Goal: Task Accomplishment & Management: Use online tool/utility

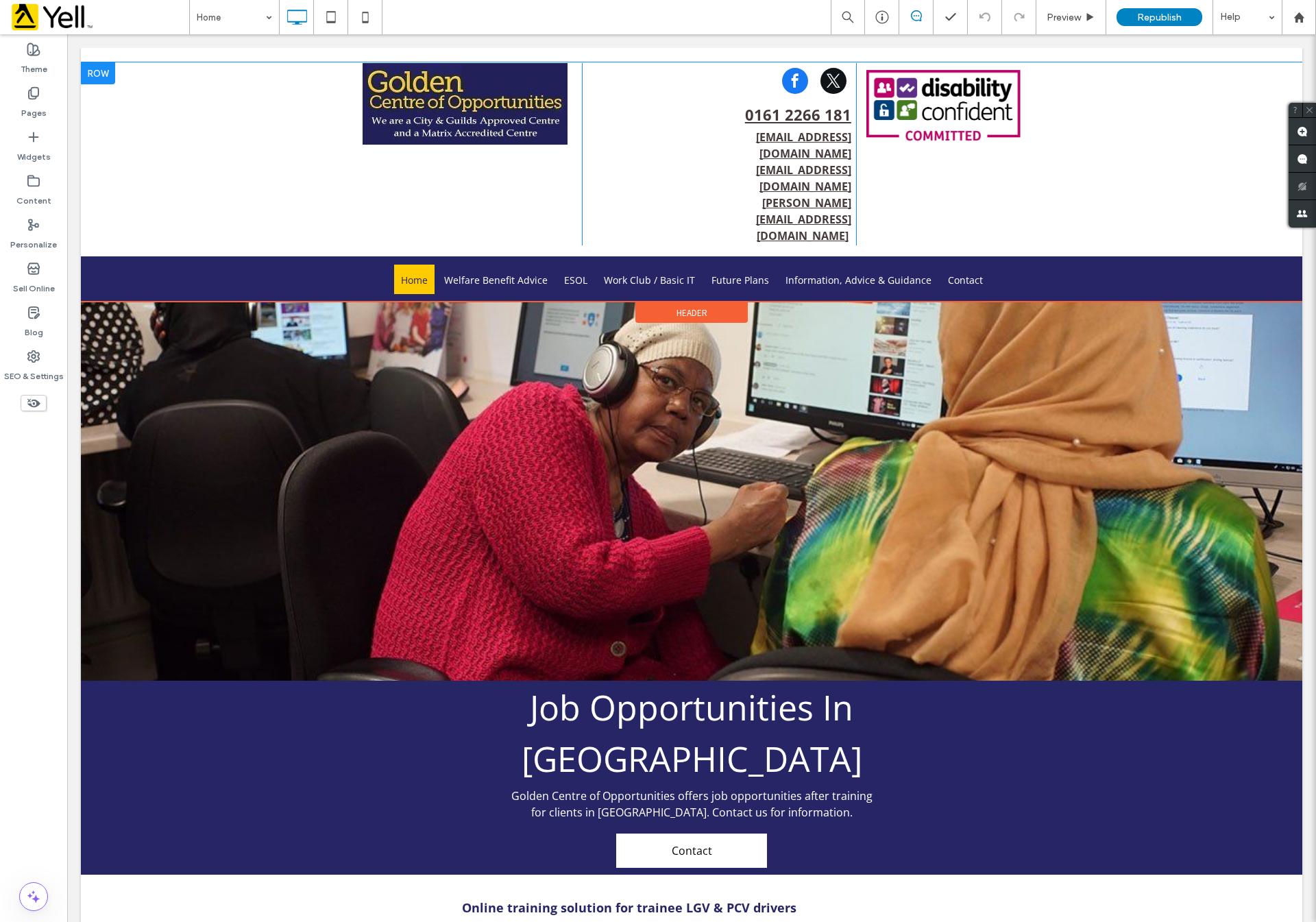
click at [103, 70] on div at bounding box center [98, 73] width 34 height 22
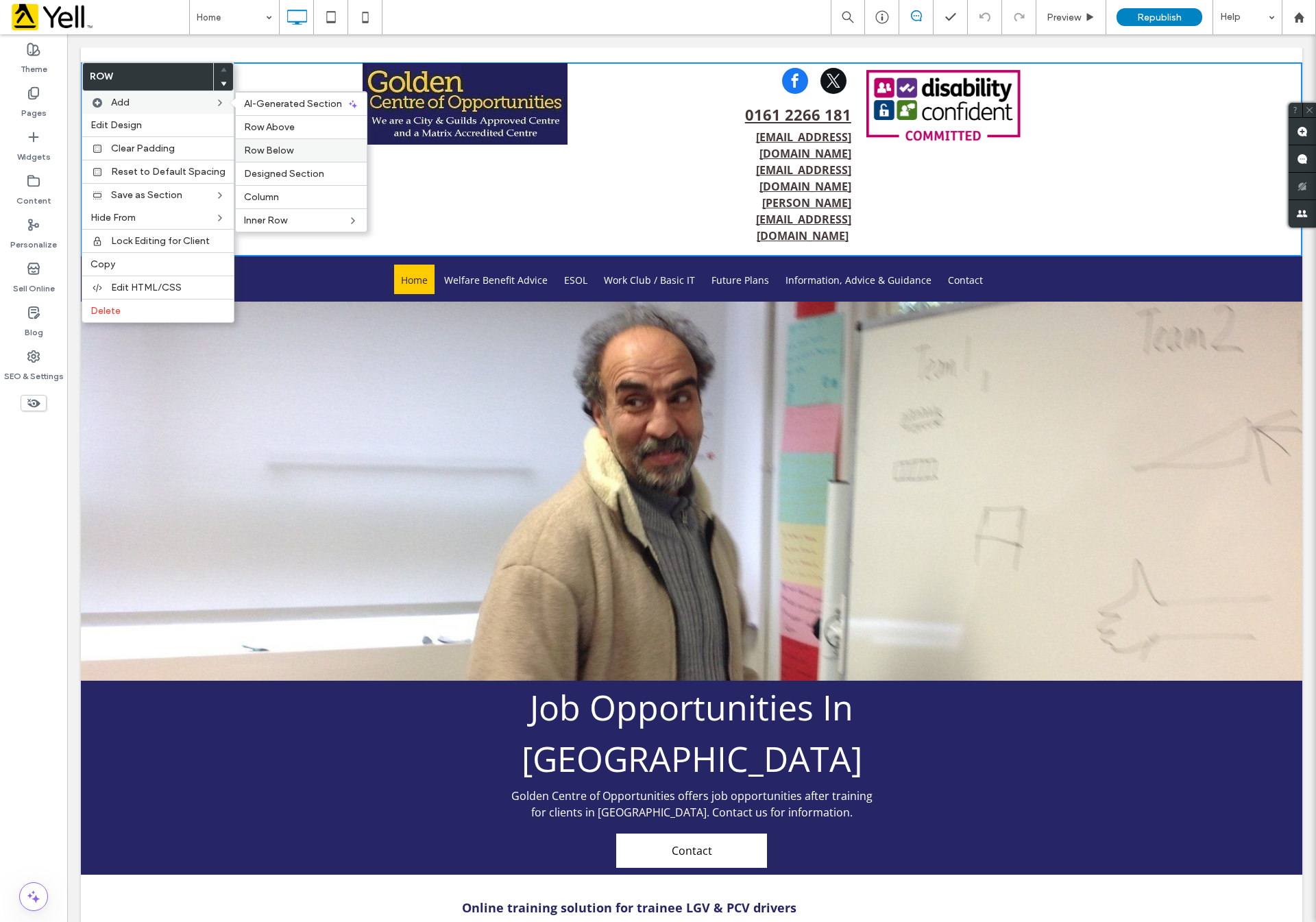
click at [313, 157] on label "Row Below" at bounding box center [301, 151] width 114 height 12
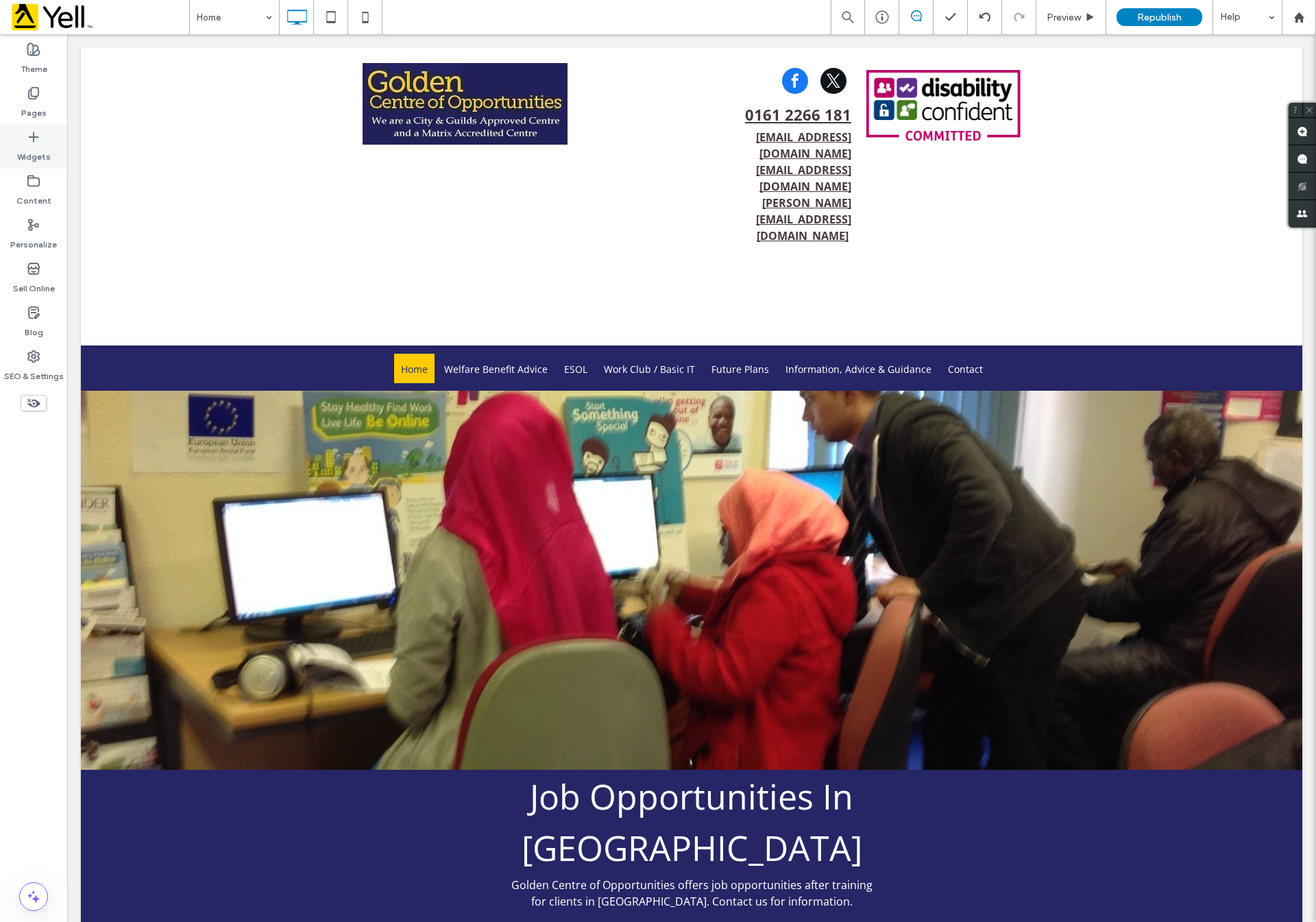
click at [36, 145] on label "Widgets" at bounding box center [33, 154] width 33 height 19
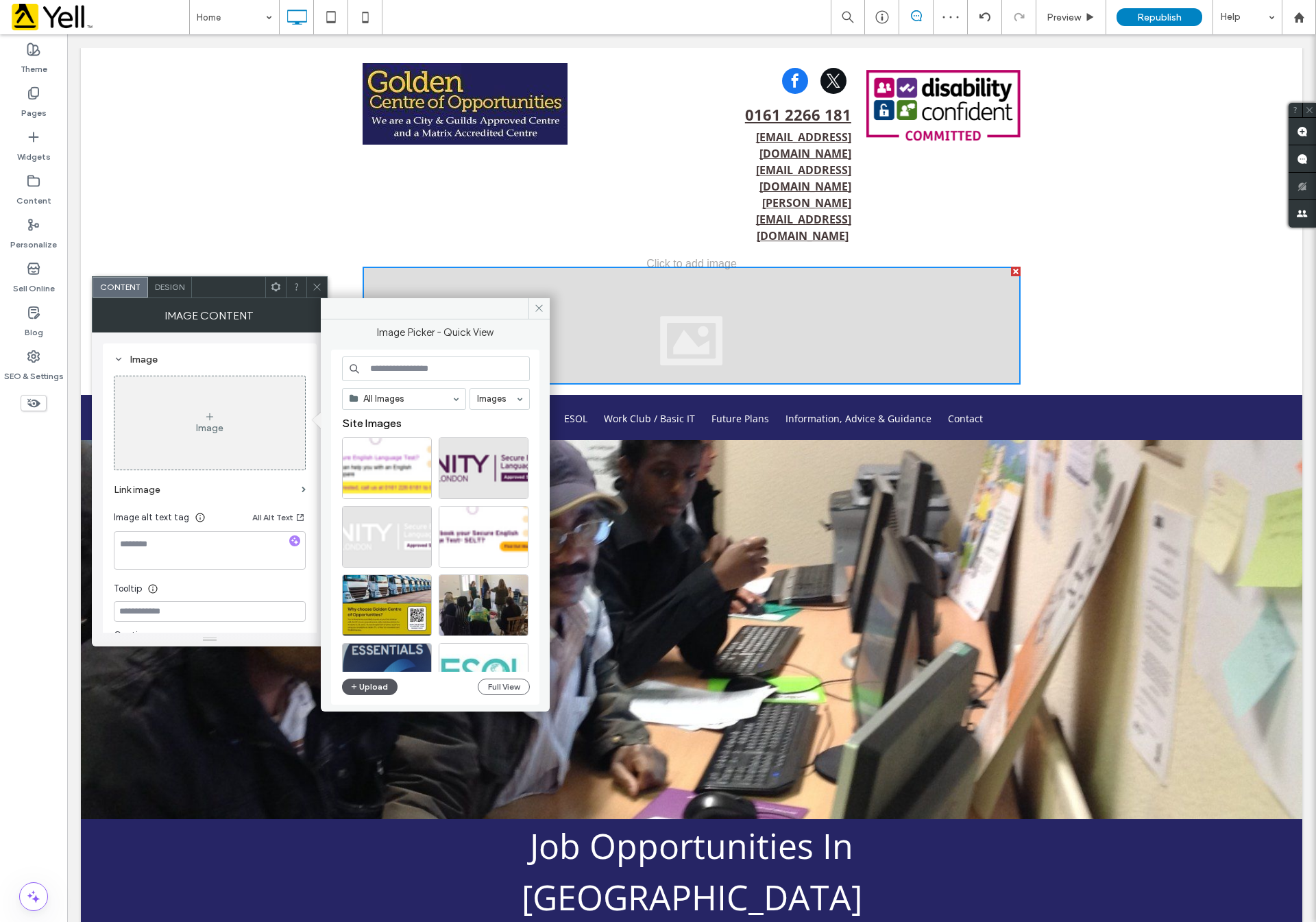
click at [368, 689] on button "Upload" at bounding box center [370, 687] width 56 height 16
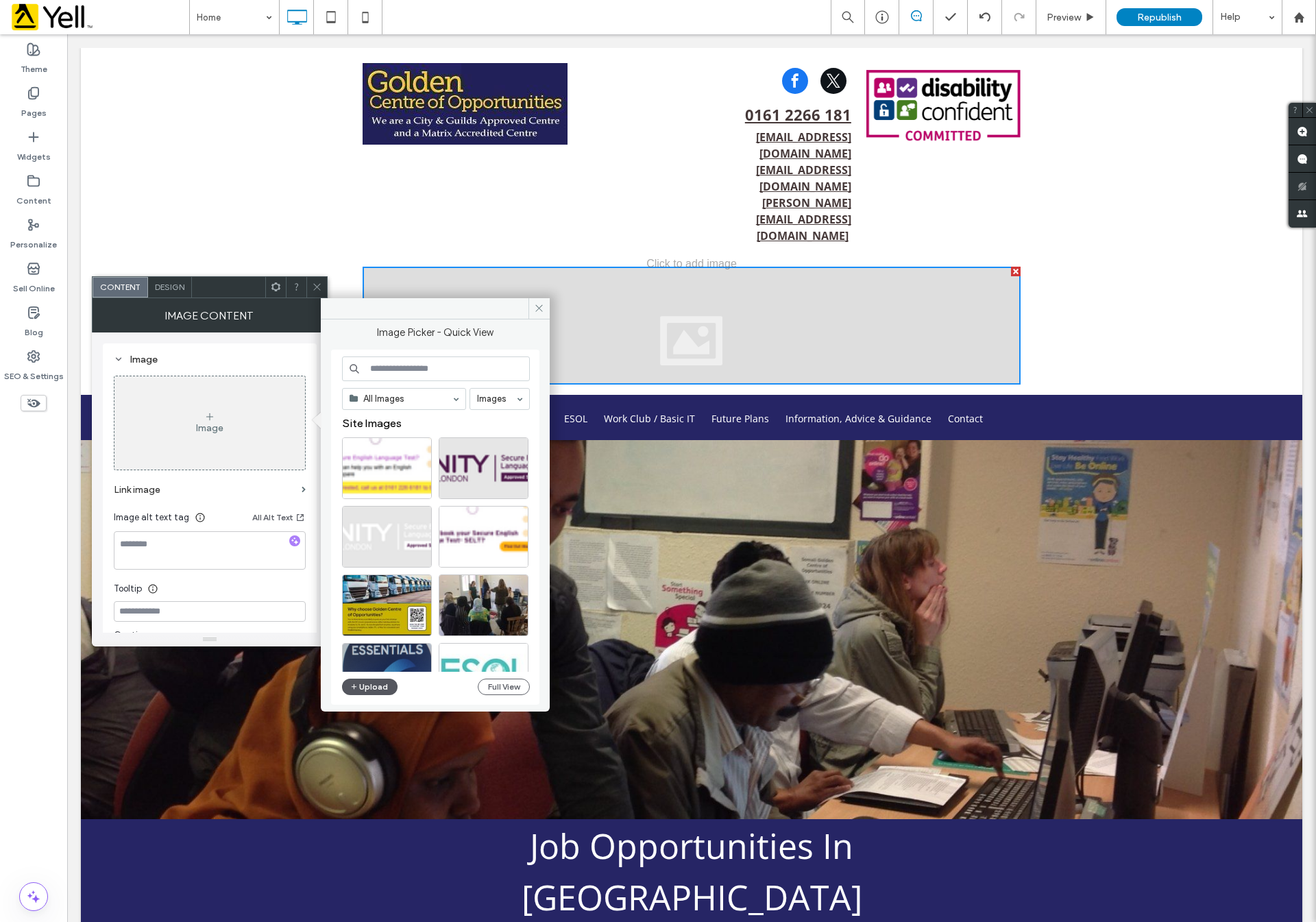
click at [381, 689] on button "Upload" at bounding box center [370, 687] width 56 height 16
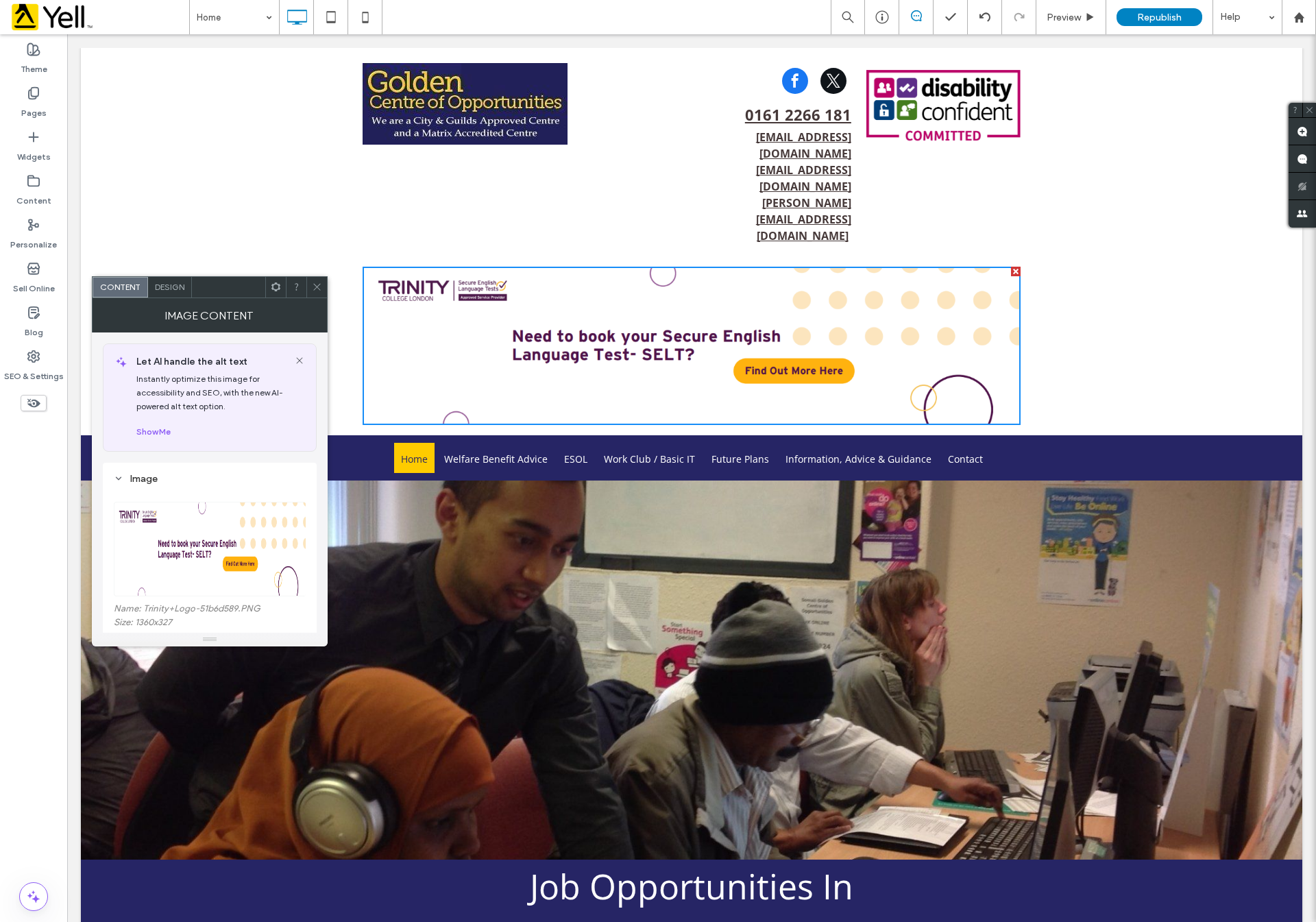
click at [313, 283] on icon at bounding box center [317, 287] width 10 height 10
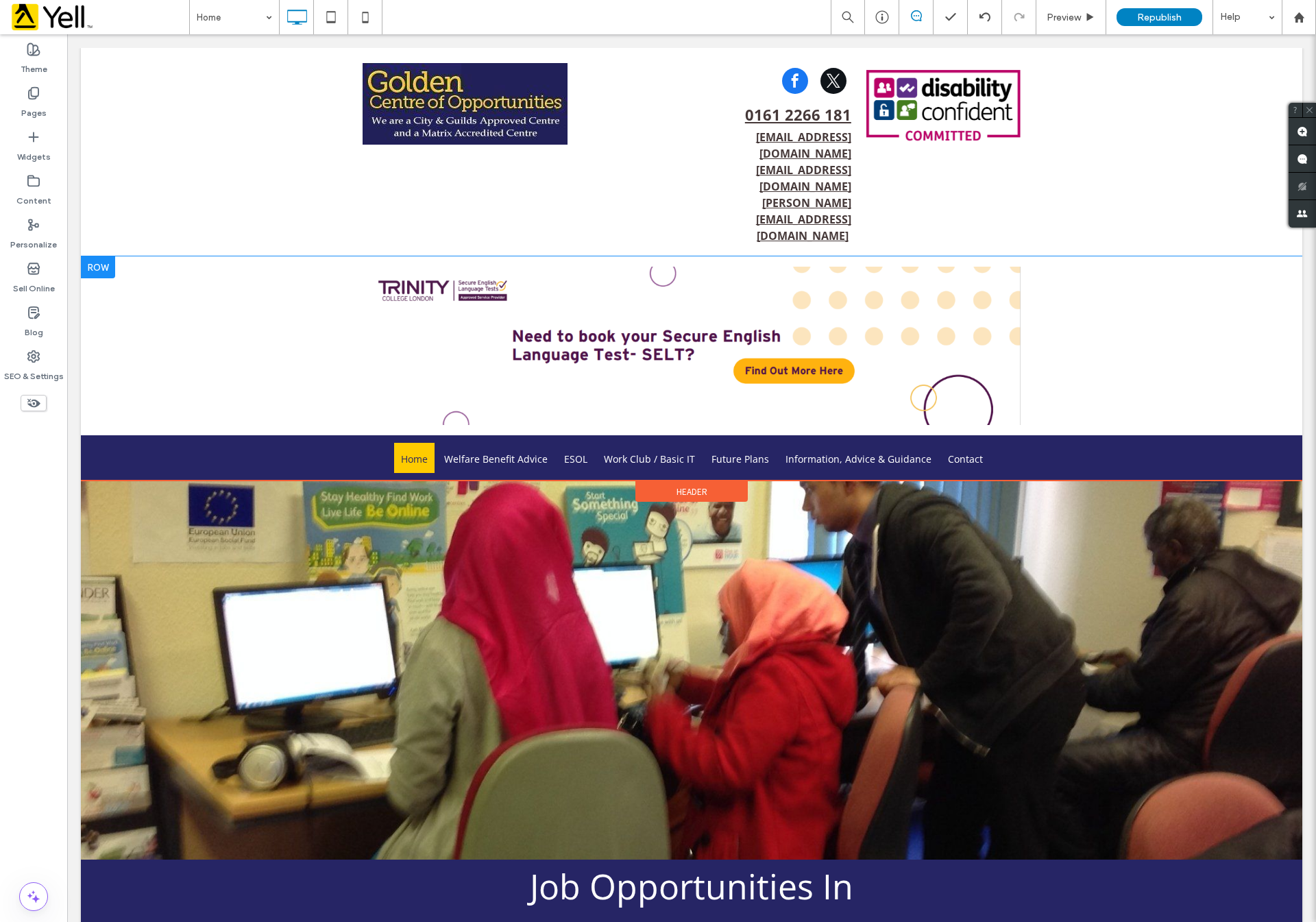
click at [97, 257] on div at bounding box center [98, 268] width 34 height 22
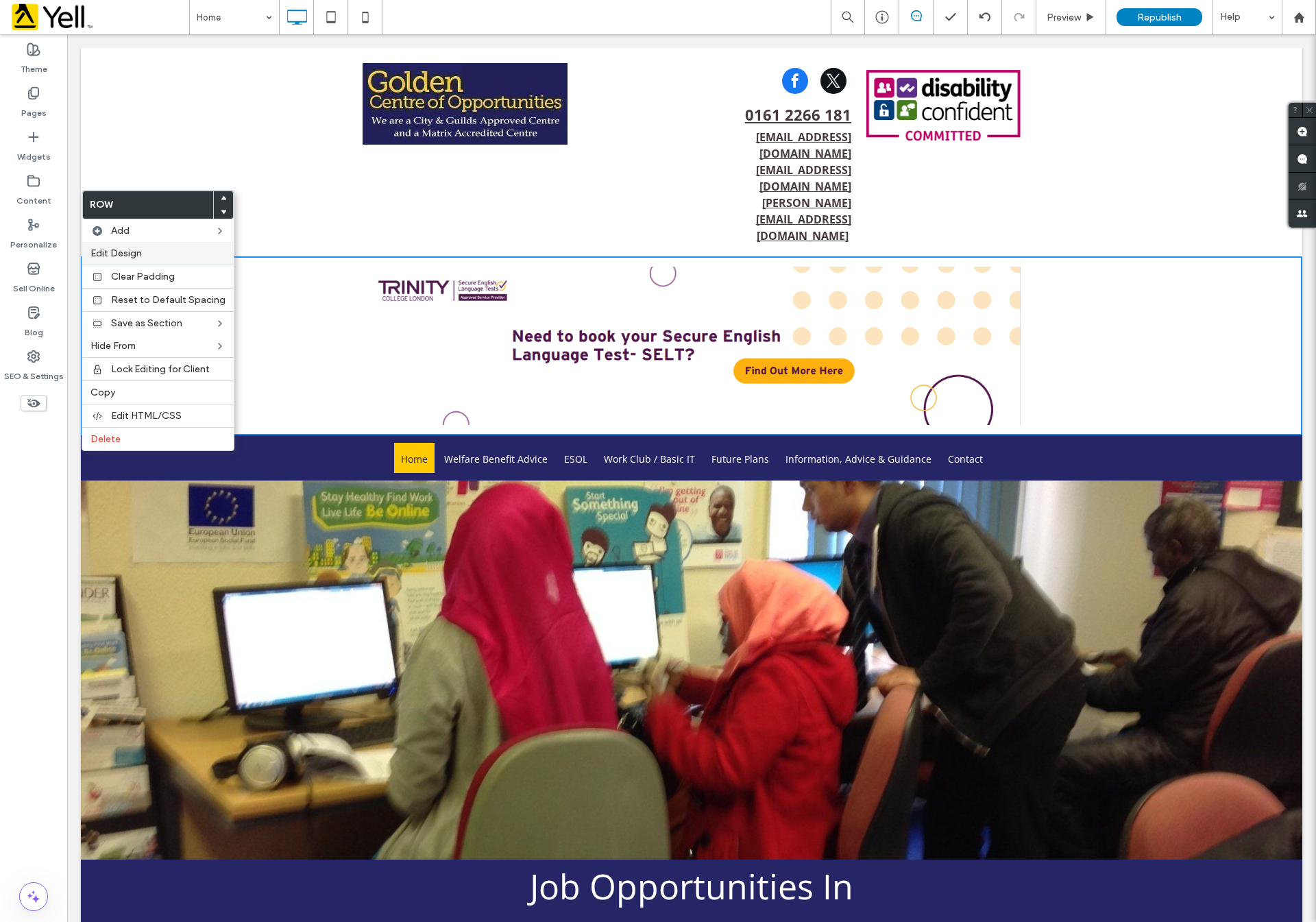
click at [131, 248] on span "Edit Design" at bounding box center [116, 254] width 51 height 12
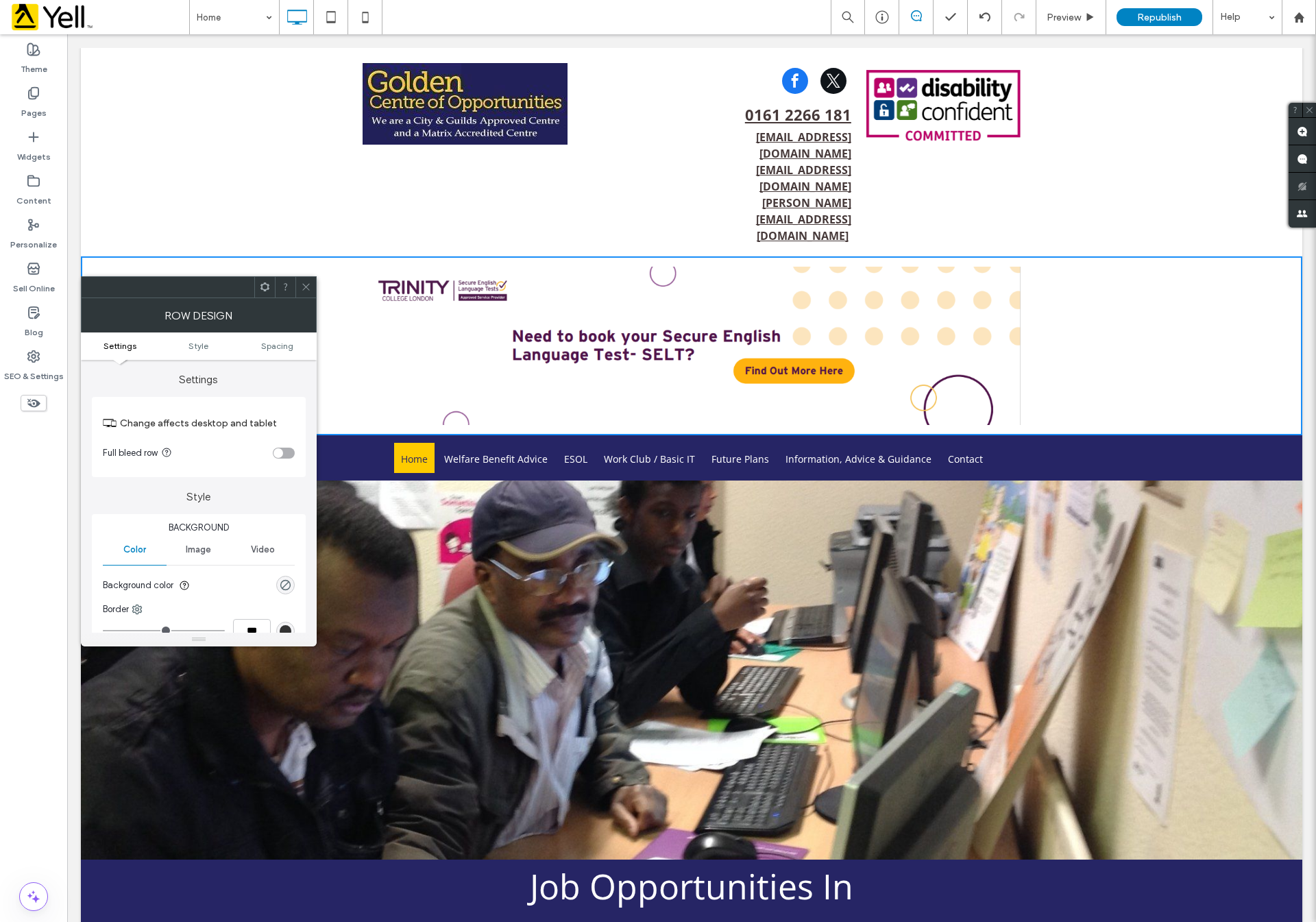
click at [282, 447] on section "Full bleed row" at bounding box center [199, 453] width 192 height 34
click at [283, 452] on div "toggle" at bounding box center [284, 452] width 22 height 11
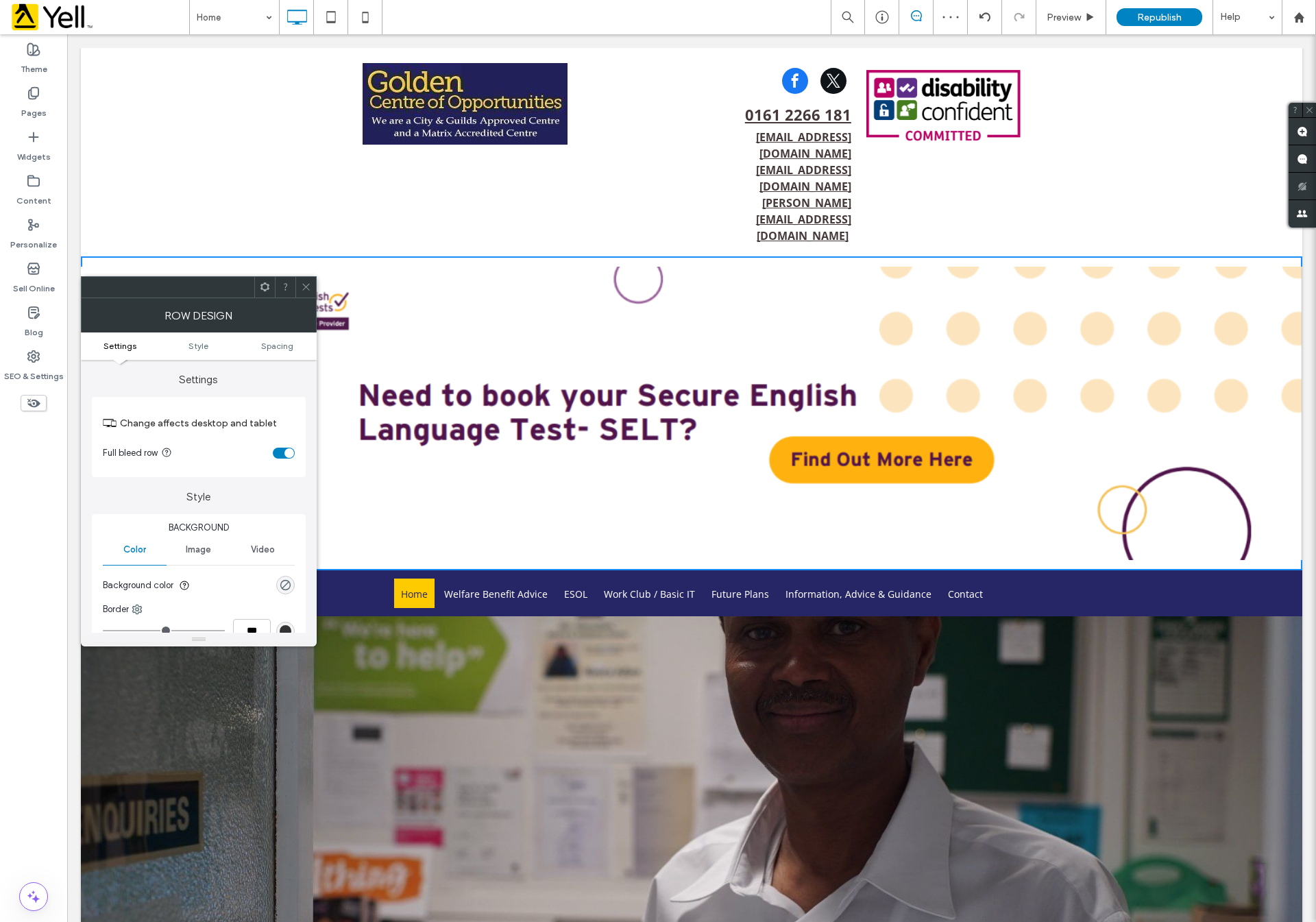
click at [305, 296] on span at bounding box center [306, 287] width 10 height 21
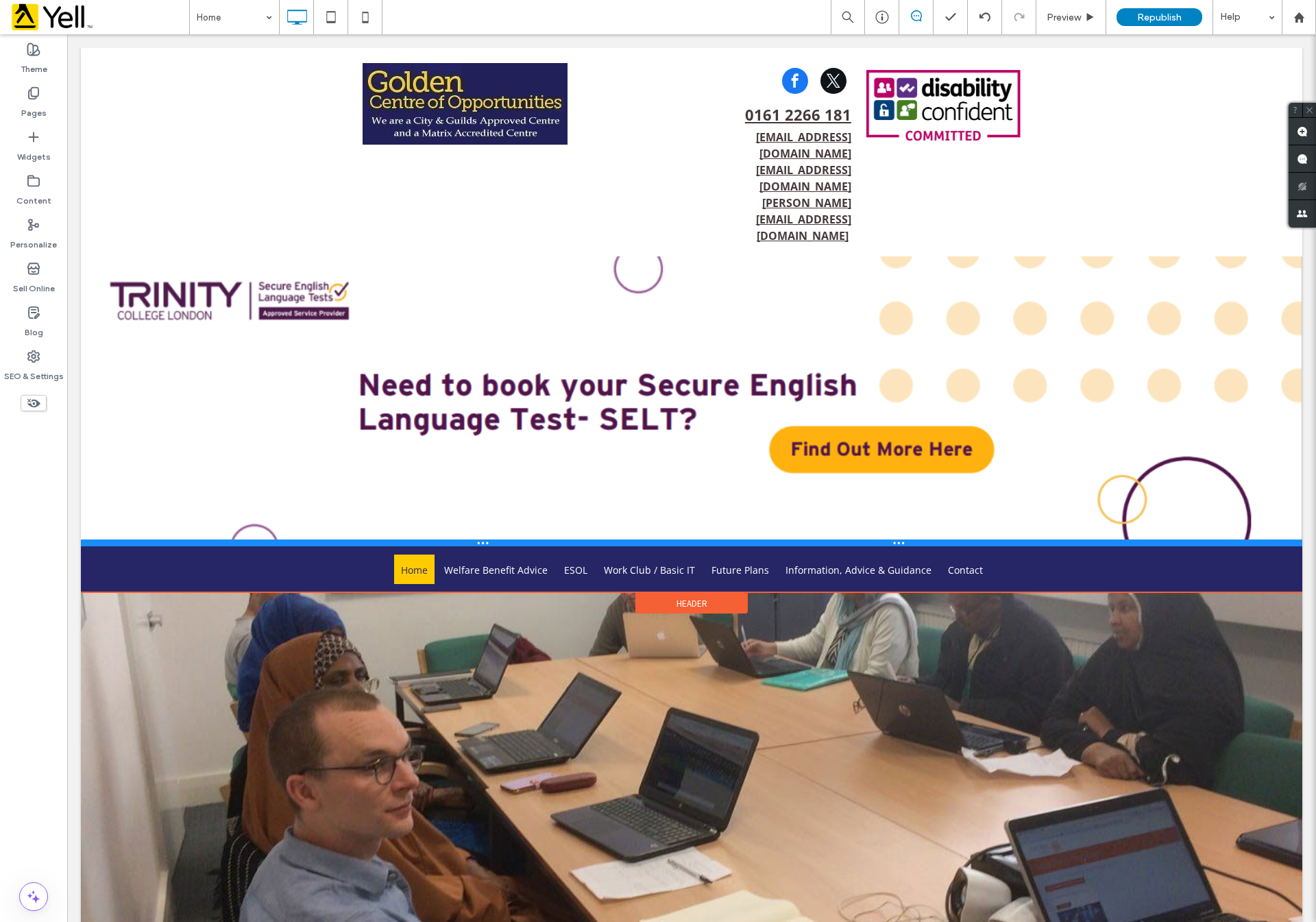
drag, startPoint x: 907, startPoint y: 493, endPoint x: 969, endPoint y: 389, distance: 121.1
click at [901, 355] on div "Click To Paste Click To Paste" at bounding box center [691, 401] width 1222 height 290
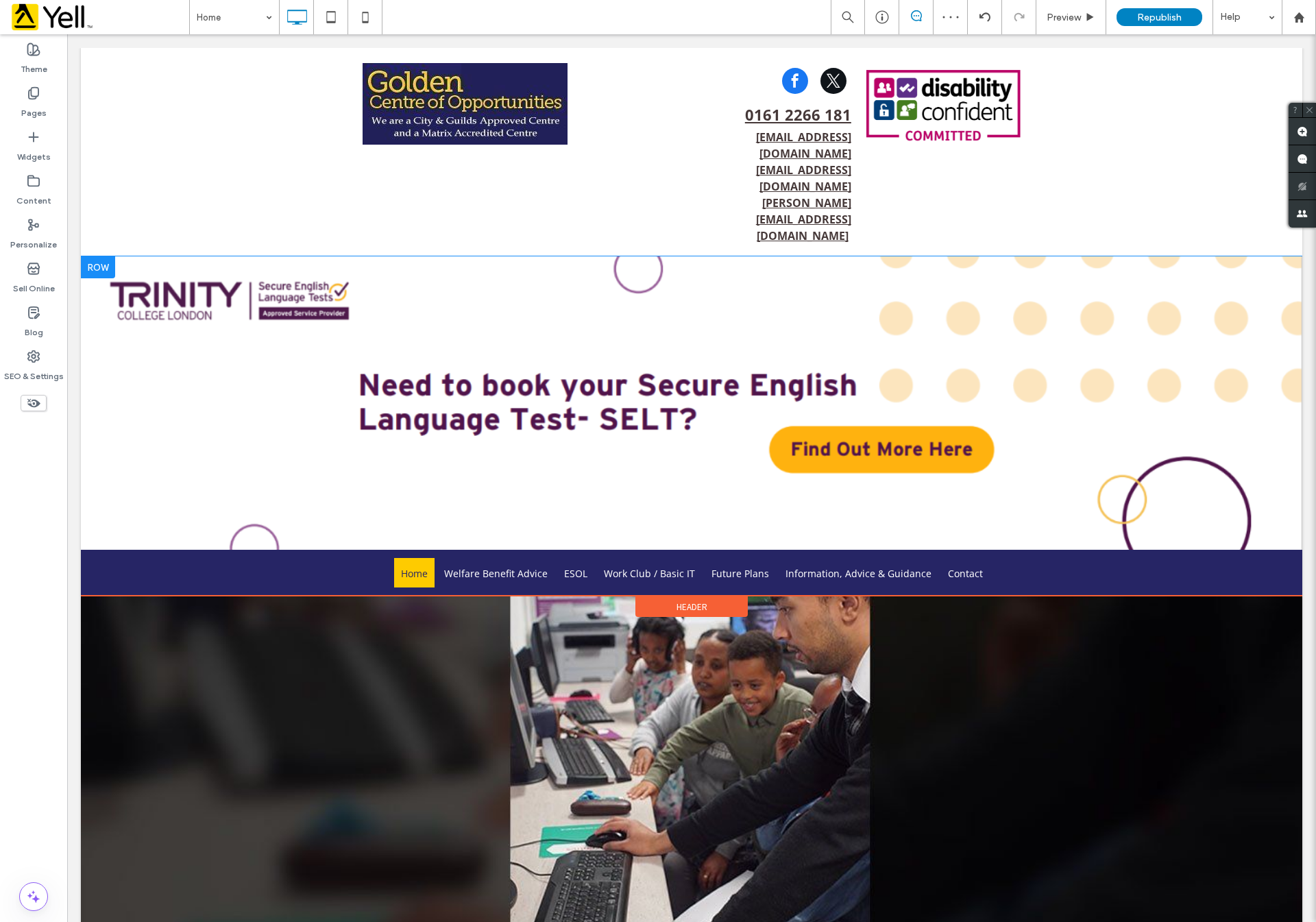
click at [110, 257] on div at bounding box center [98, 268] width 34 height 22
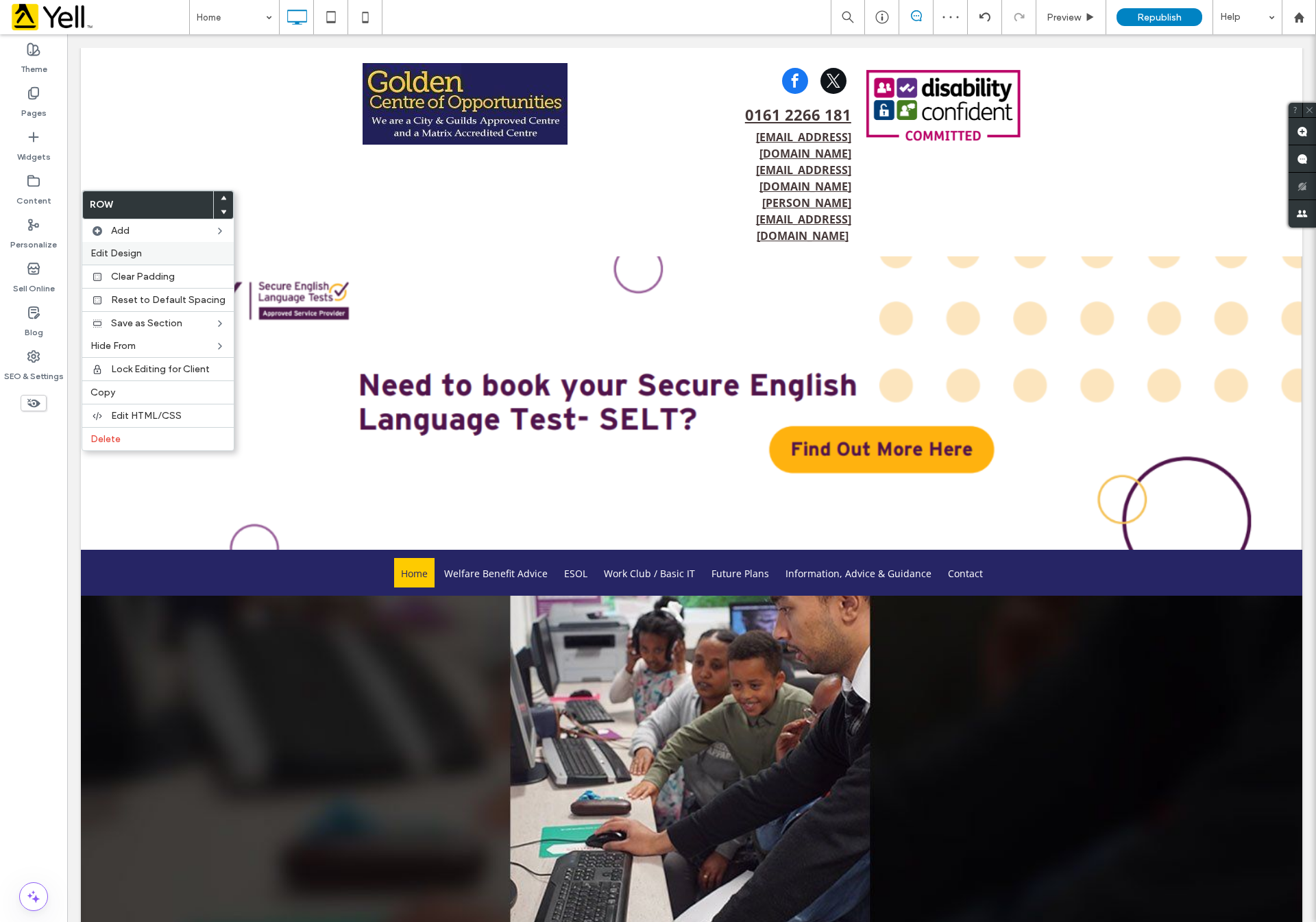
click at [116, 256] on span "Edit Design" at bounding box center [116, 254] width 51 height 12
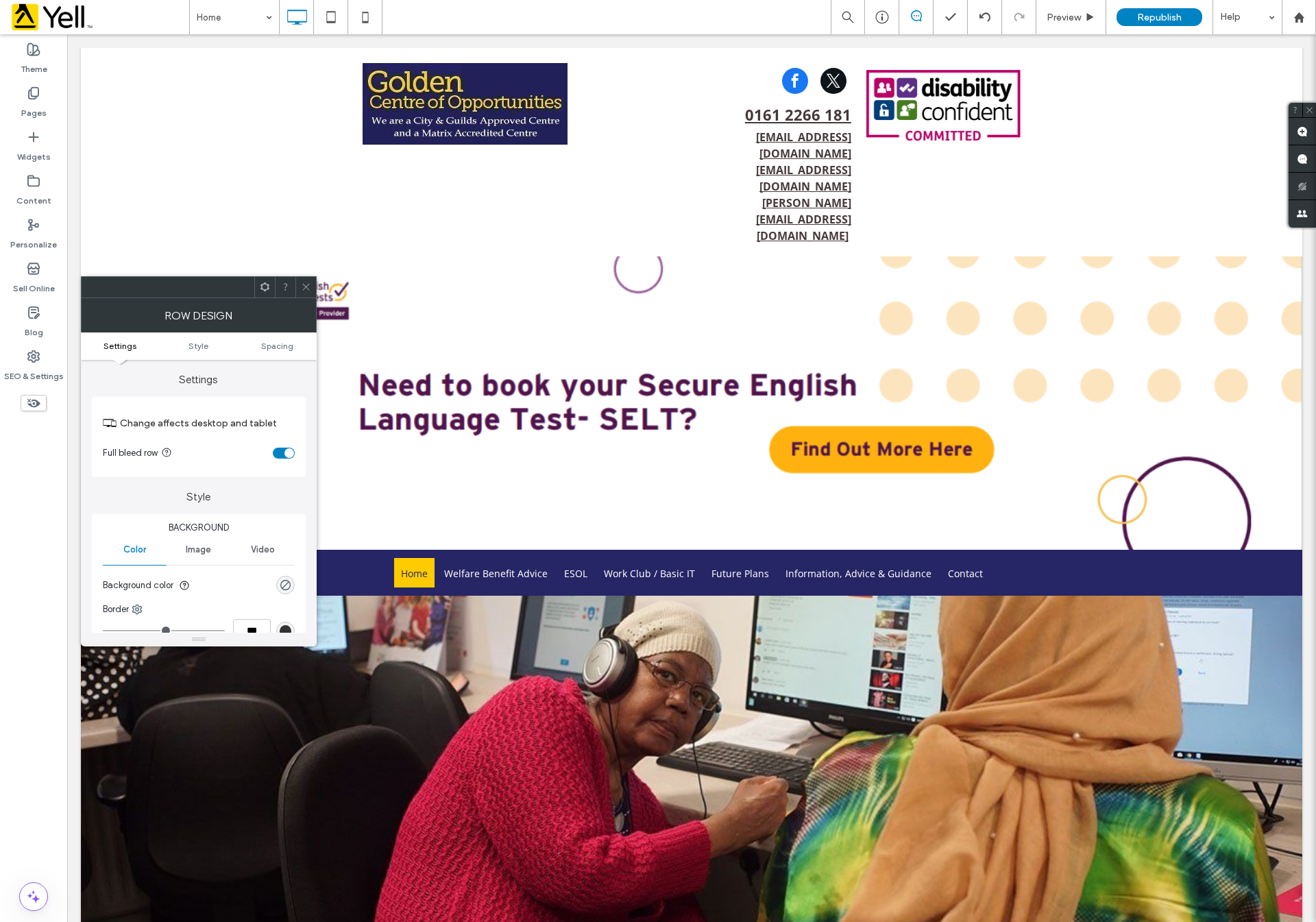
click at [190, 551] on span "Image" at bounding box center [198, 550] width 25 height 11
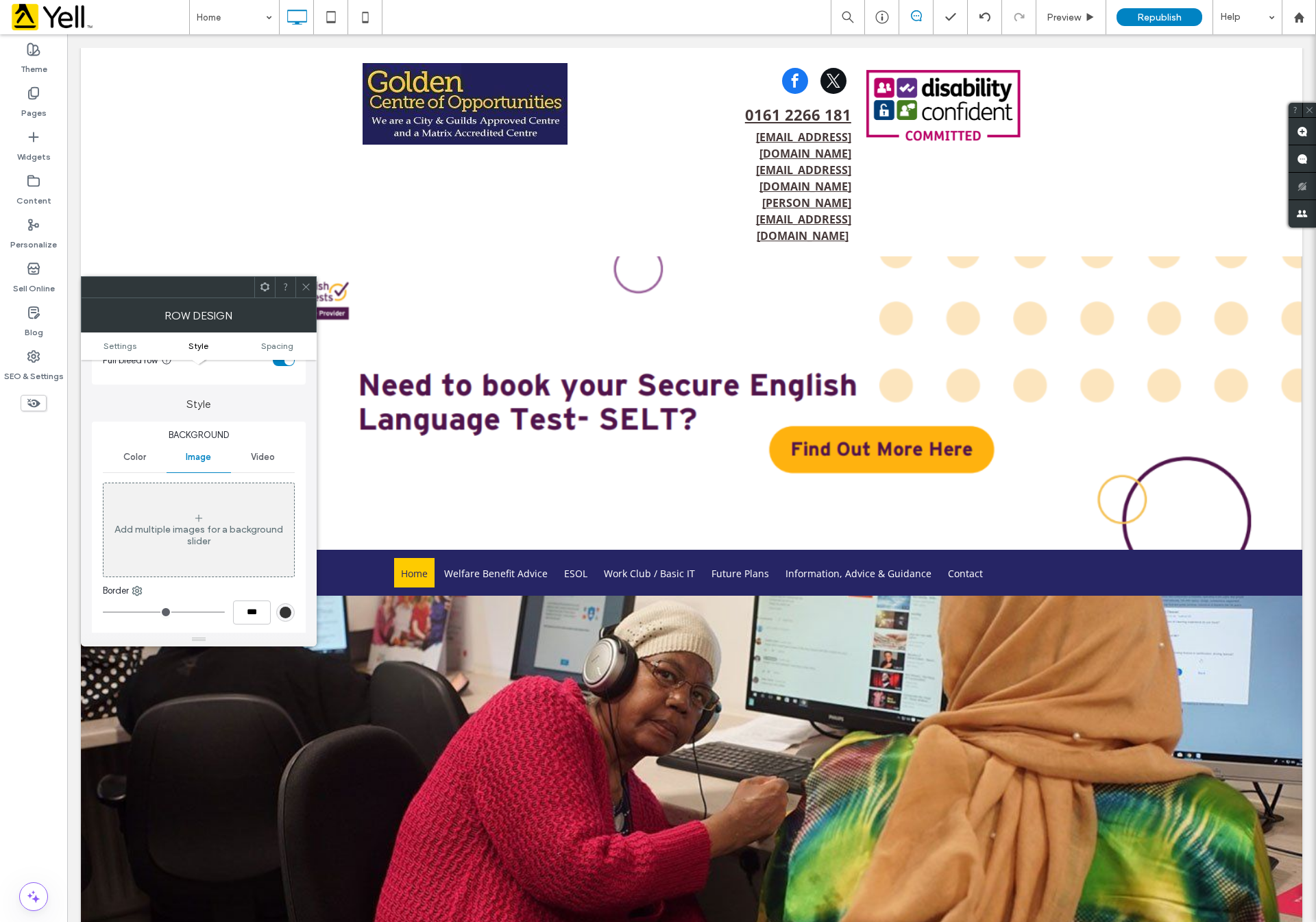
scroll to position [205, 0]
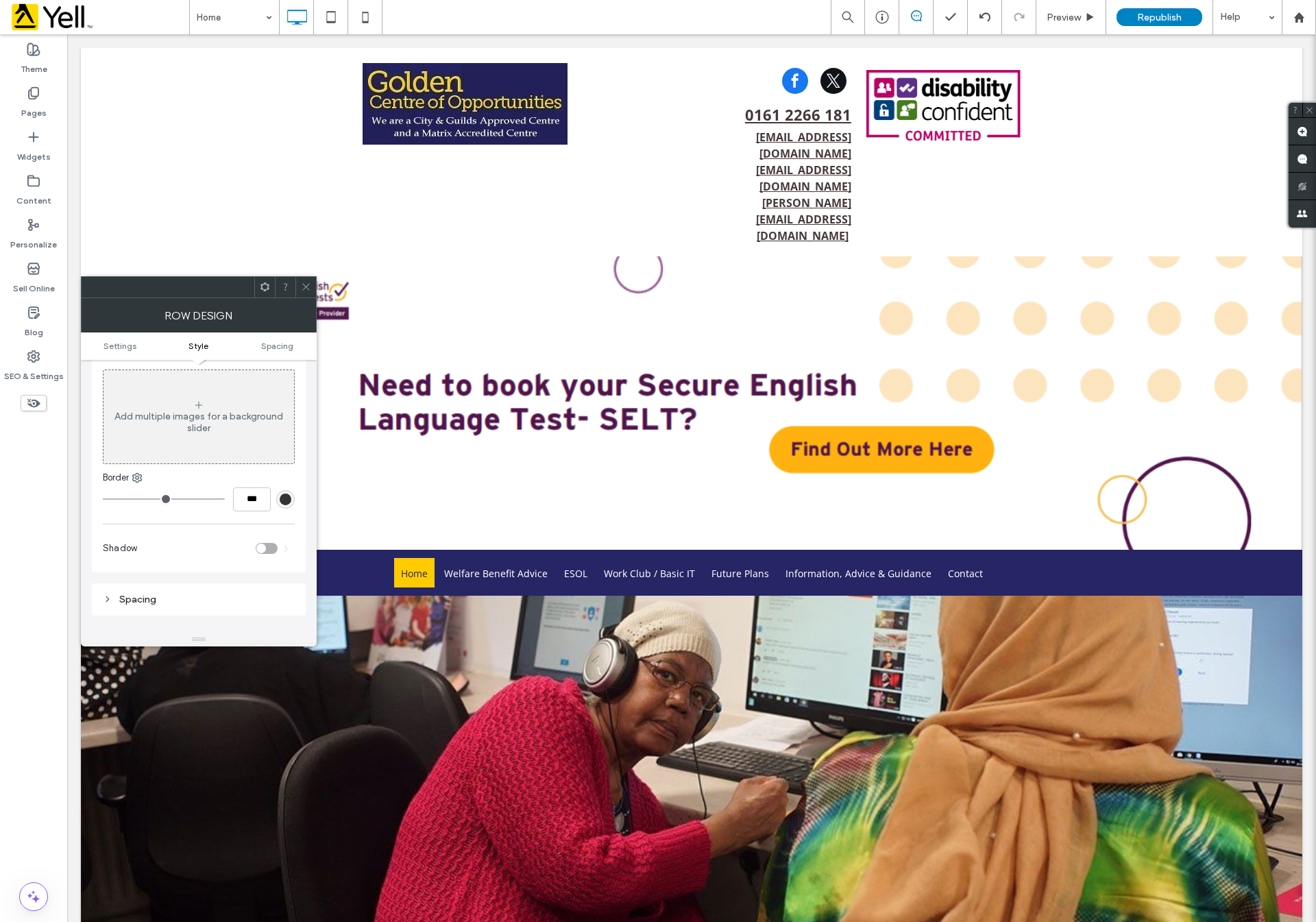
click at [299, 282] on div at bounding box center [306, 287] width 21 height 21
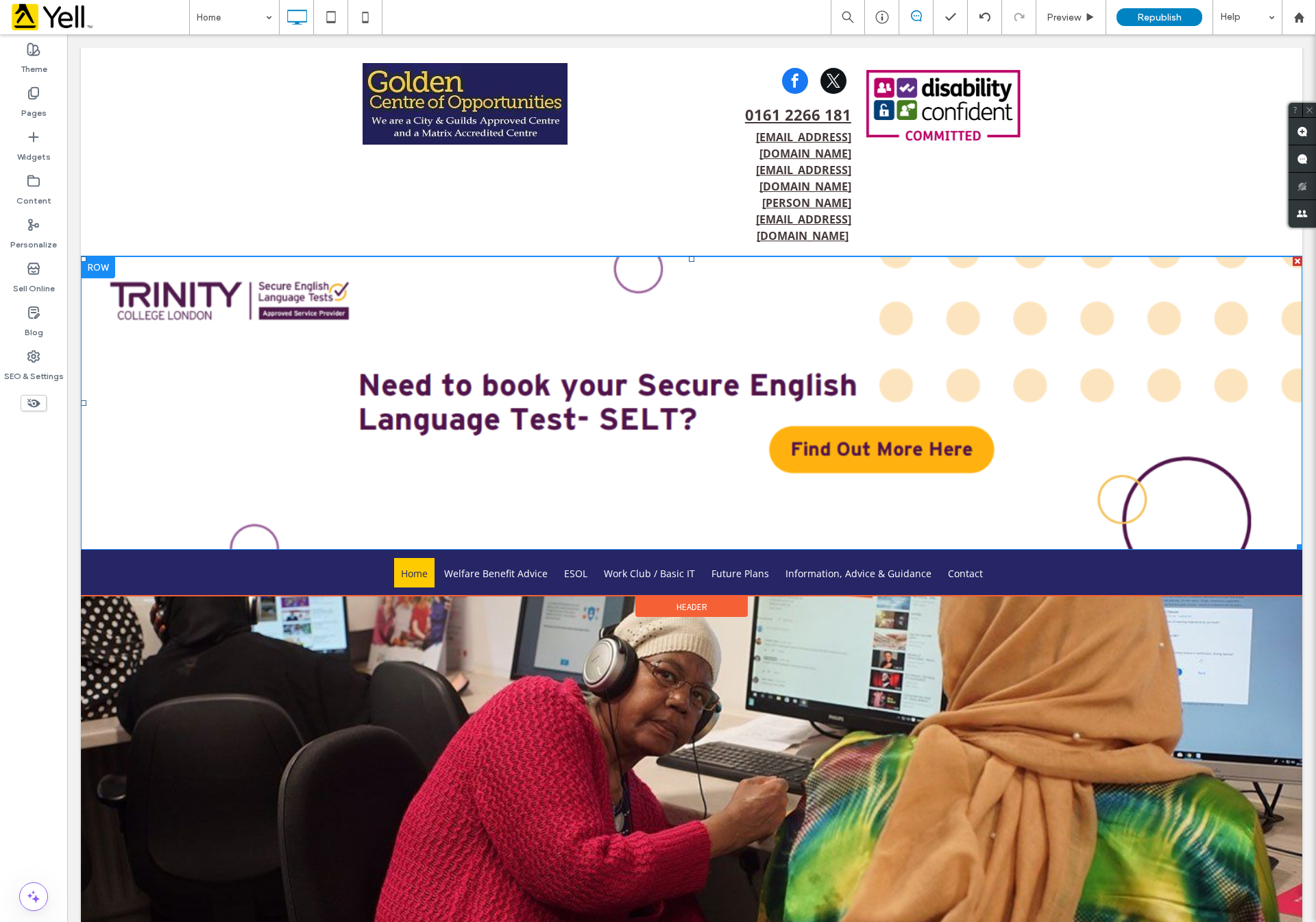
click at [509, 333] on img at bounding box center [691, 404] width 1222 height 294
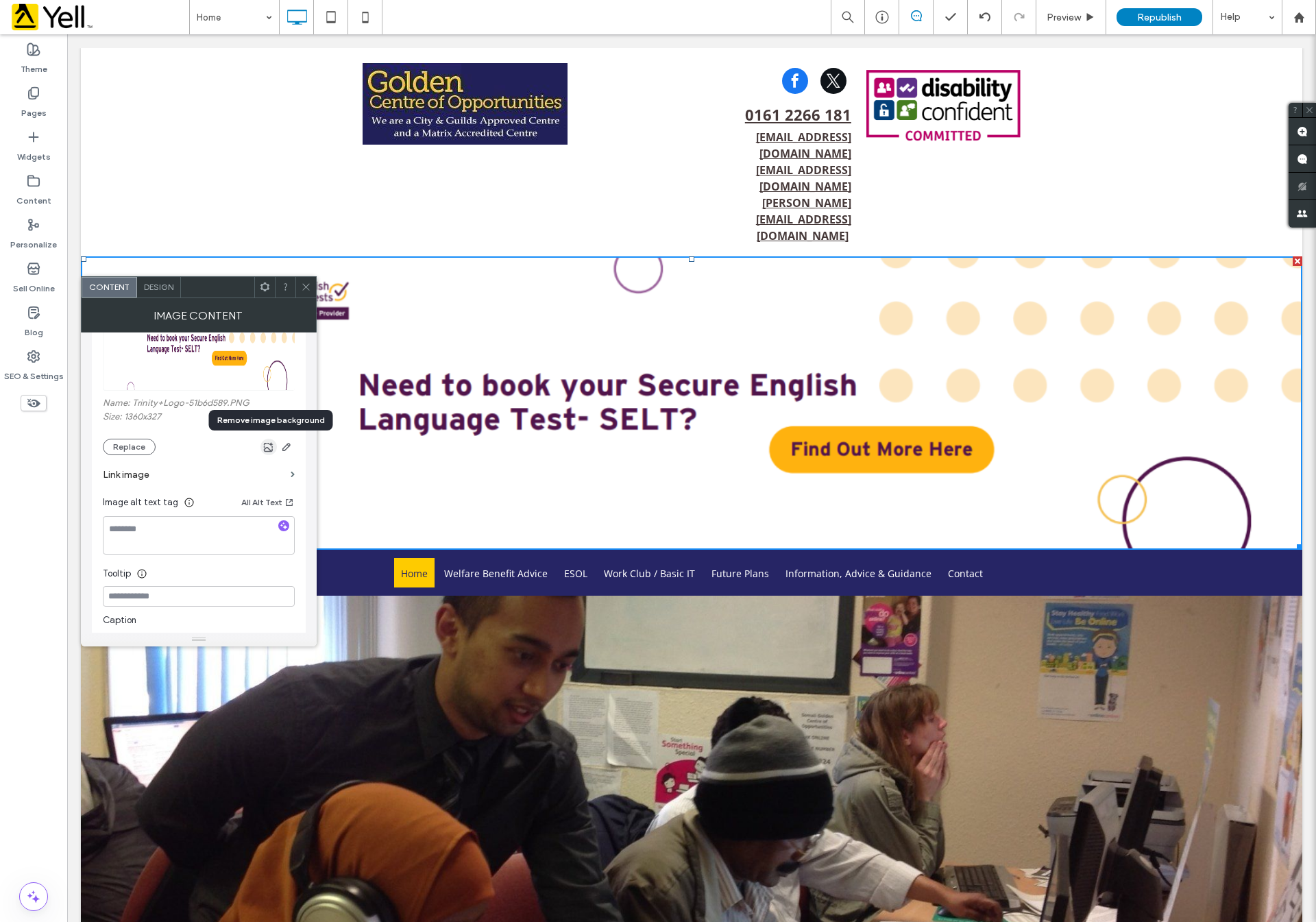
click at [266, 447] on icon "button" at bounding box center [269, 447] width 11 height 11
click at [448, 335] on img at bounding box center [691, 404] width 1222 height 294
click at [303, 284] on use at bounding box center [306, 287] width 7 height 7
click at [428, 823] on div at bounding box center [691, 785] width 1222 height 379
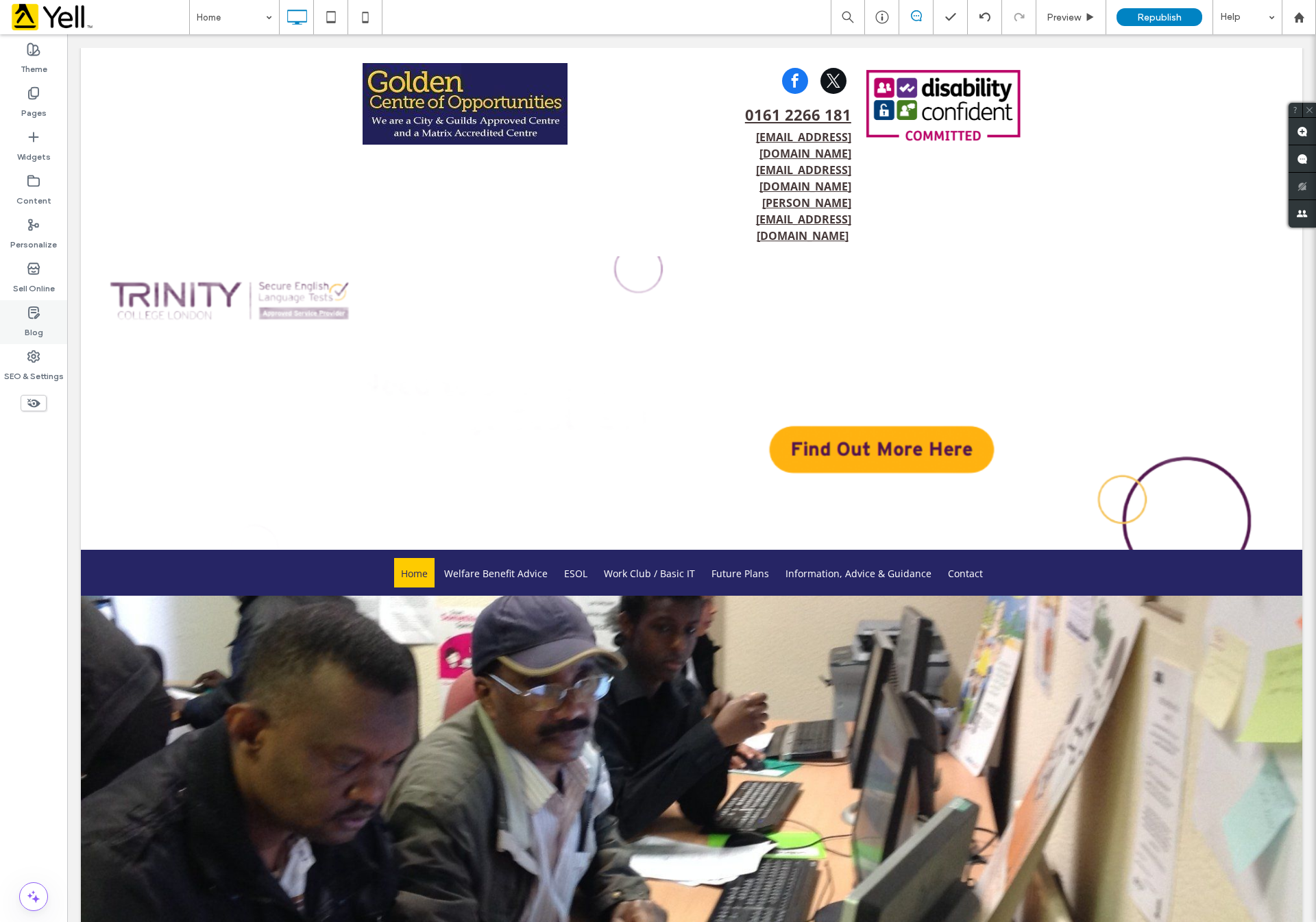
click at [33, 341] on div "Blog" at bounding box center [33, 322] width 68 height 44
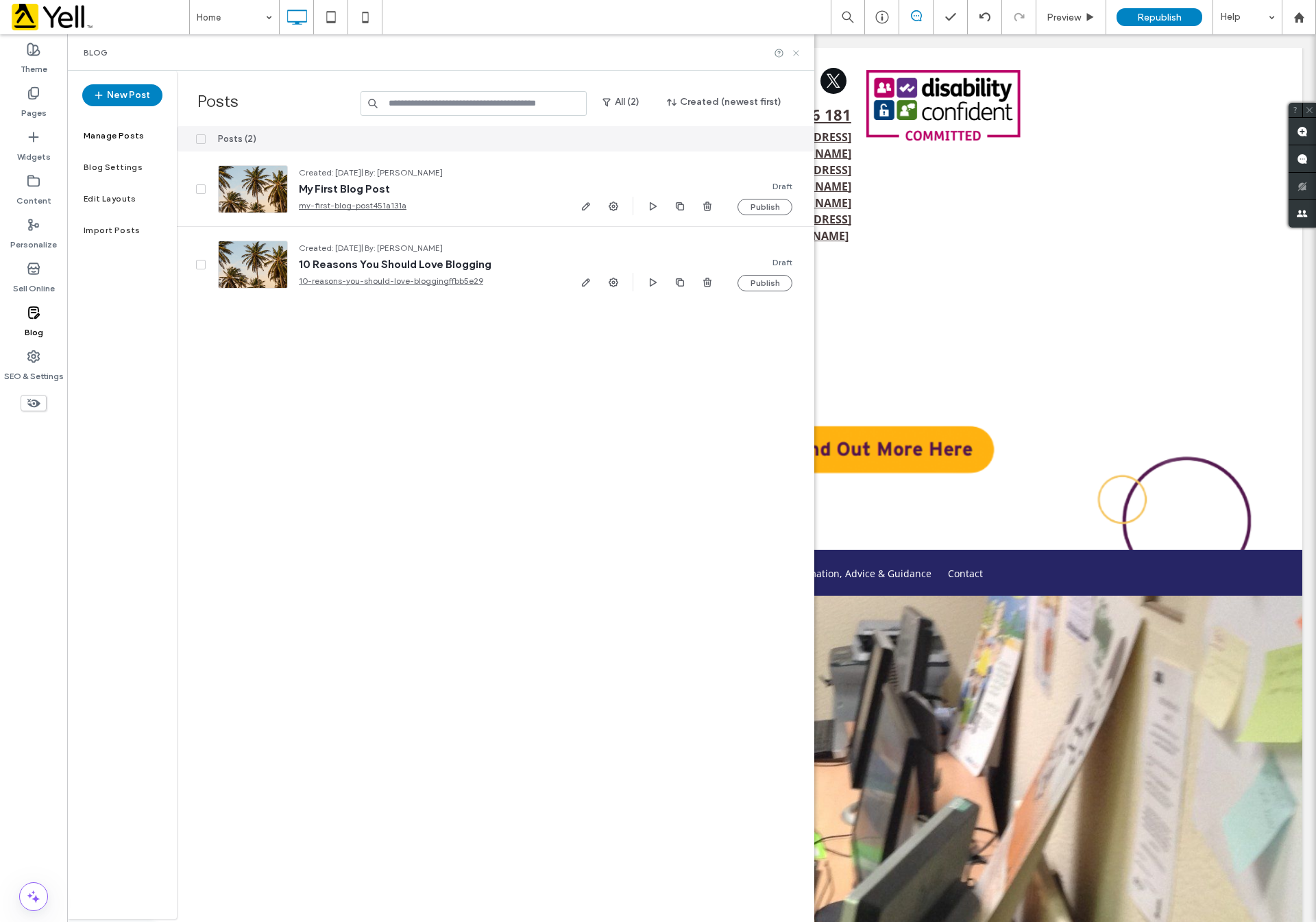
click at [791, 48] on icon at bounding box center [796, 53] width 10 height 10
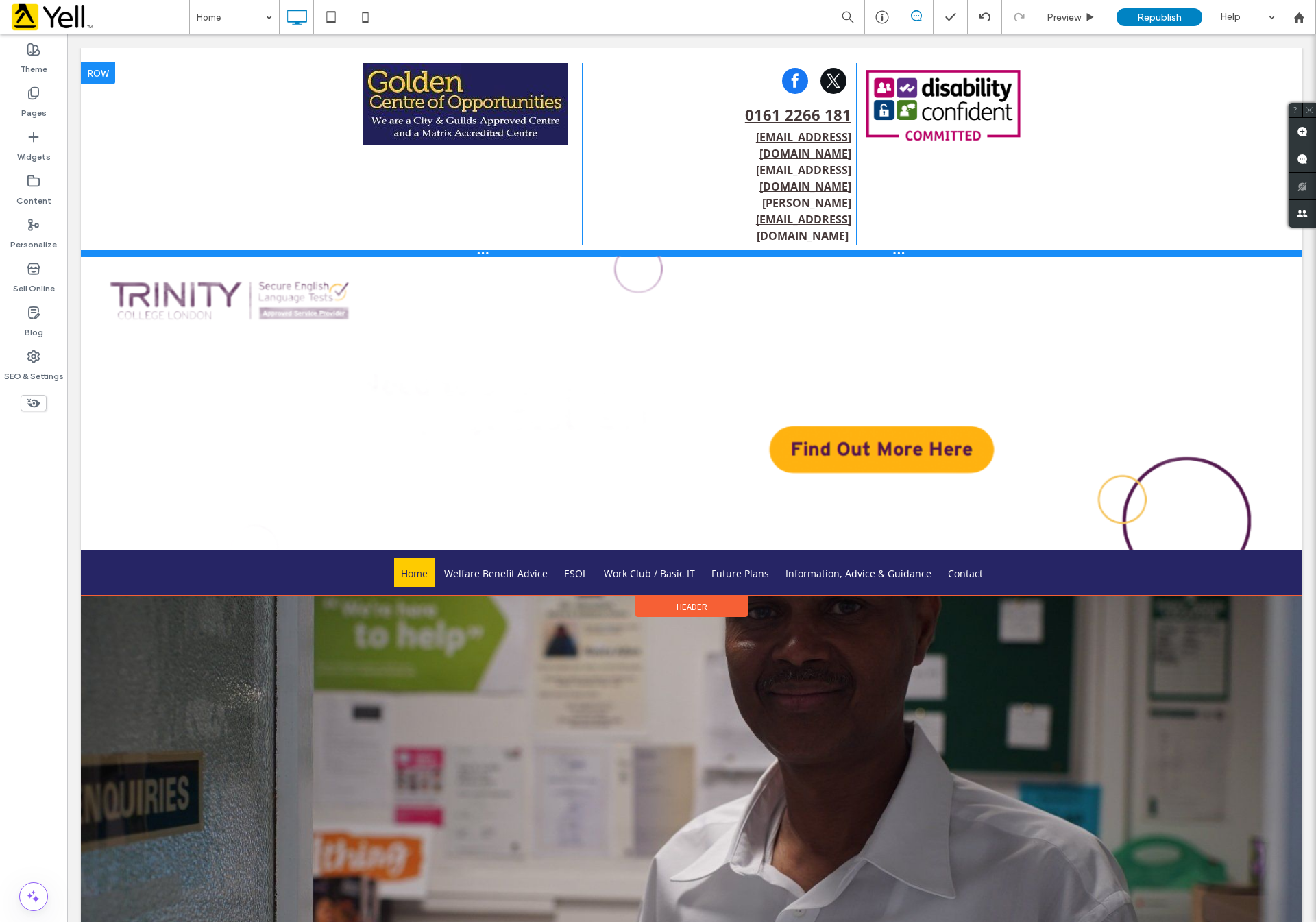
click at [96, 249] on div at bounding box center [691, 252] width 1222 height 7
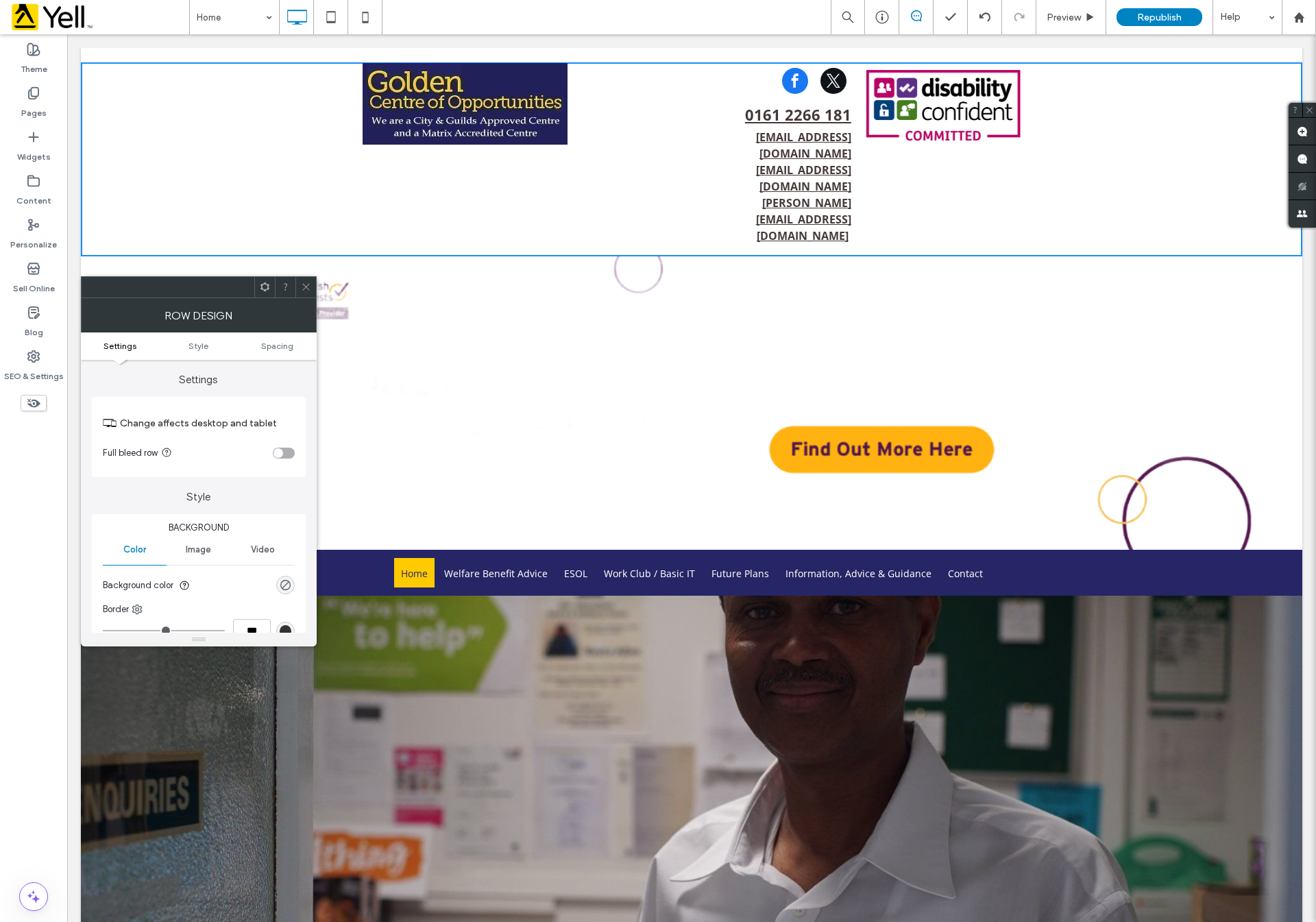
click at [102, 257] on img at bounding box center [691, 404] width 1222 height 294
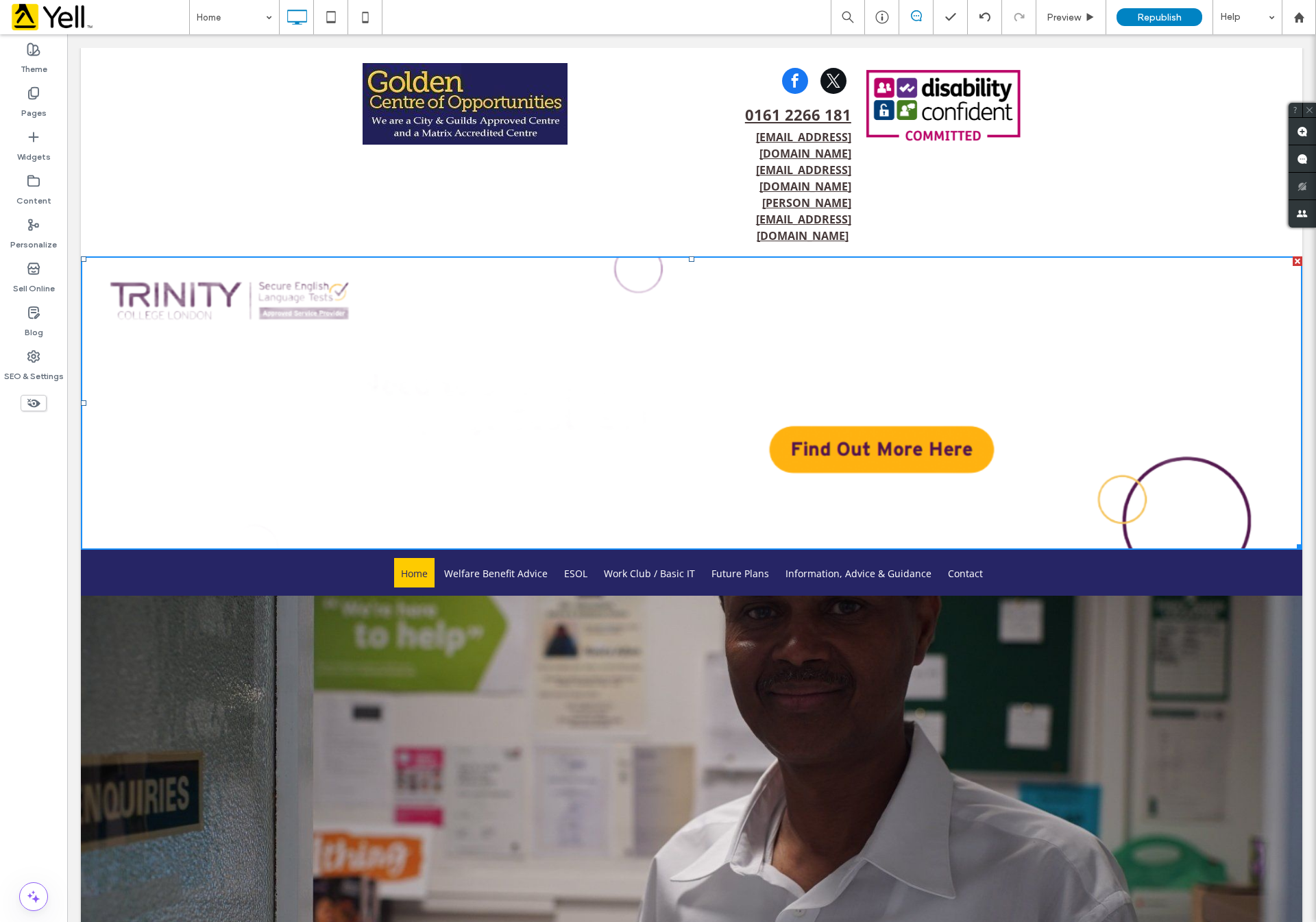
click at [309, 821] on div at bounding box center [691, 785] width 1222 height 379
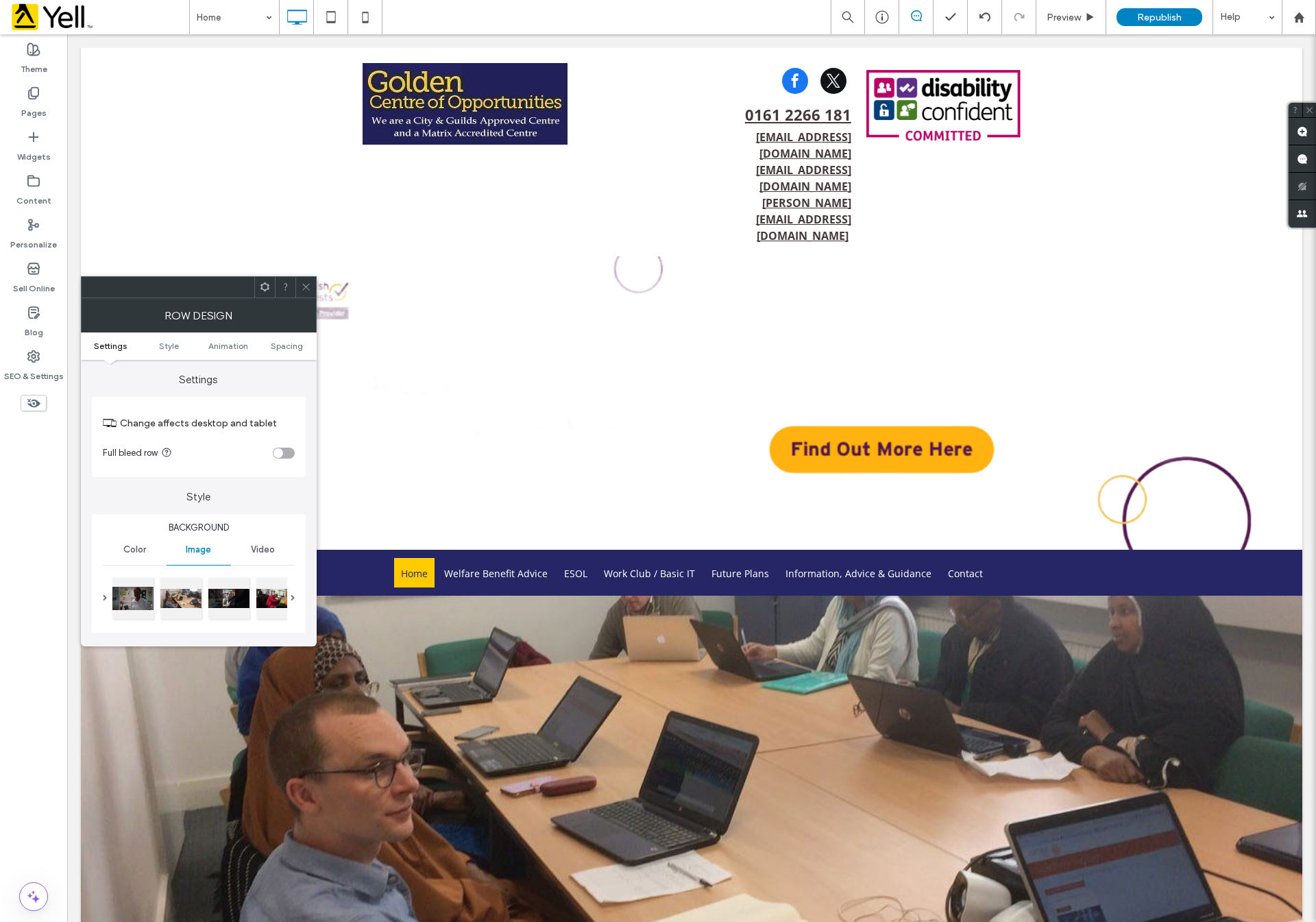
click at [298, 280] on div at bounding box center [306, 287] width 21 height 21
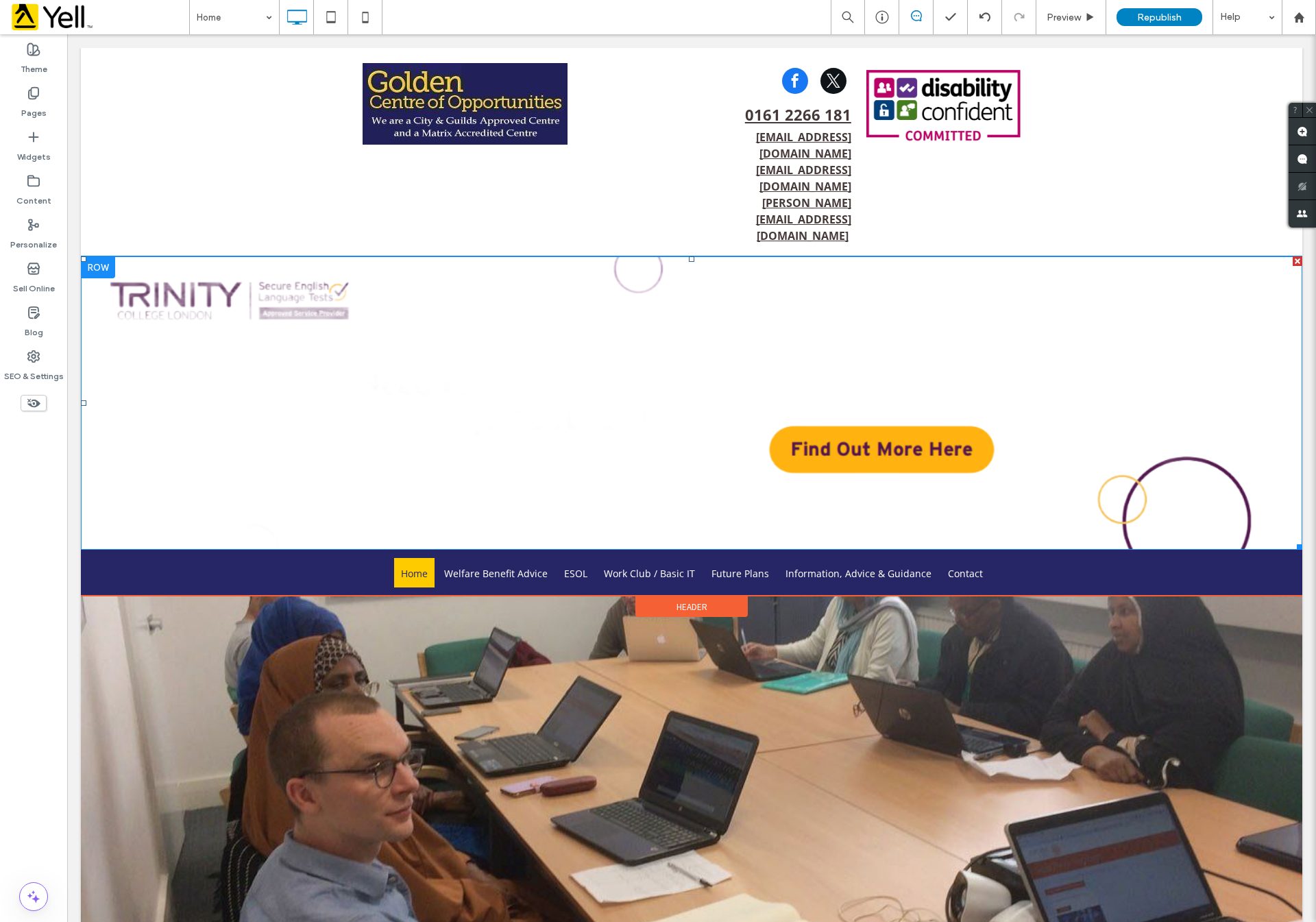
click at [93, 257] on div at bounding box center [98, 268] width 34 height 22
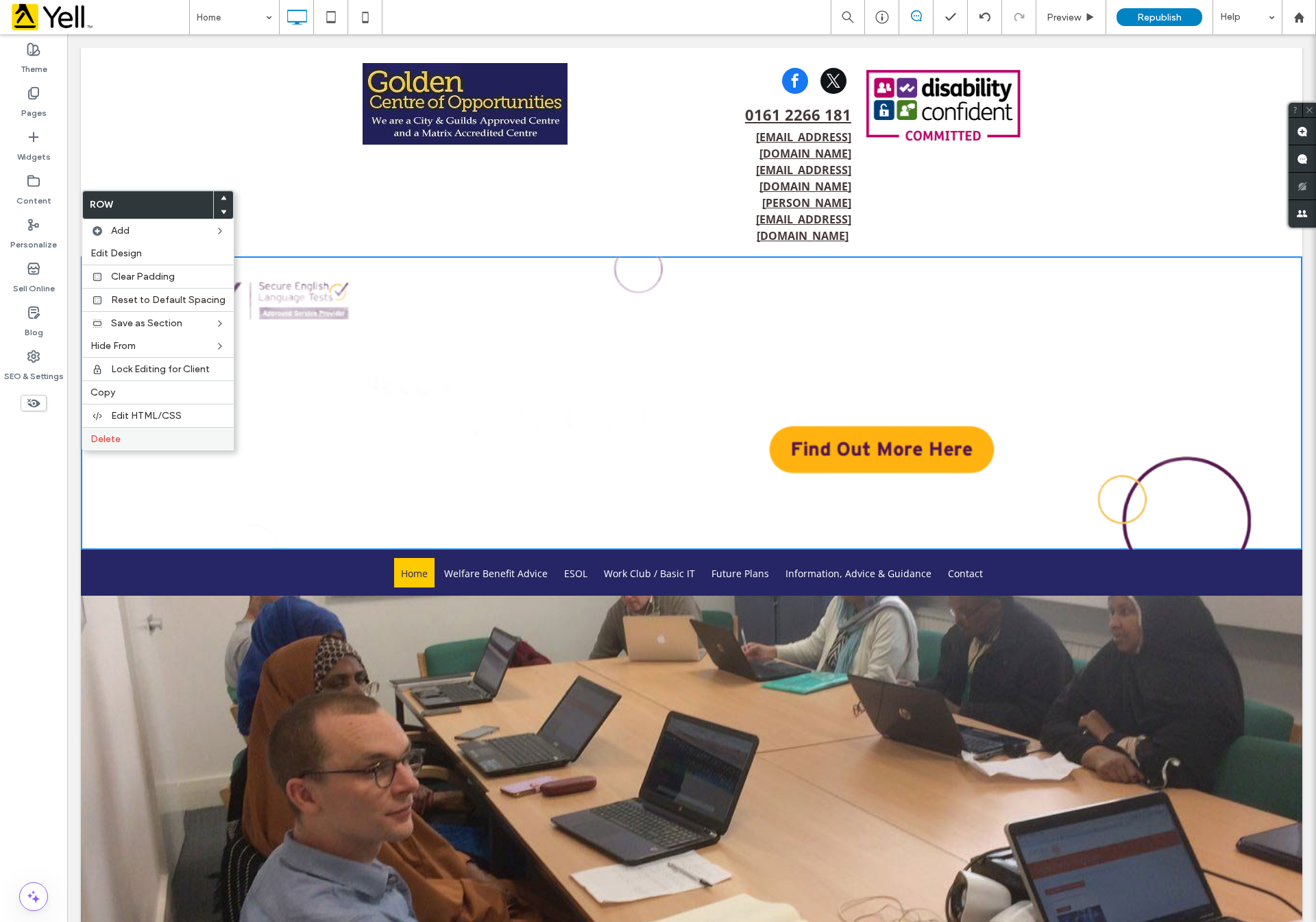
click at [140, 438] on label "Delete" at bounding box center [158, 439] width 135 height 12
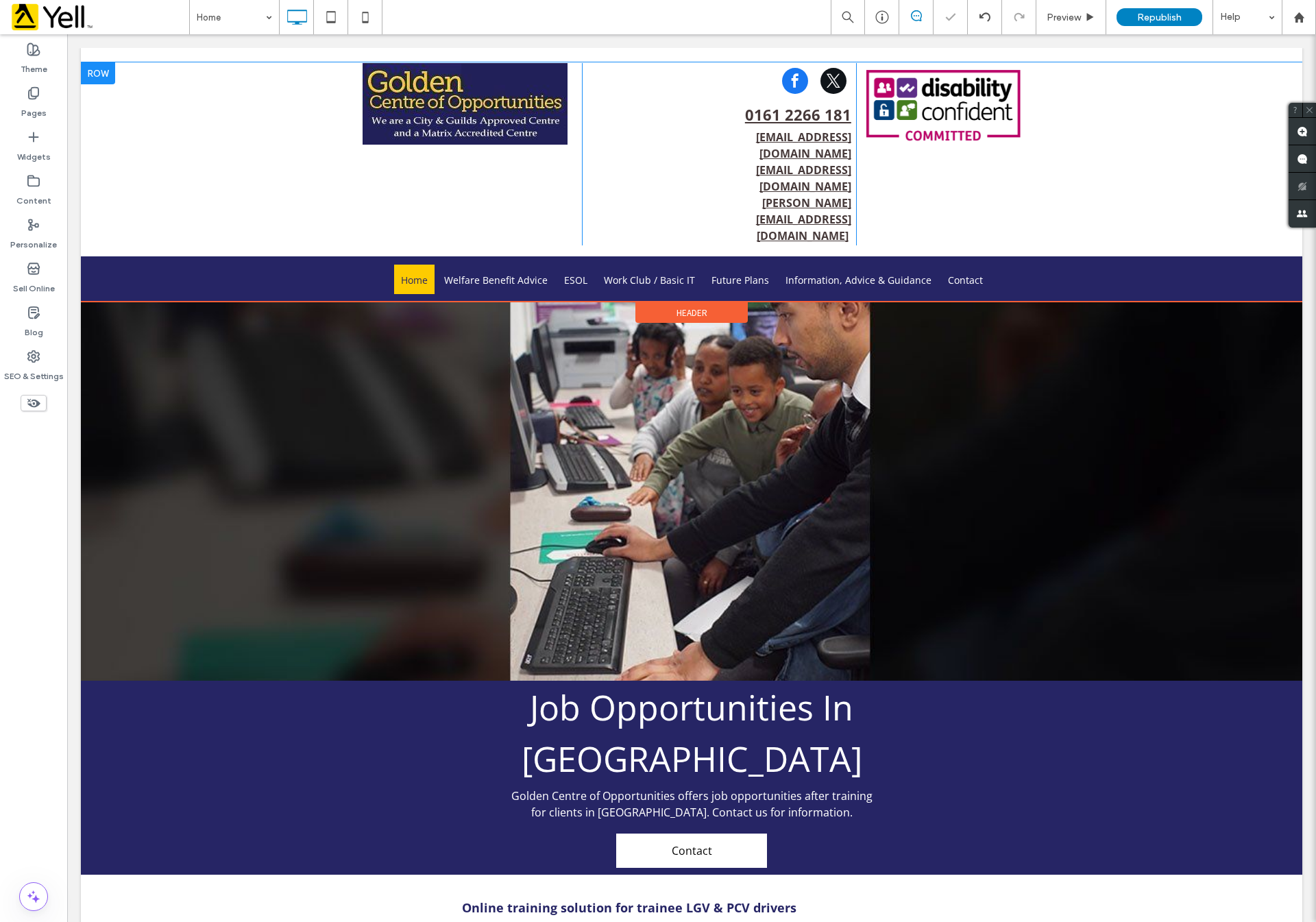
click at [93, 73] on div at bounding box center [98, 73] width 34 height 22
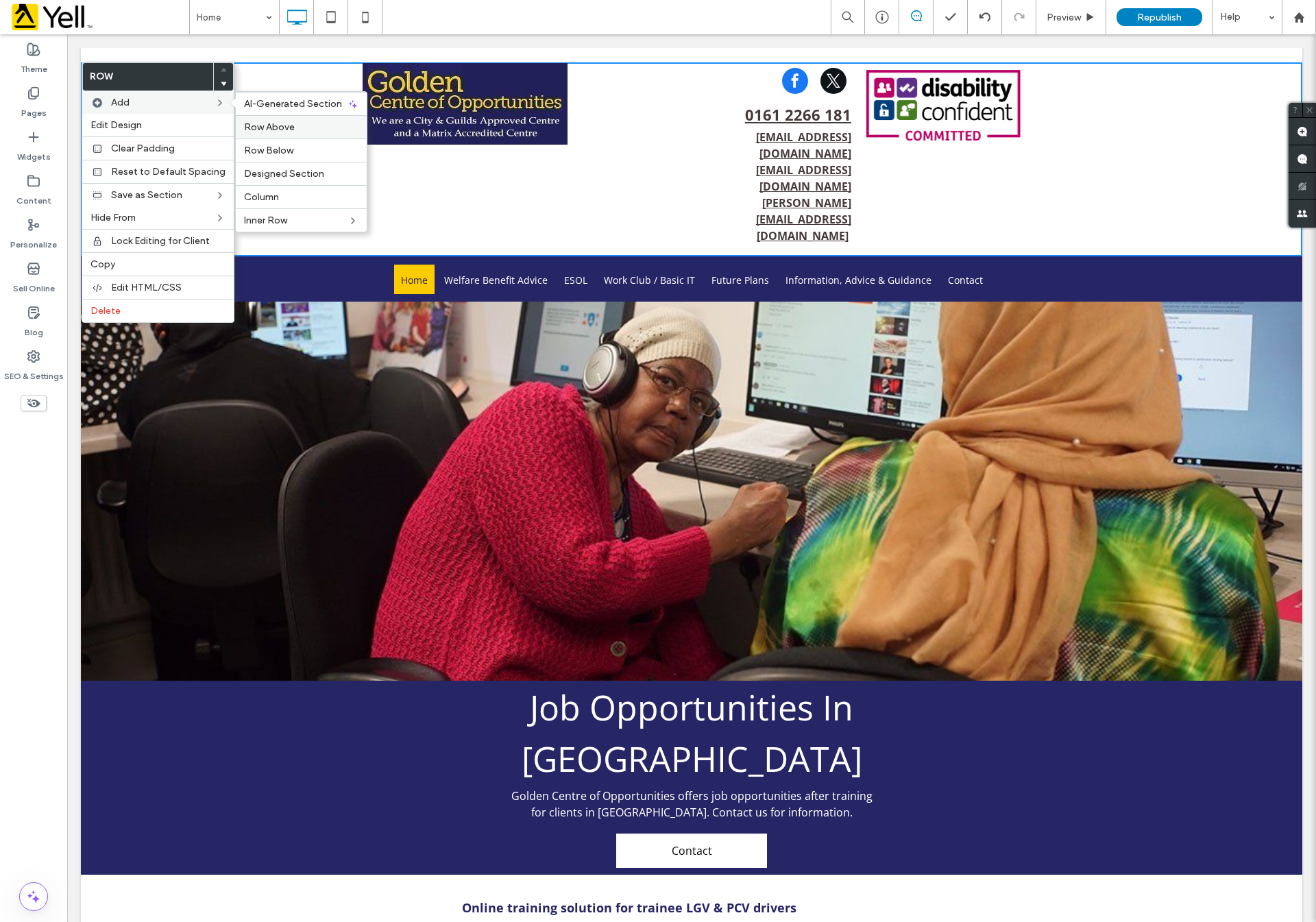
click at [319, 131] on label "Row Above" at bounding box center [301, 128] width 114 height 12
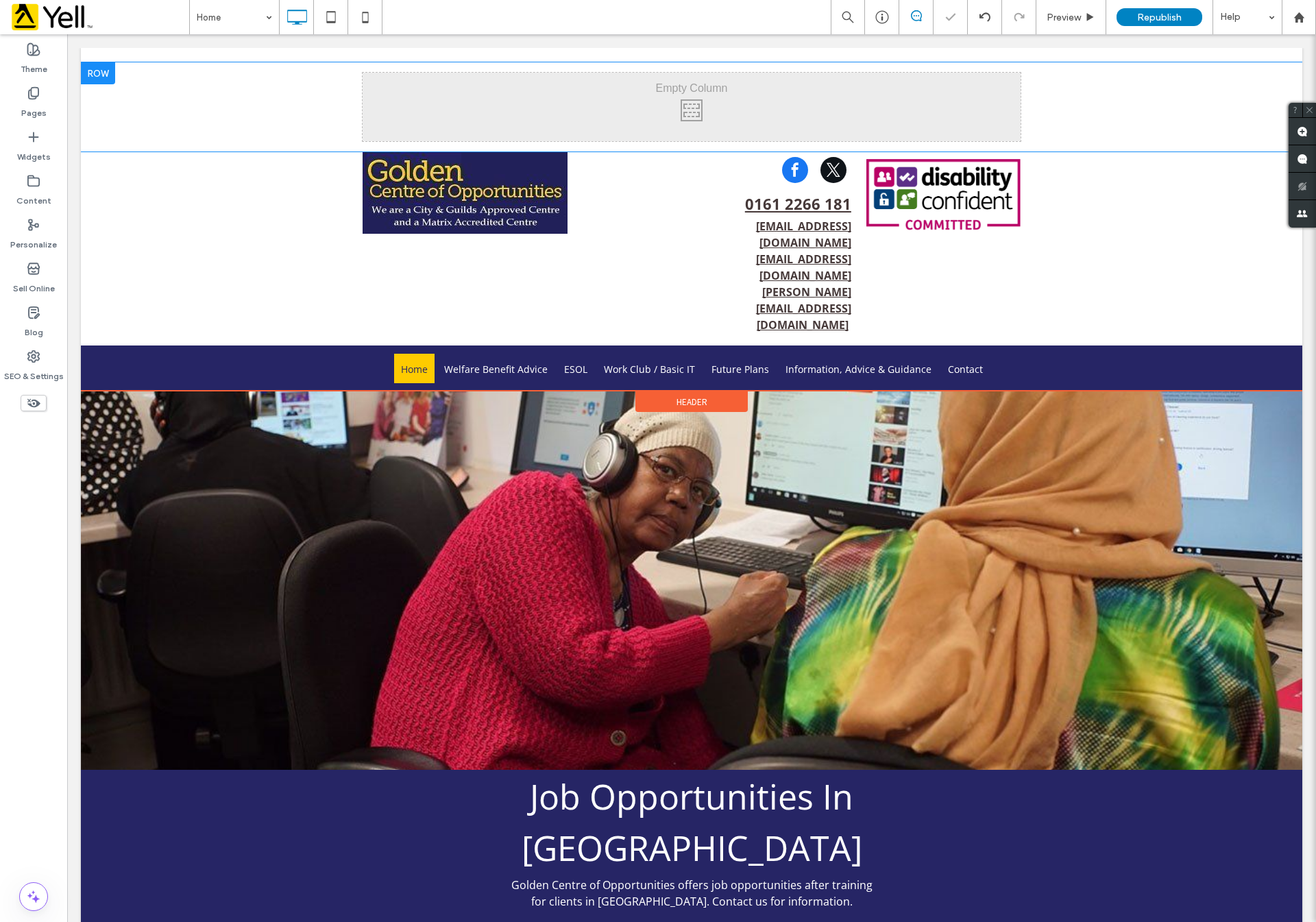
click at [96, 76] on div at bounding box center [98, 73] width 34 height 22
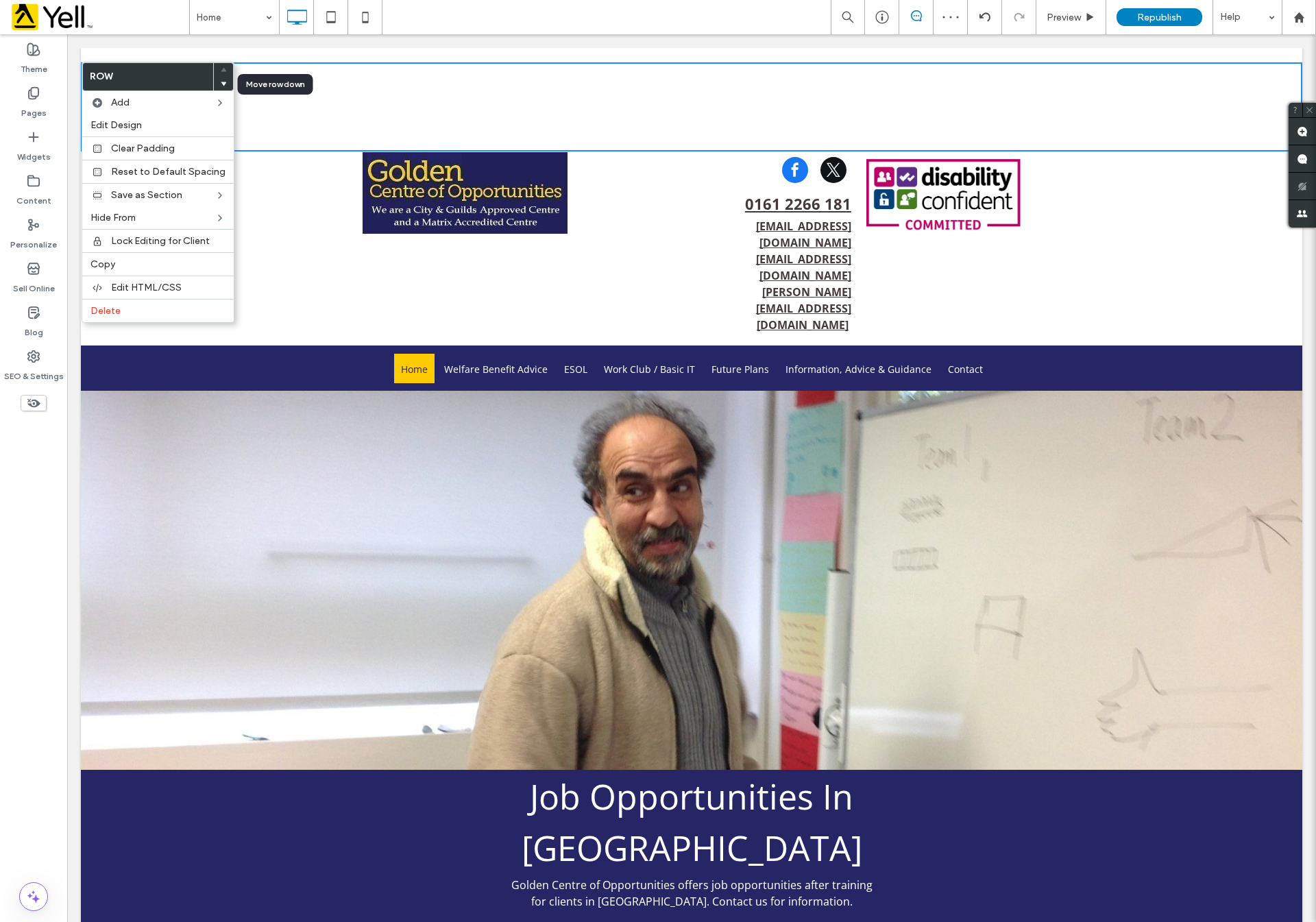
click at [221, 87] on span at bounding box center [223, 83] width 5 height 13
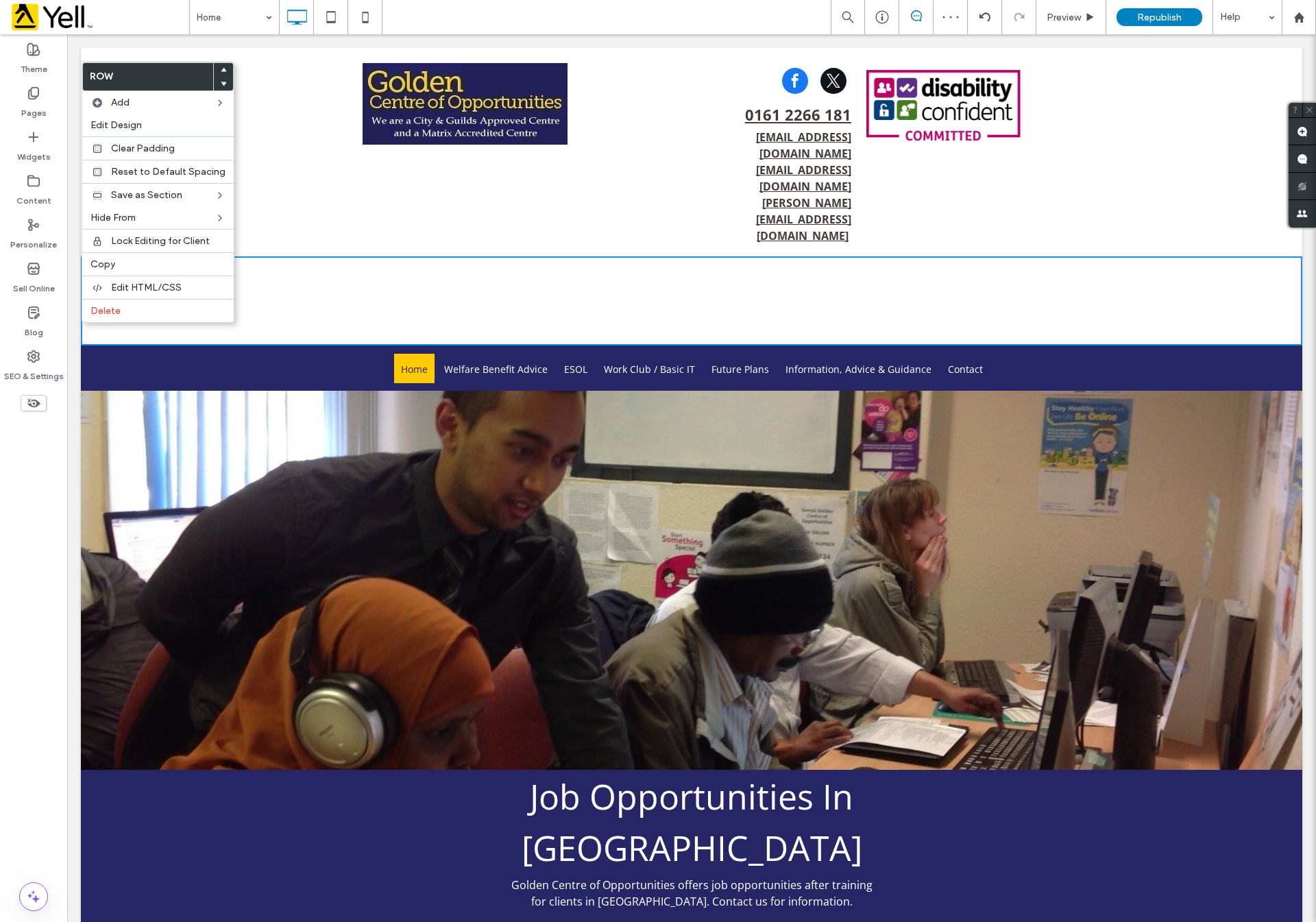
click at [286, 260] on div "Click To Paste Click To Paste" at bounding box center [691, 301] width 1222 height 89
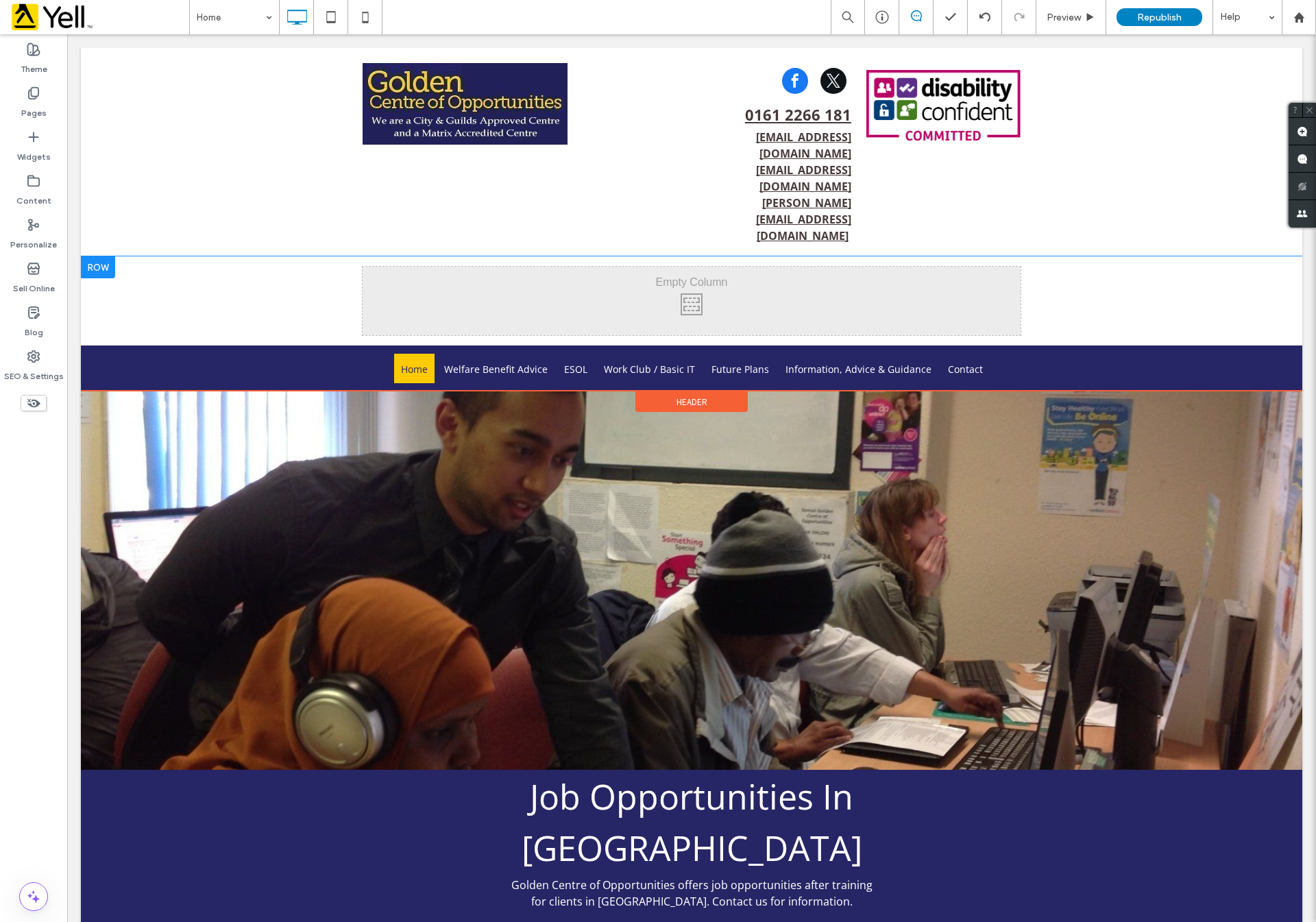
click at [95, 257] on div at bounding box center [98, 268] width 34 height 22
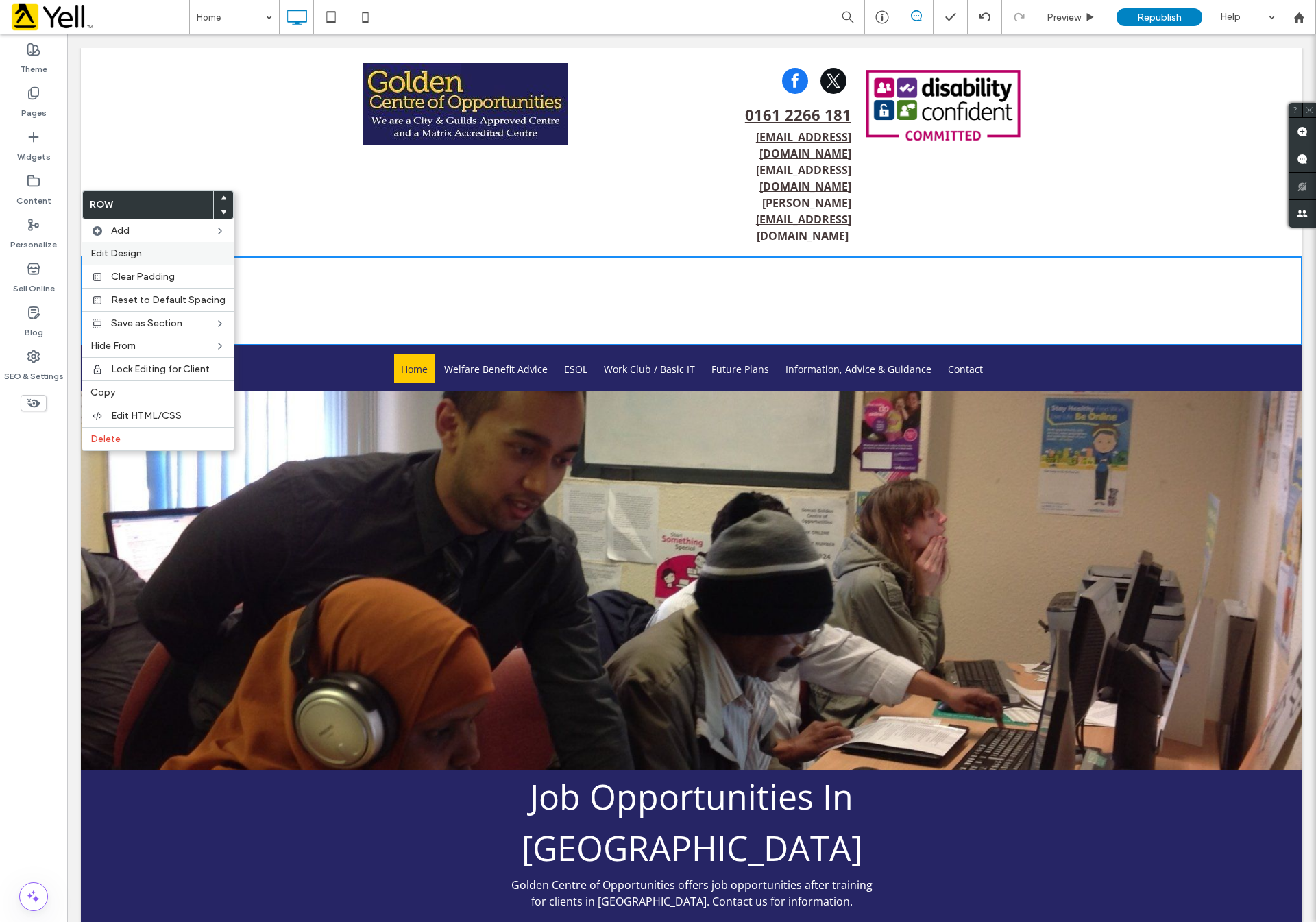
click at [110, 257] on span "Edit Design" at bounding box center [116, 254] width 51 height 12
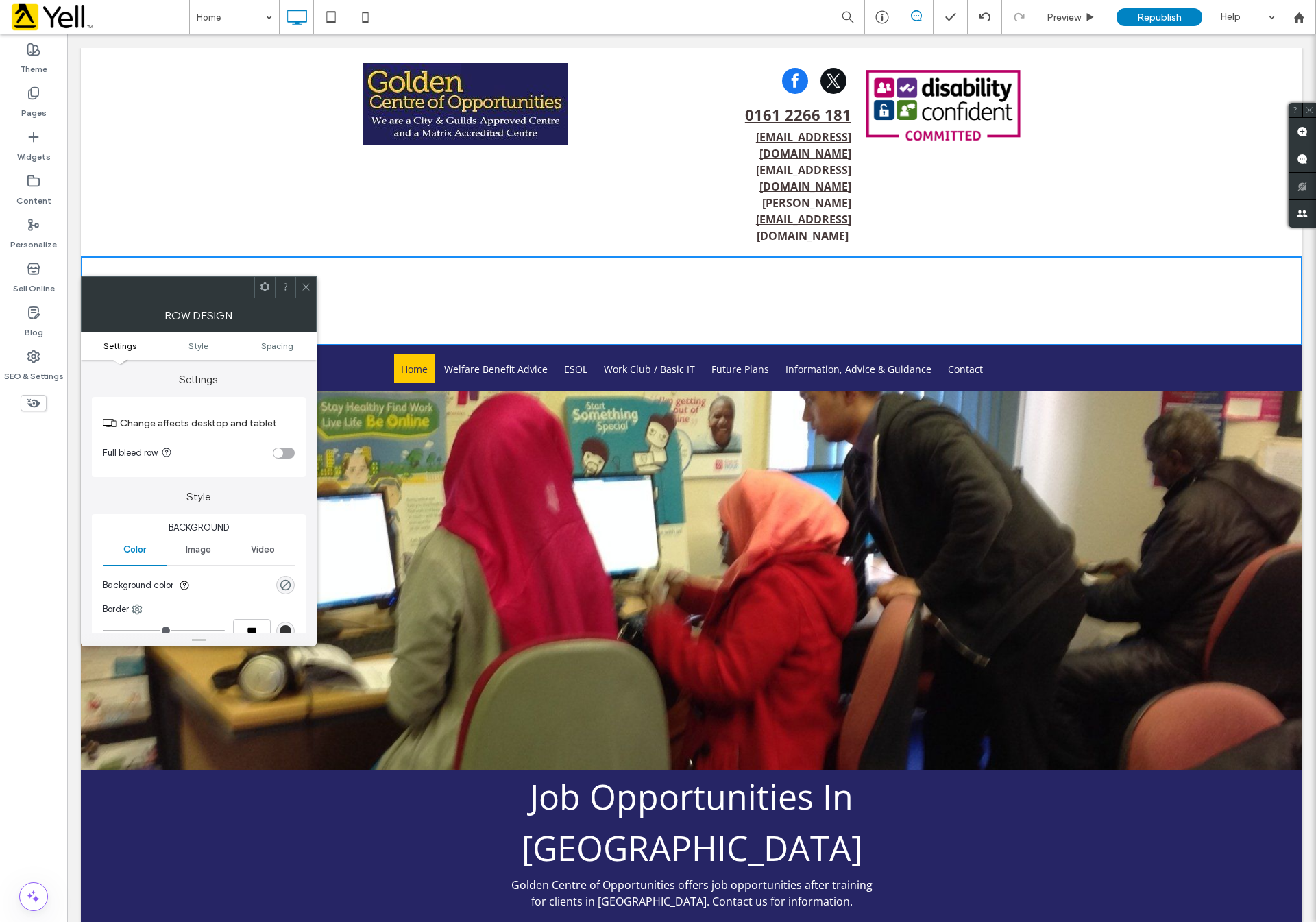
click at [200, 549] on span "Image" at bounding box center [198, 550] width 25 height 11
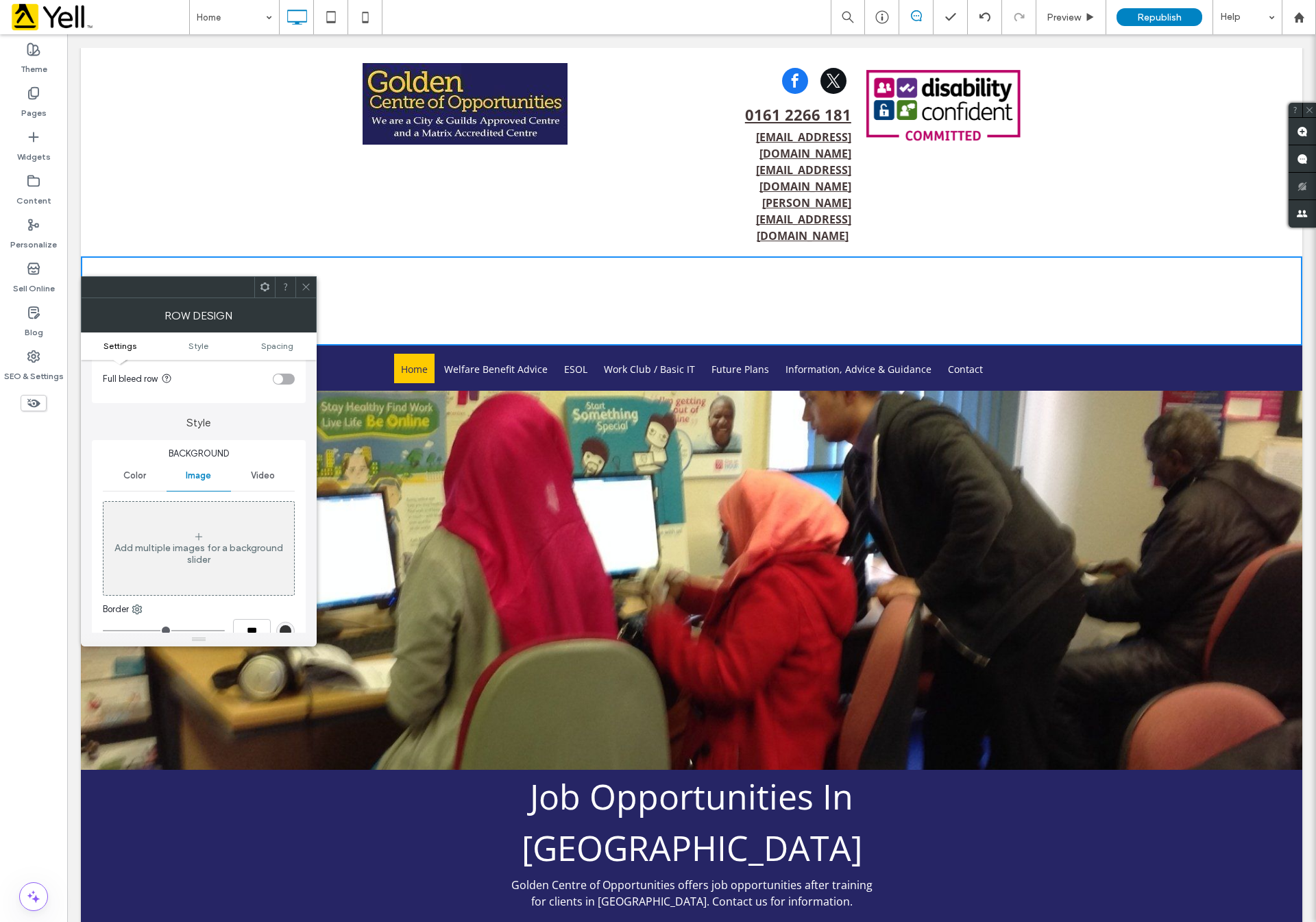
scroll to position [103, 0]
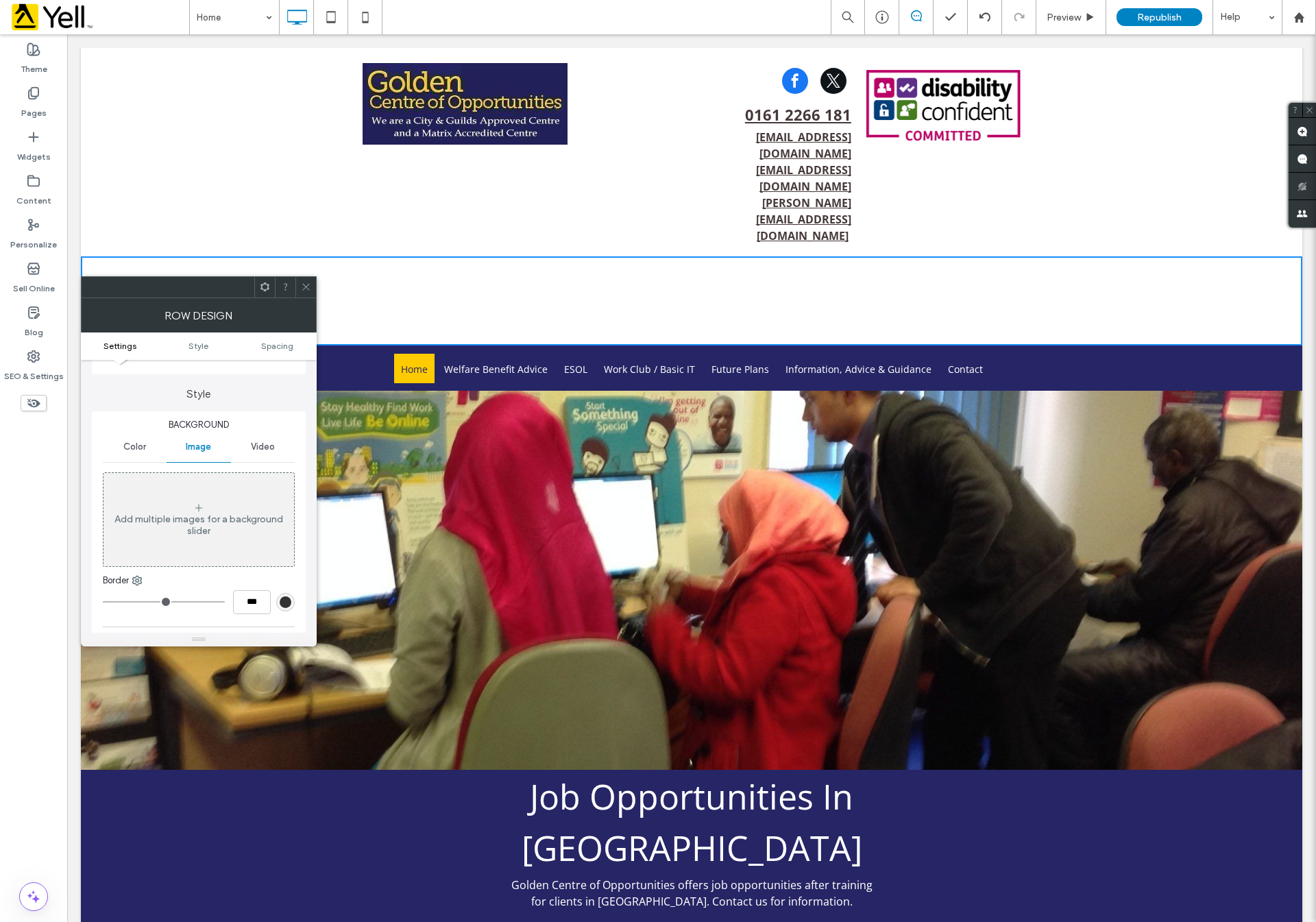
click at [200, 519] on div "Add multiple images for a background slider" at bounding box center [199, 524] width 191 height 23
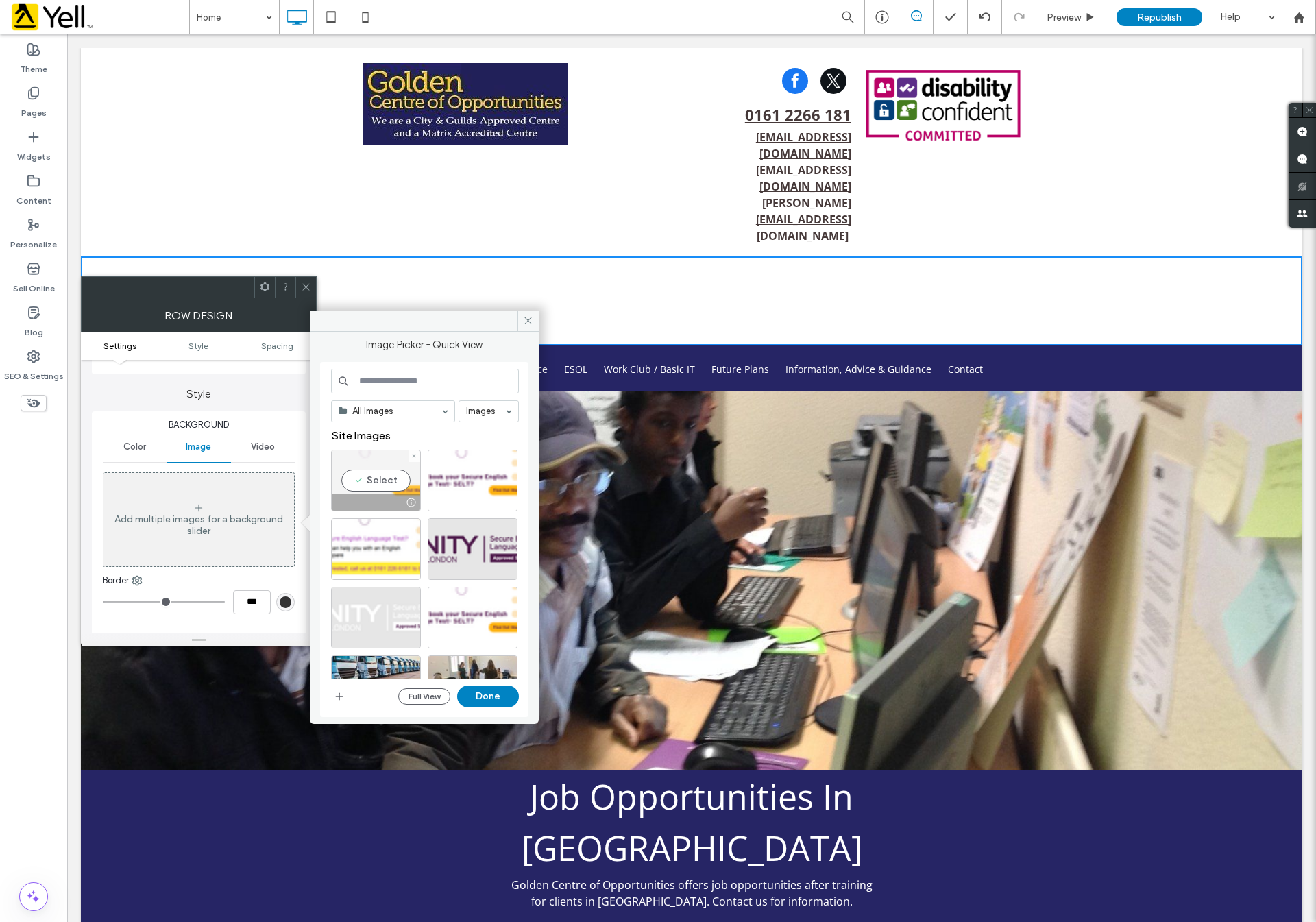
click at [393, 475] on div "Select" at bounding box center [375, 480] width 90 height 62
click at [492, 699] on button "Done" at bounding box center [487, 697] width 62 height 22
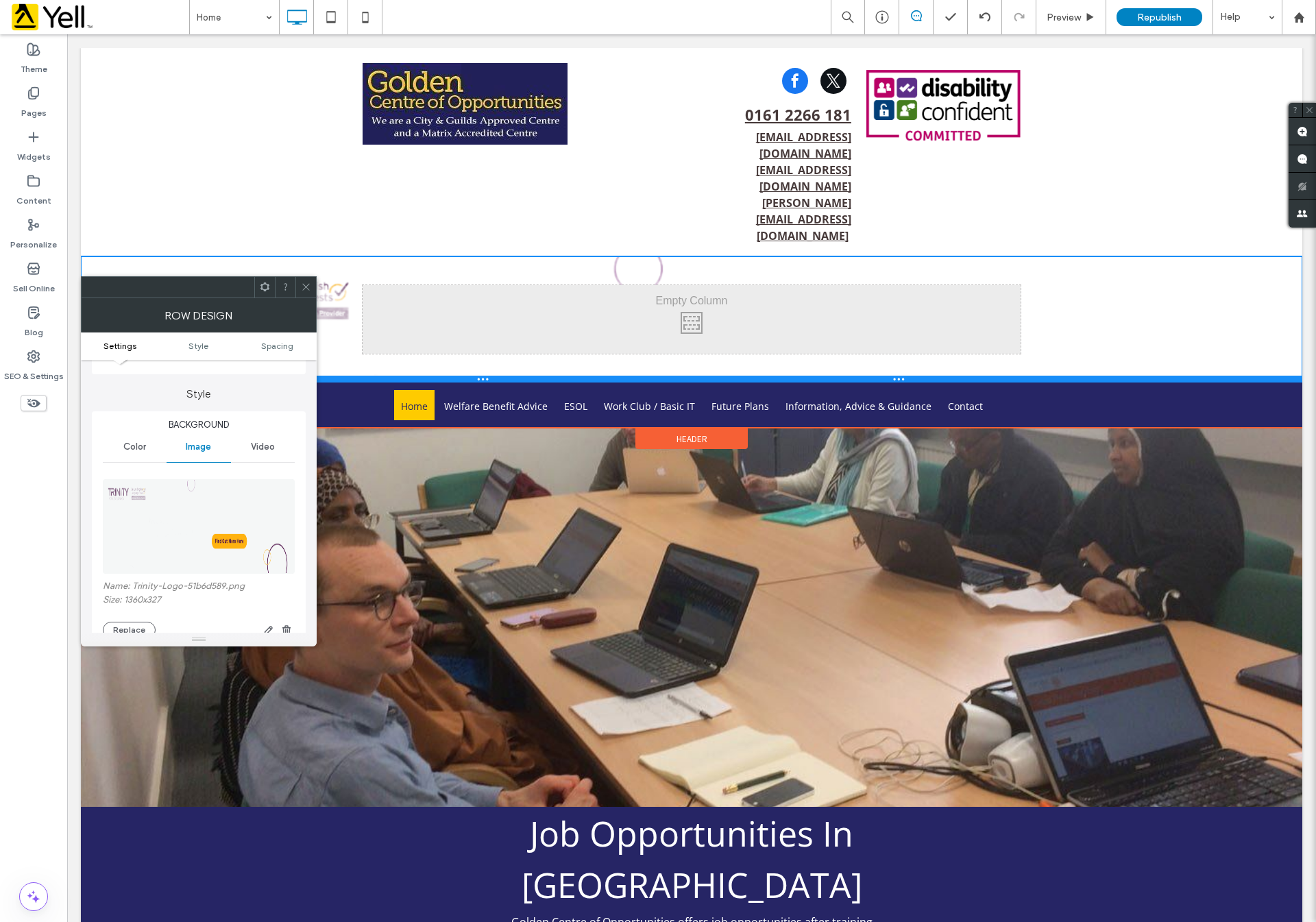
drag, startPoint x: 1055, startPoint y: 275, endPoint x: 1079, endPoint y: 347, distance: 75.9
click at [1013, 375] on div at bounding box center [691, 378] width 1222 height 7
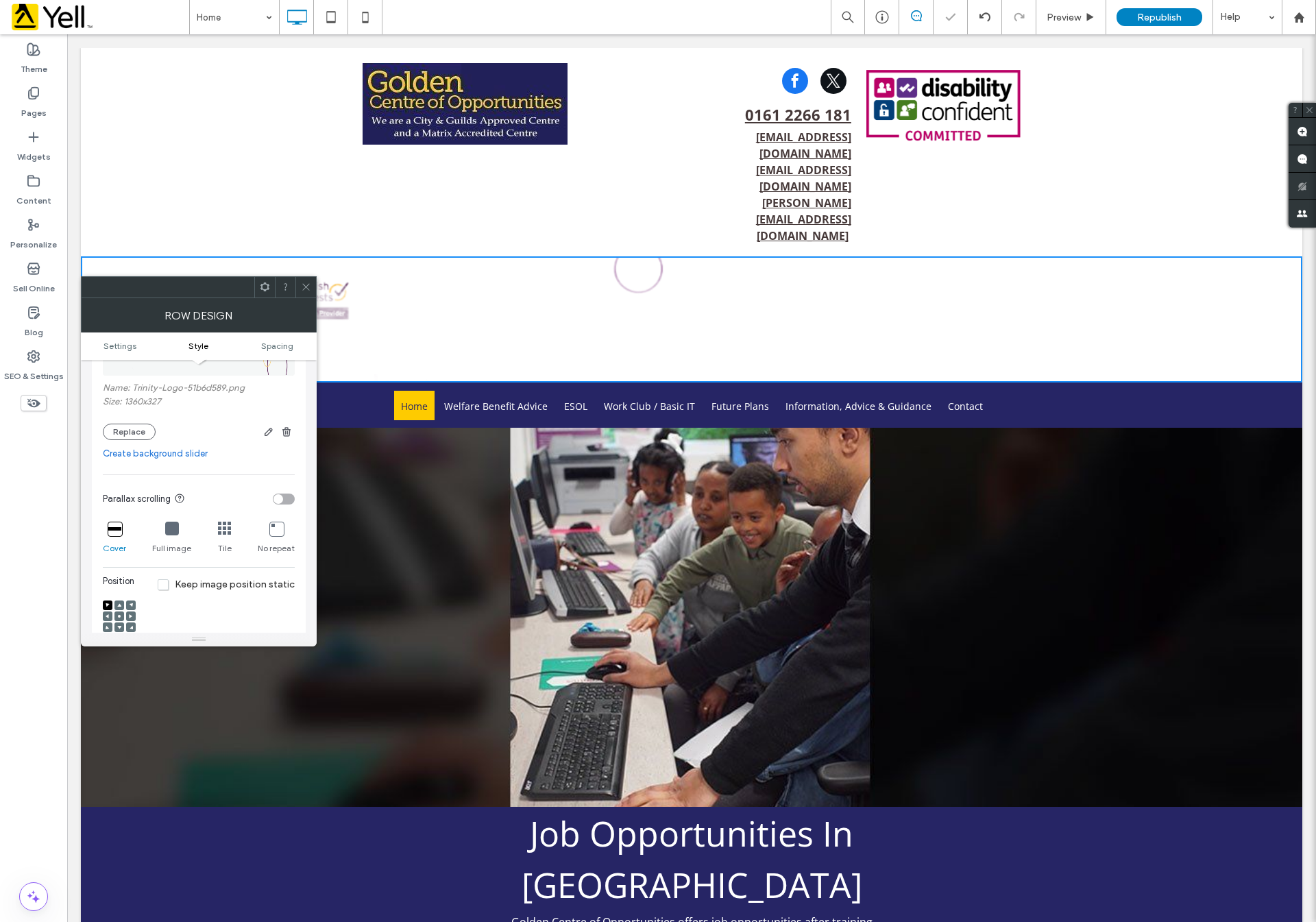
scroll to position [309, 0]
click at [167, 529] on div at bounding box center [172, 521] width 13 height 15
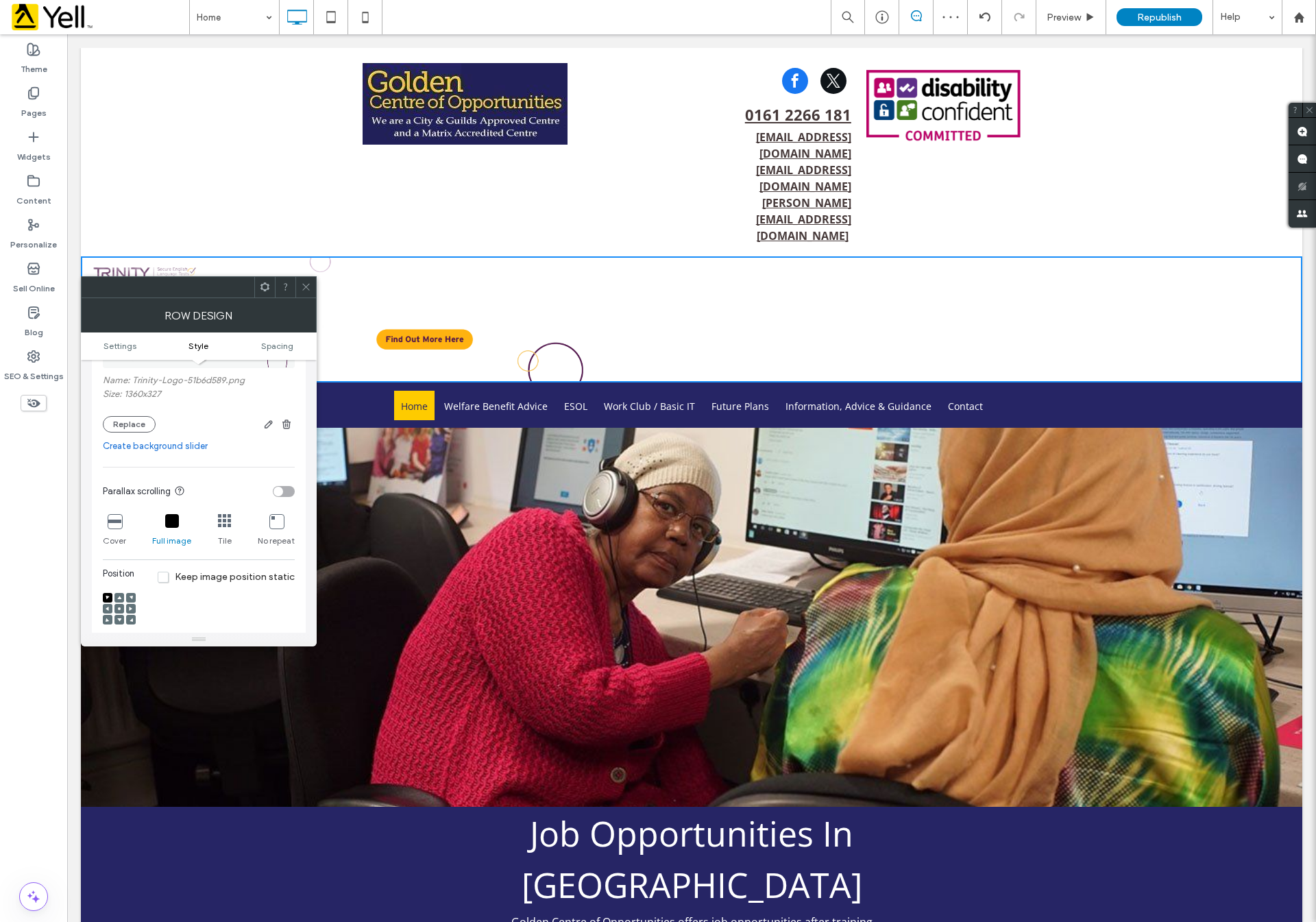
click at [221, 525] on icon at bounding box center [225, 521] width 13 height 13
click at [117, 522] on icon at bounding box center [114, 521] width 13 height 13
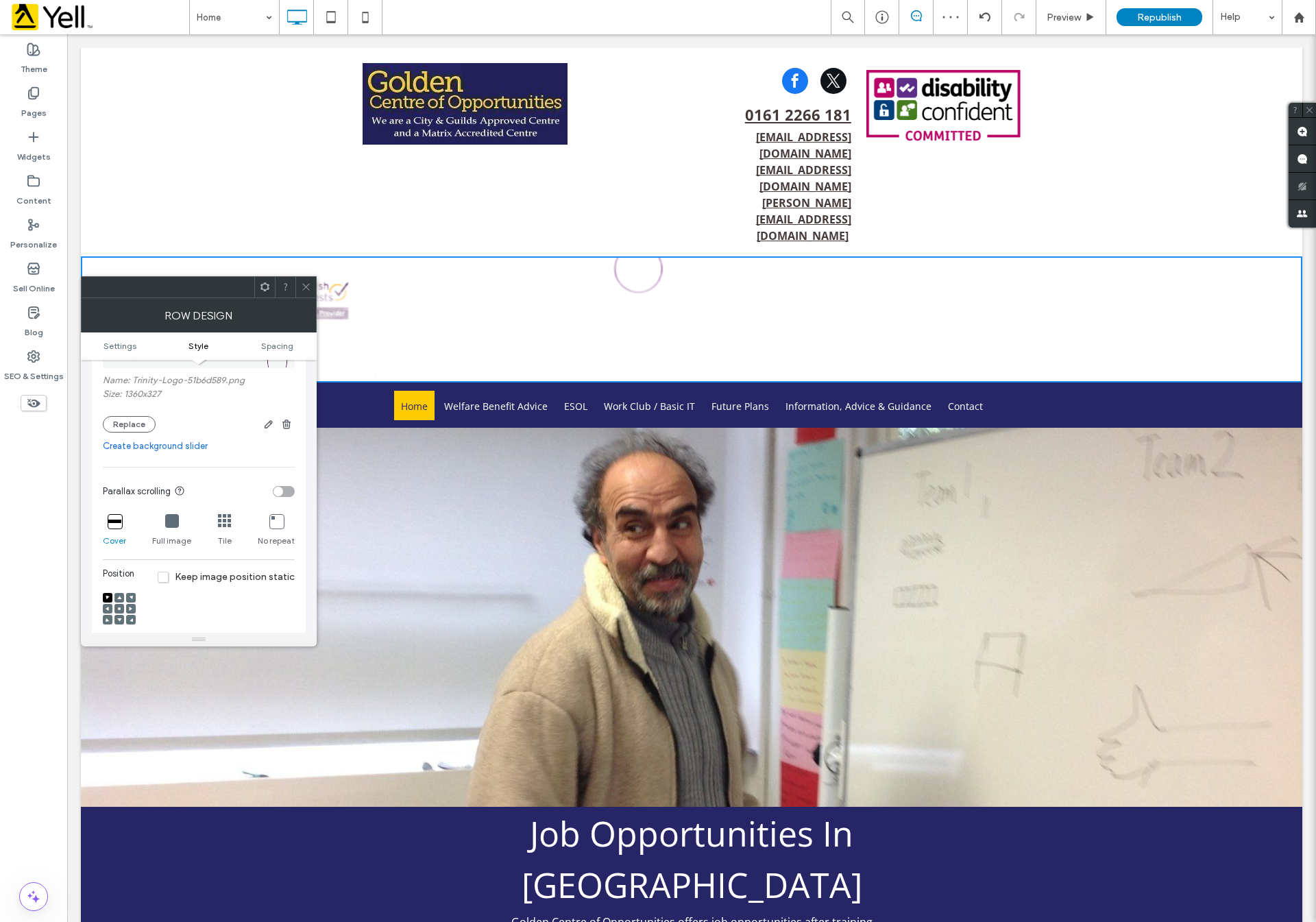
click at [117, 613] on span at bounding box center [119, 608] width 4 height 10
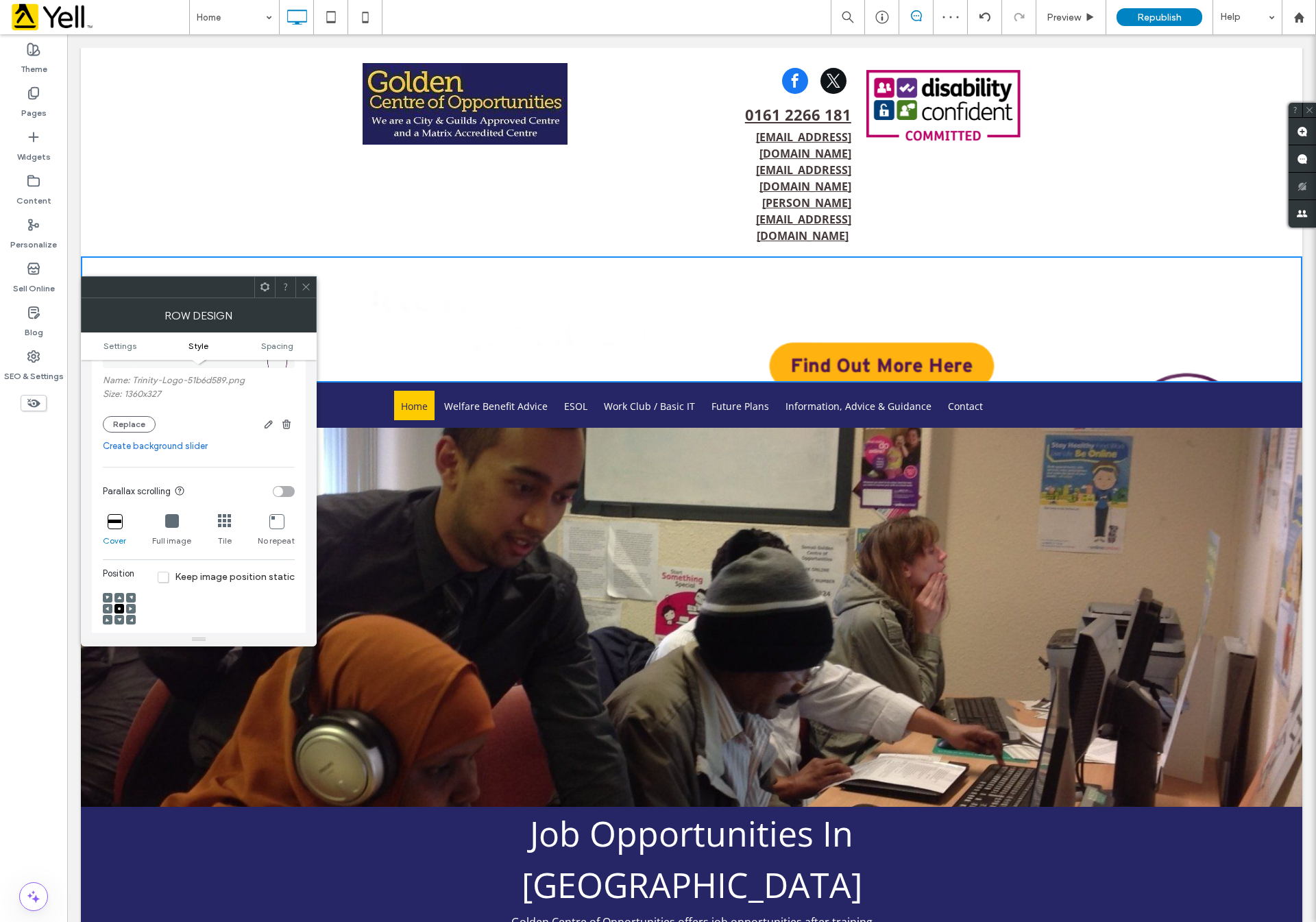
scroll to position [205, 0]
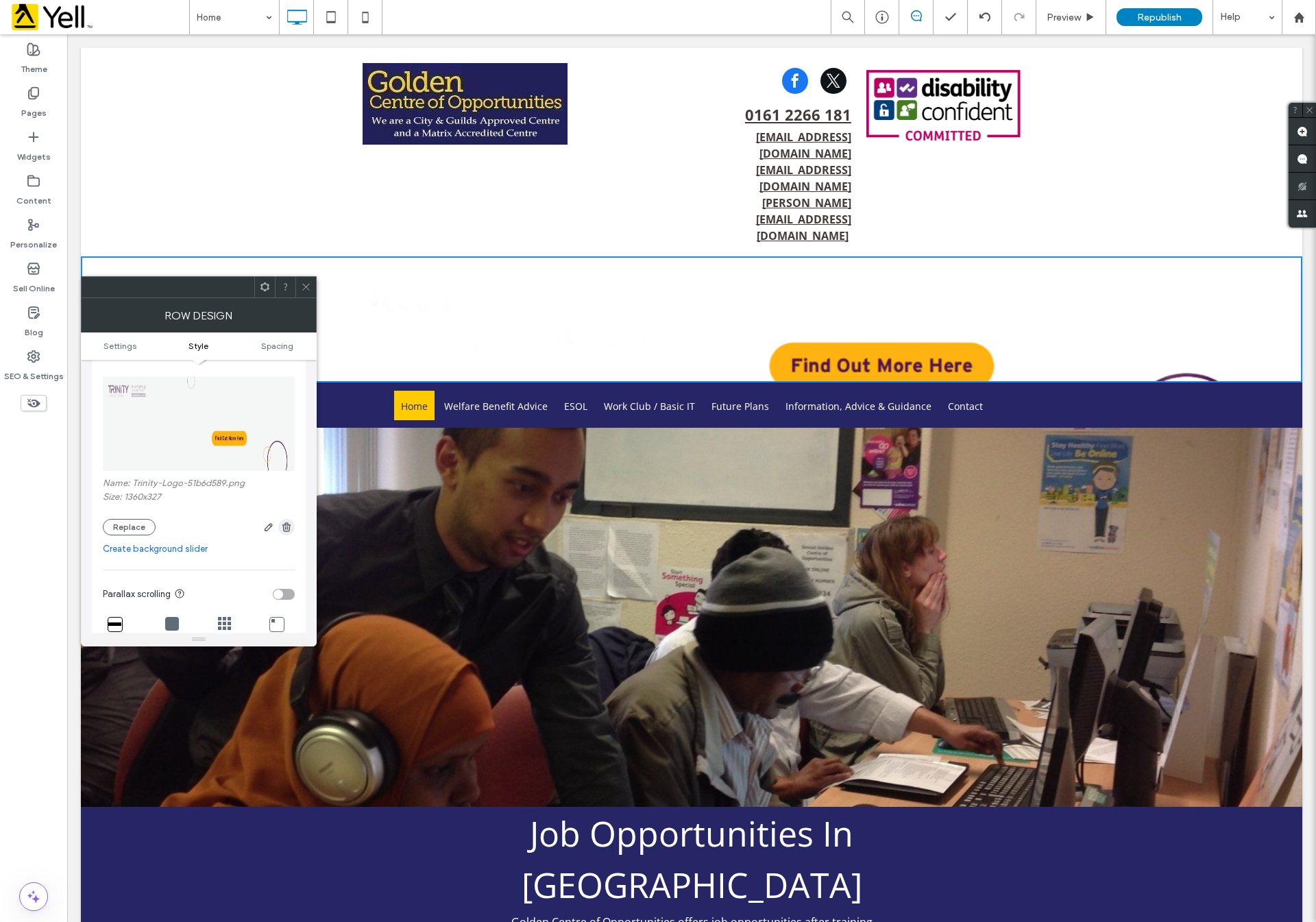
click at [284, 531] on icon "button" at bounding box center [286, 527] width 11 height 11
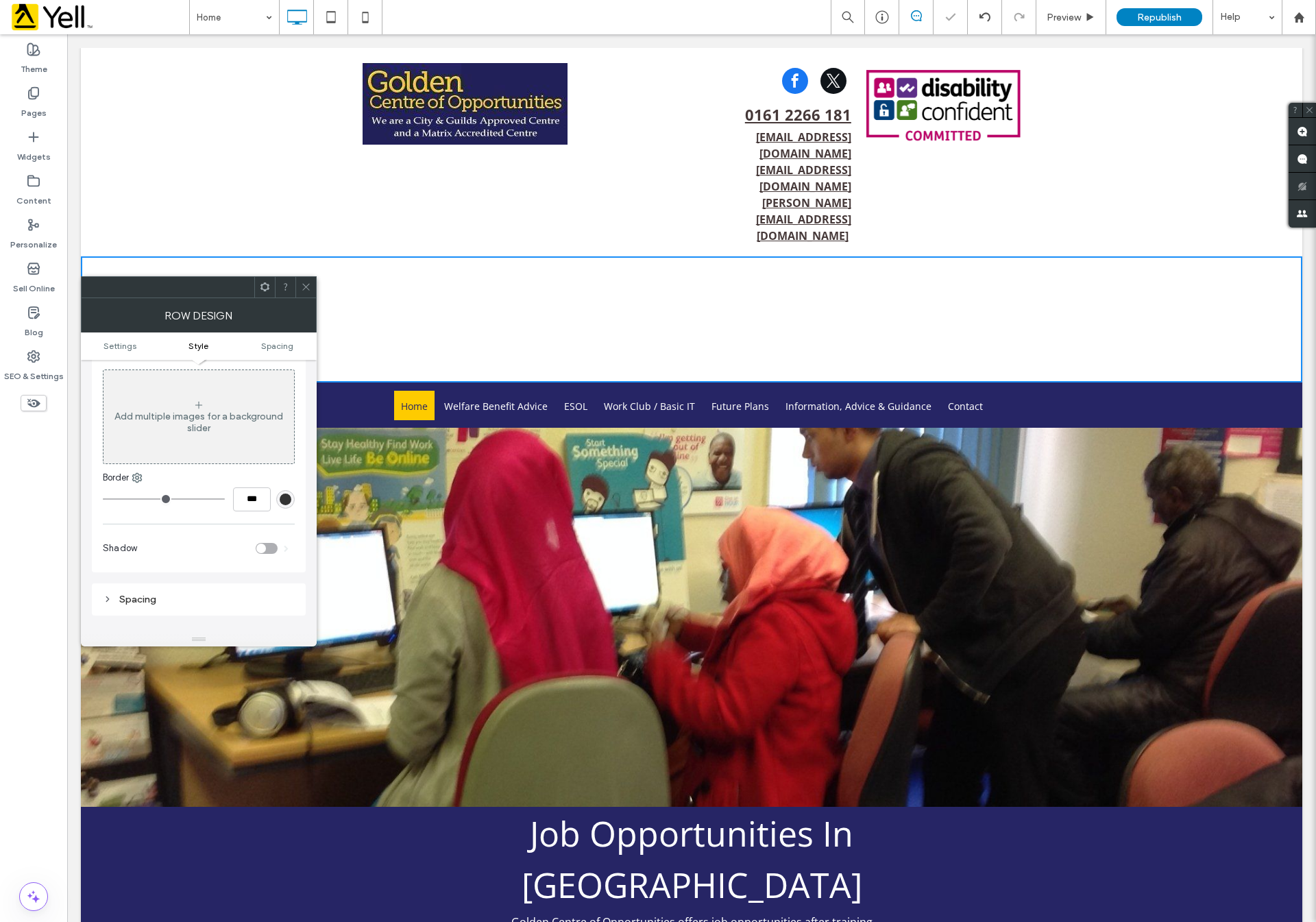
drag, startPoint x: 305, startPoint y: 284, endPoint x: 226, endPoint y: 225, distance: 98.6
click at [305, 284] on icon at bounding box center [306, 287] width 10 height 10
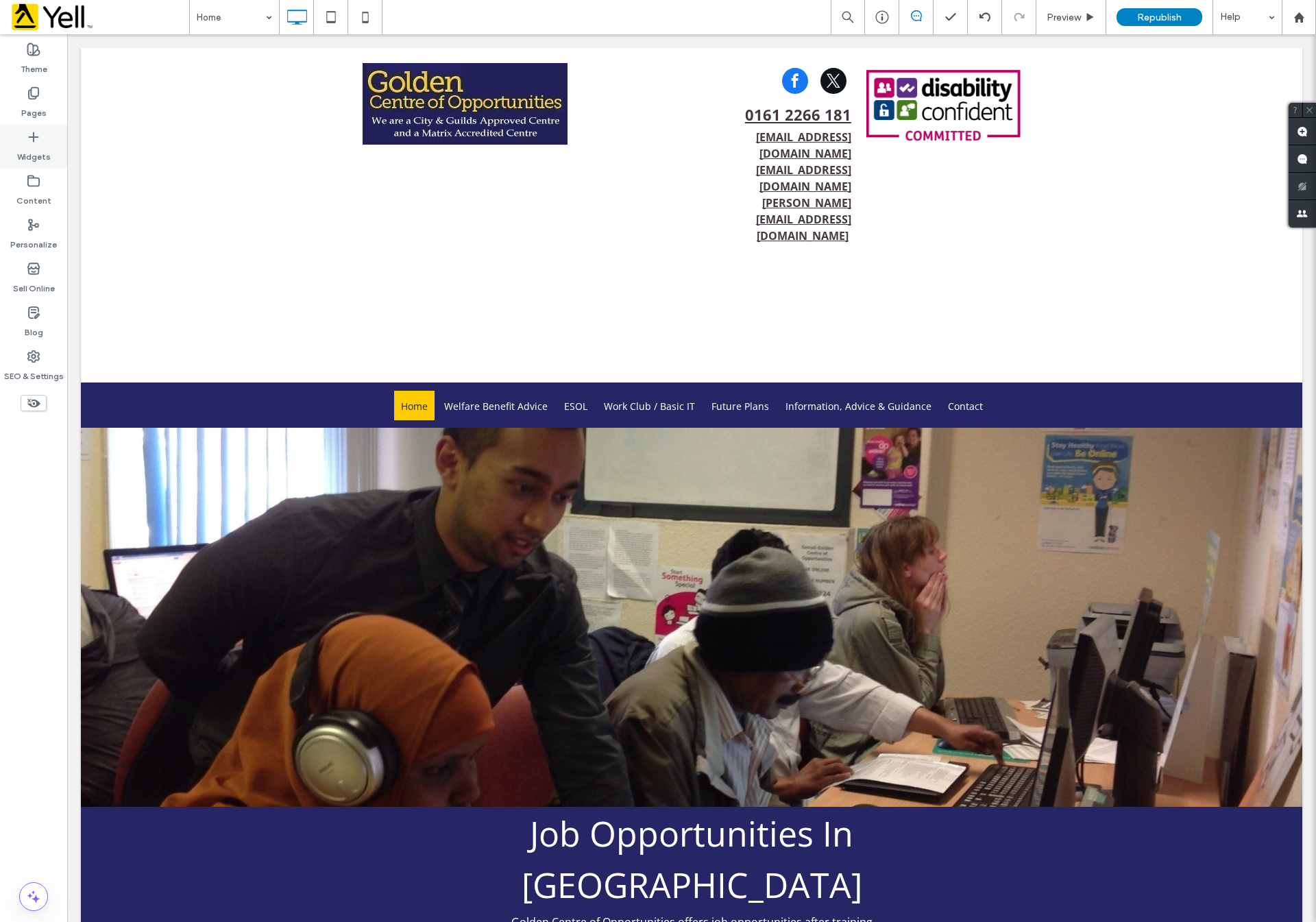
click at [35, 151] on label "Widgets" at bounding box center [33, 154] width 33 height 19
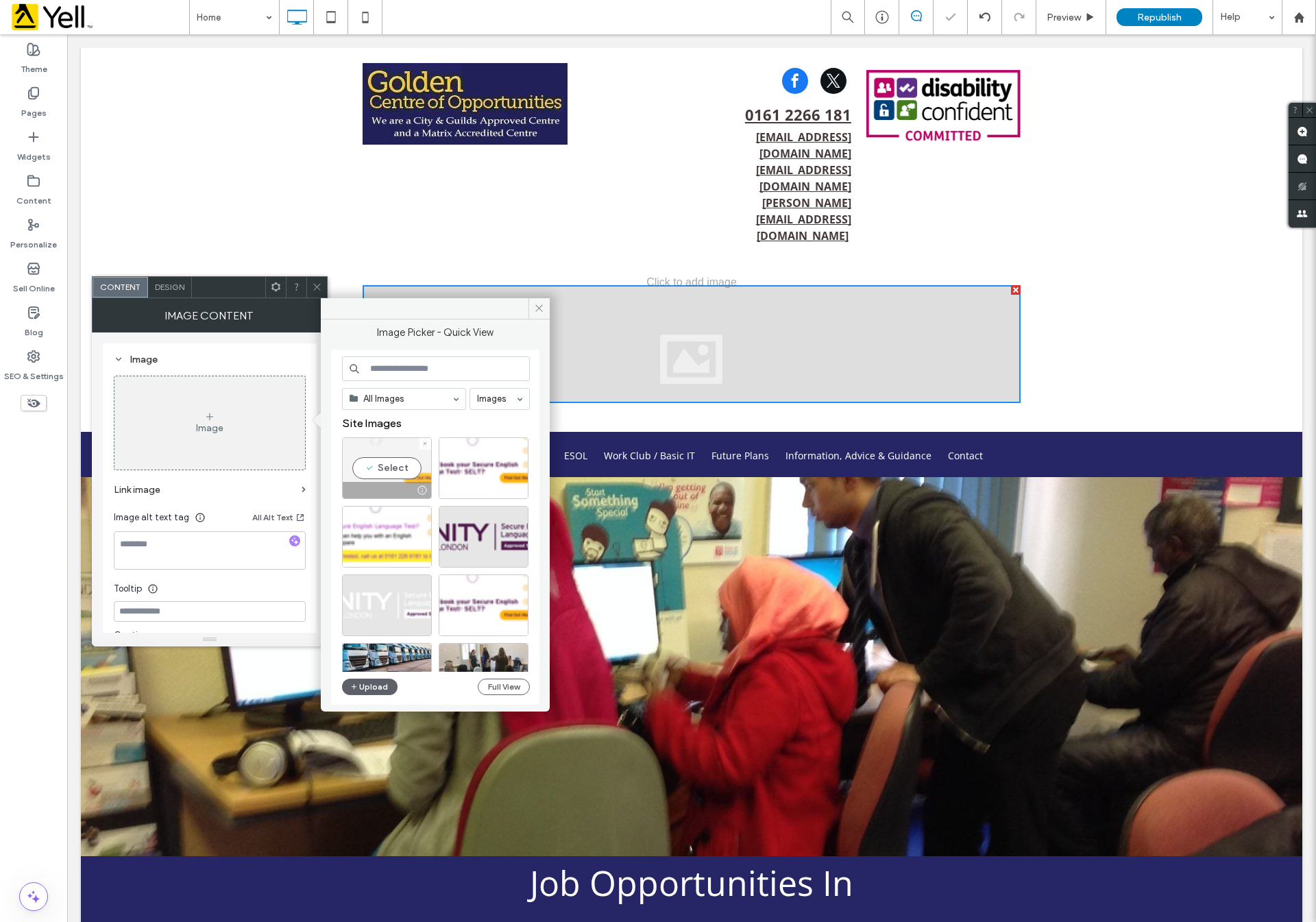
click at [381, 461] on div "Select" at bounding box center [386, 468] width 90 height 62
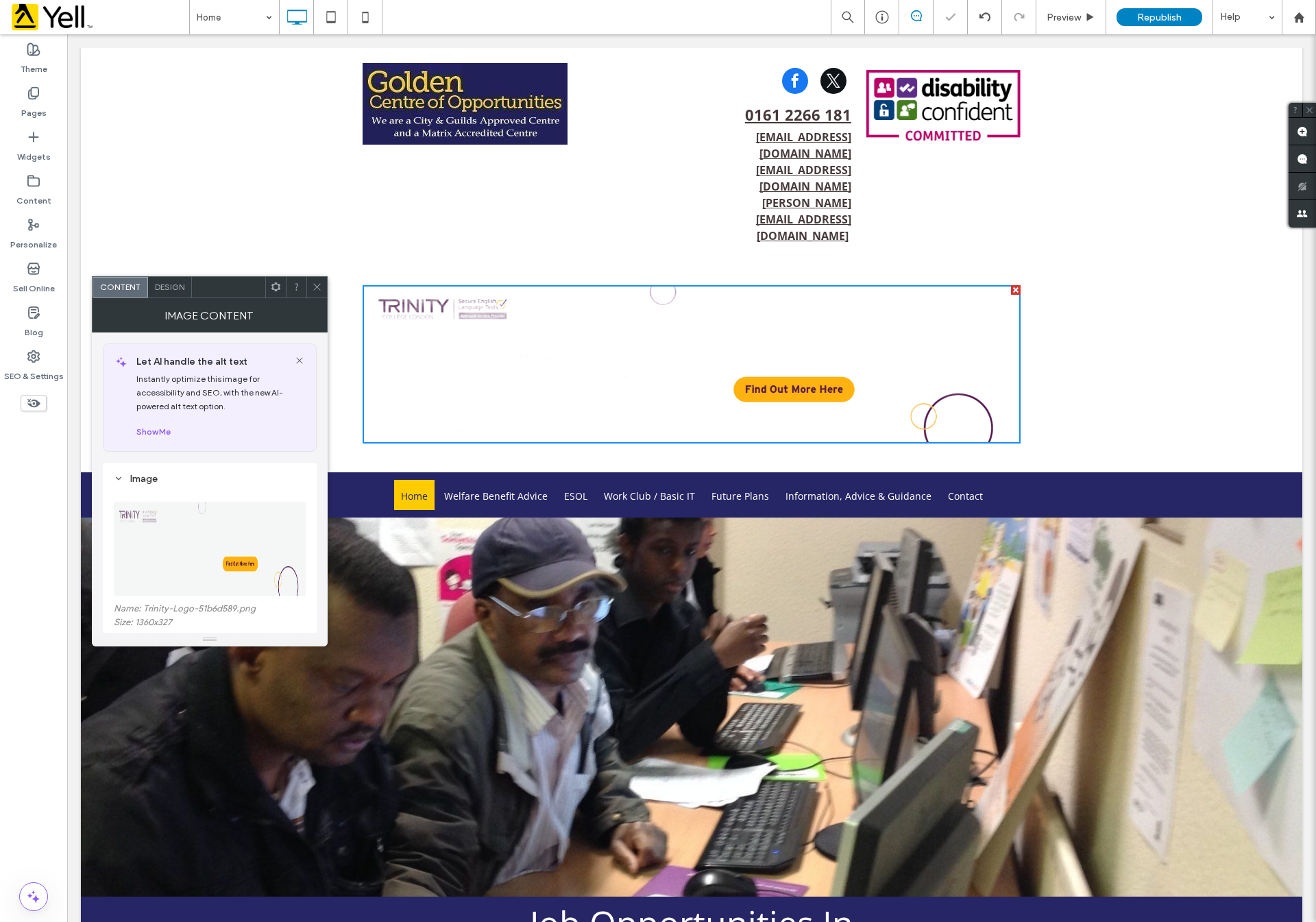
click at [326, 277] on div at bounding box center [317, 287] width 21 height 21
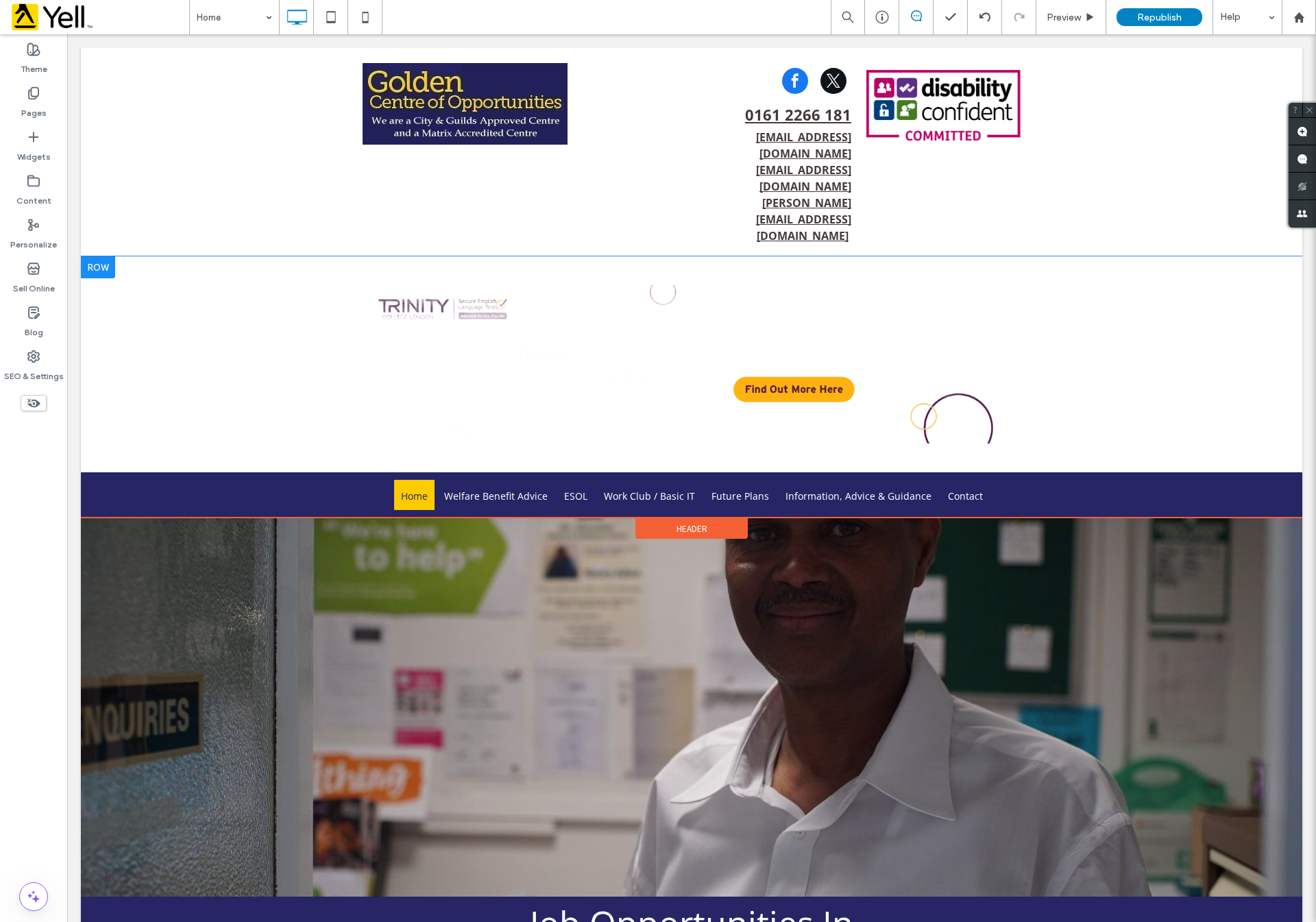
click at [167, 266] on div "Click To Paste Click To Paste" at bounding box center [691, 364] width 1222 height 216
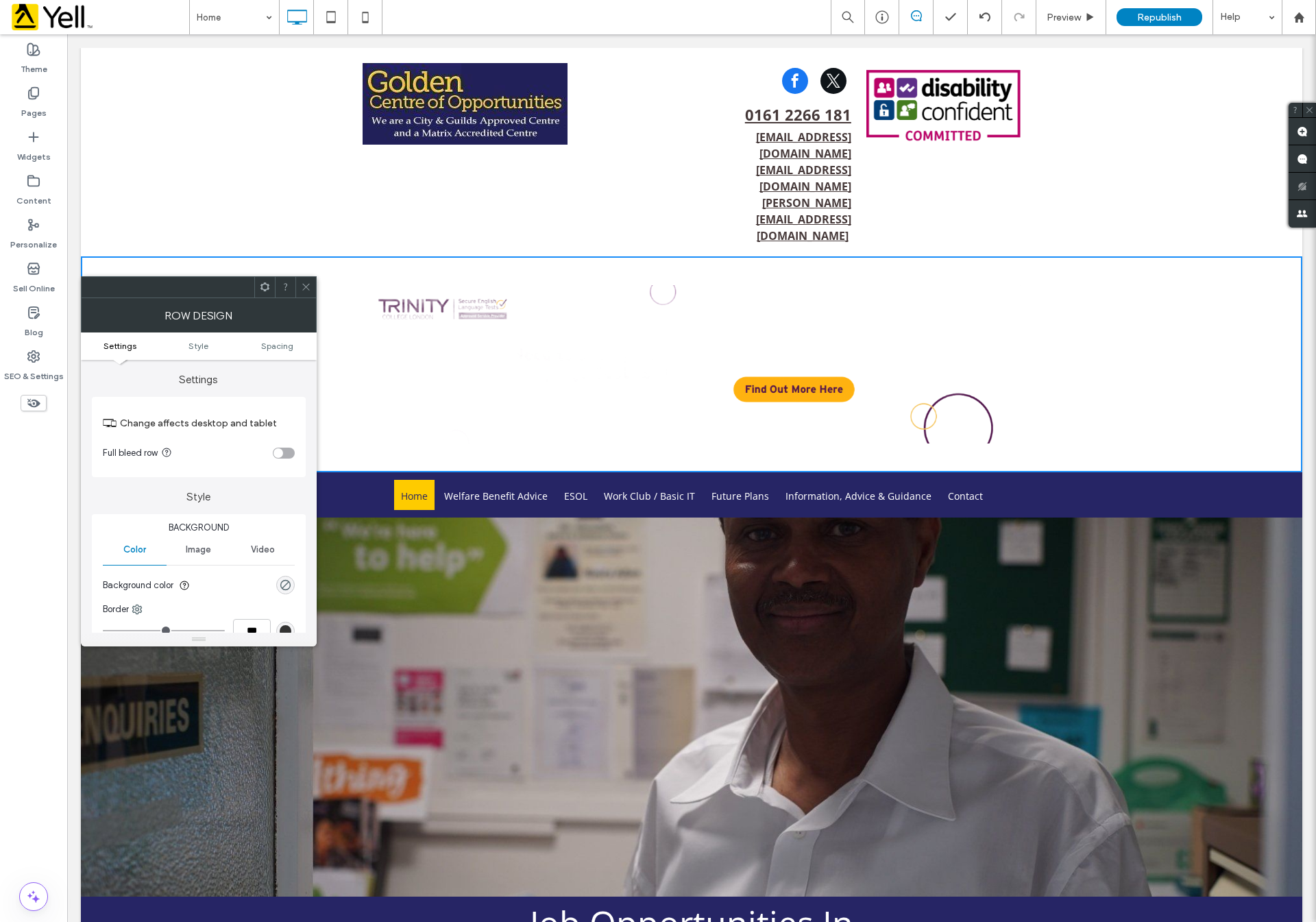
click at [280, 450] on div "toggle" at bounding box center [278, 452] width 10 height 10
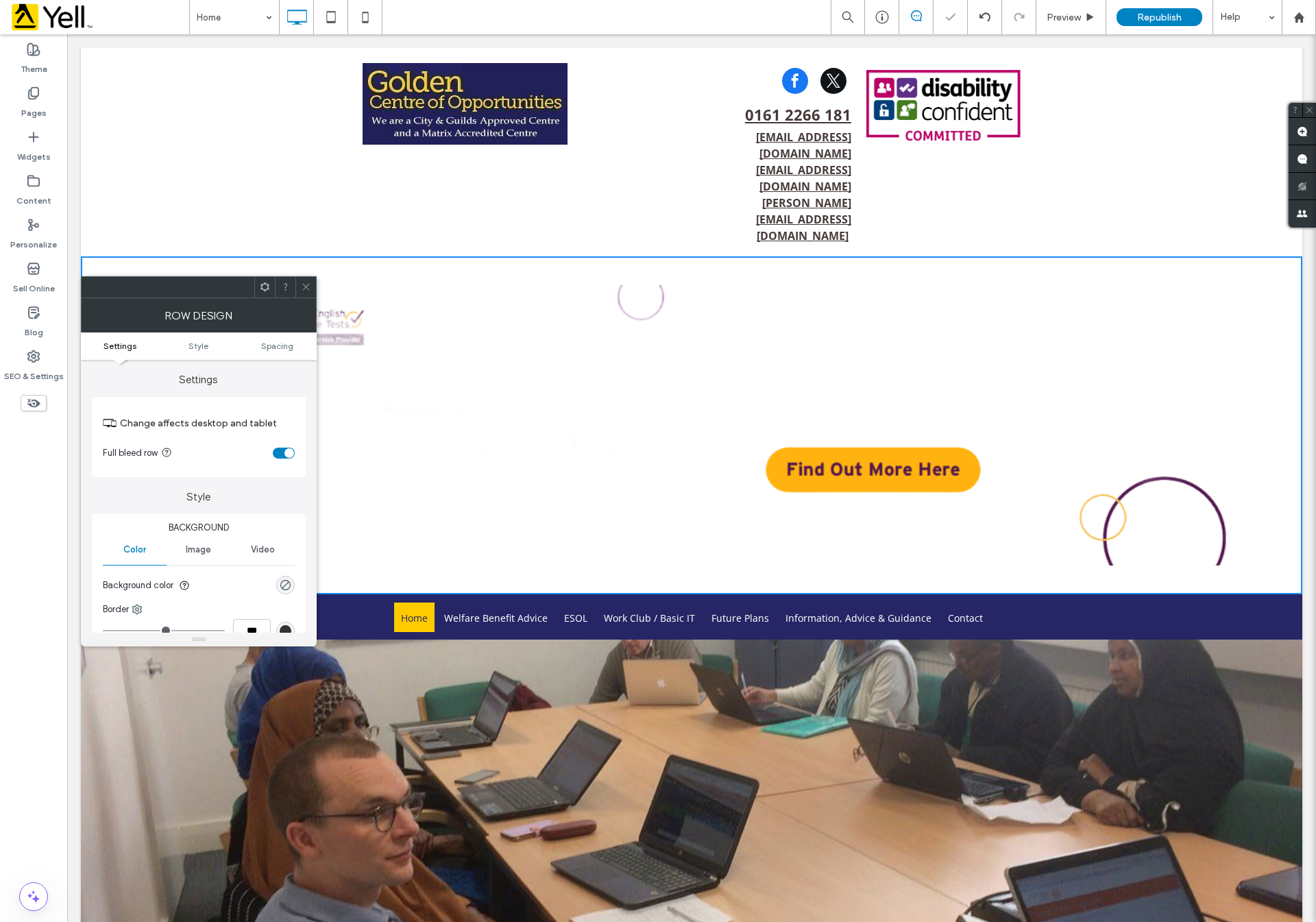
click at [303, 292] on icon at bounding box center [306, 287] width 10 height 10
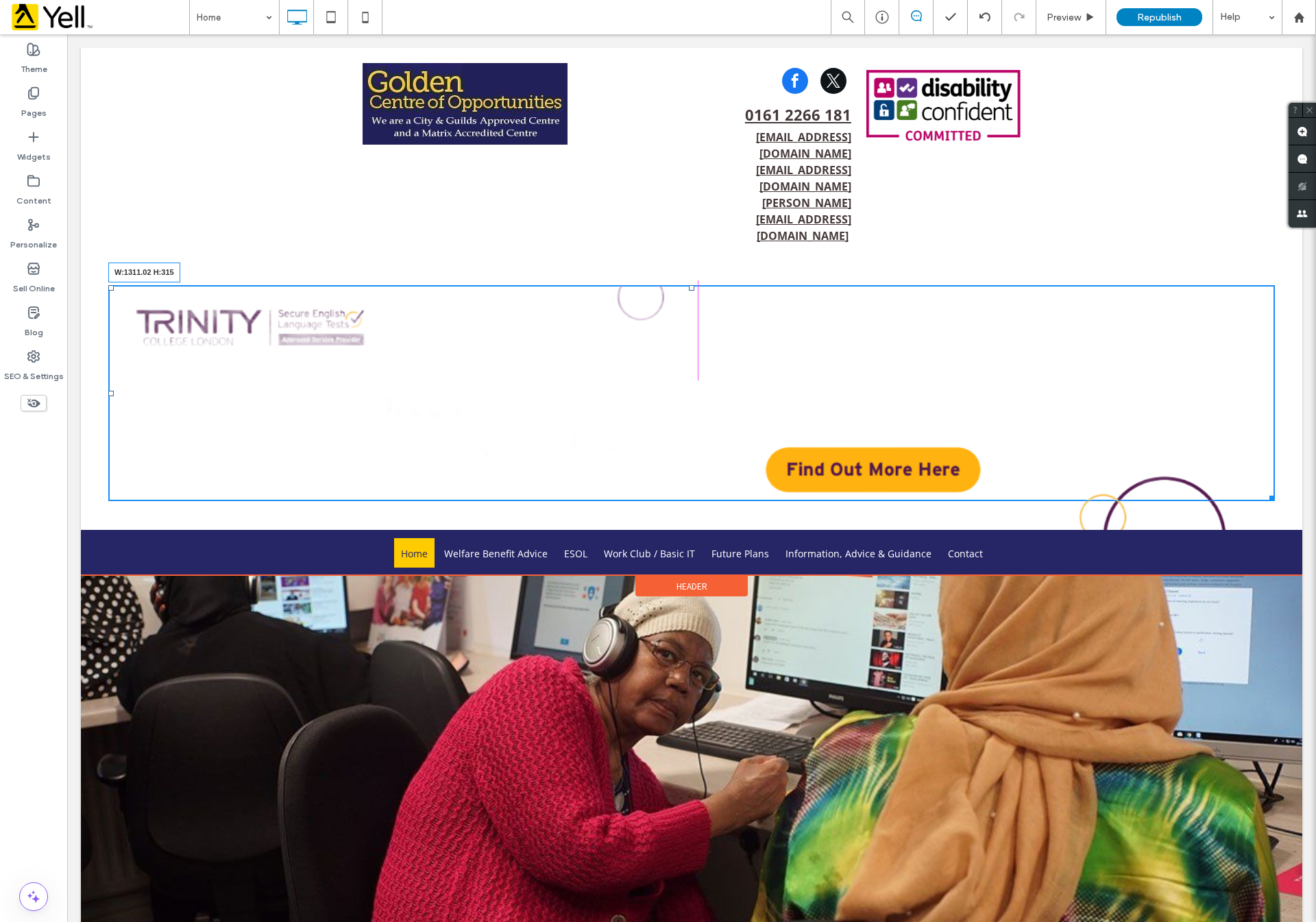
drag, startPoint x: 1254, startPoint y: 495, endPoint x: 1131, endPoint y: 315, distance: 218.0
click at [1131, 315] on div "W:1311.02 H:315" at bounding box center [691, 392] width 1167 height 216
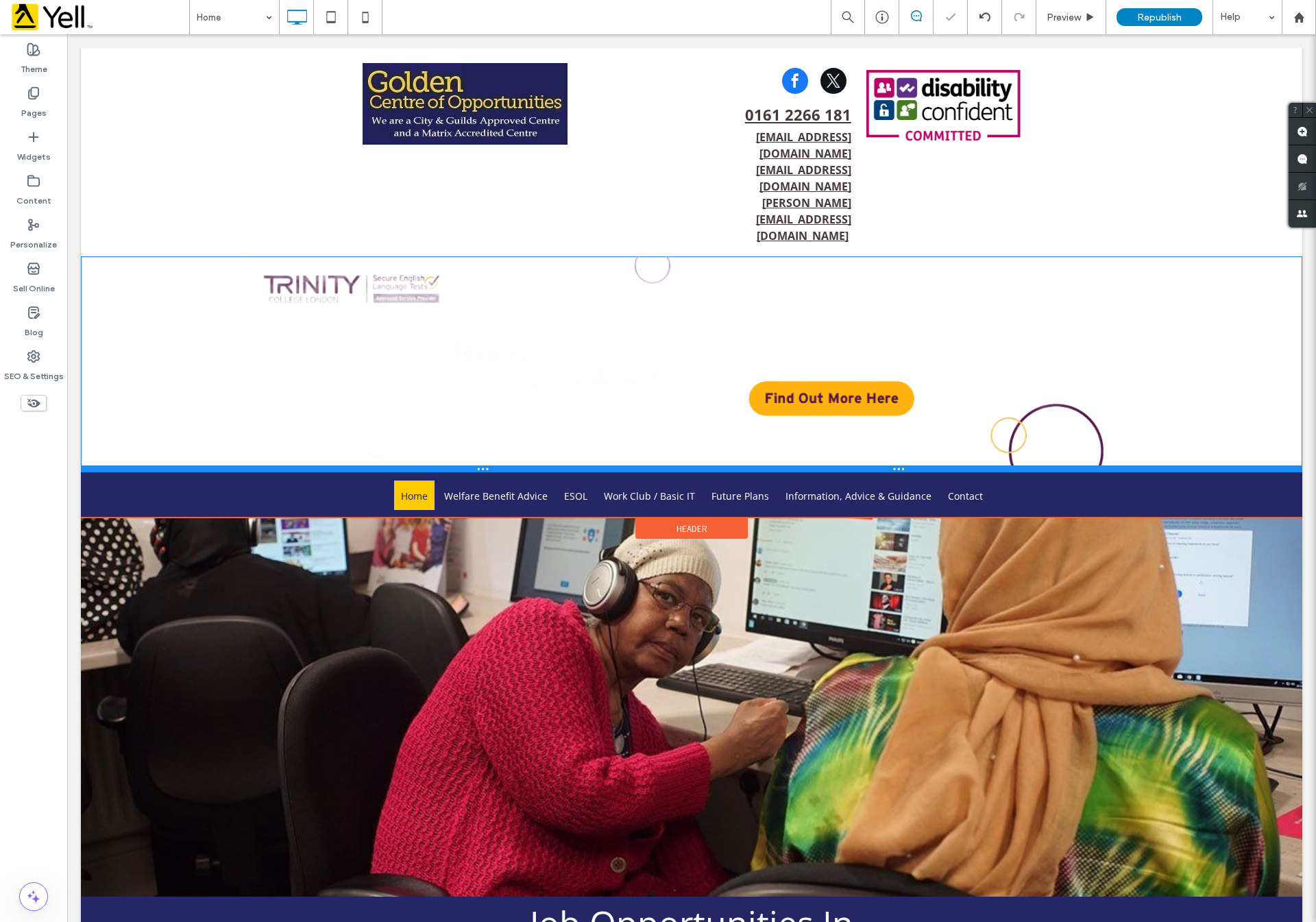
drag, startPoint x: 689, startPoint y: 463, endPoint x: 700, endPoint y: 282, distance: 181.3
click at [700, 282] on div "Click To Paste Click To Paste" at bounding box center [691, 364] width 1222 height 216
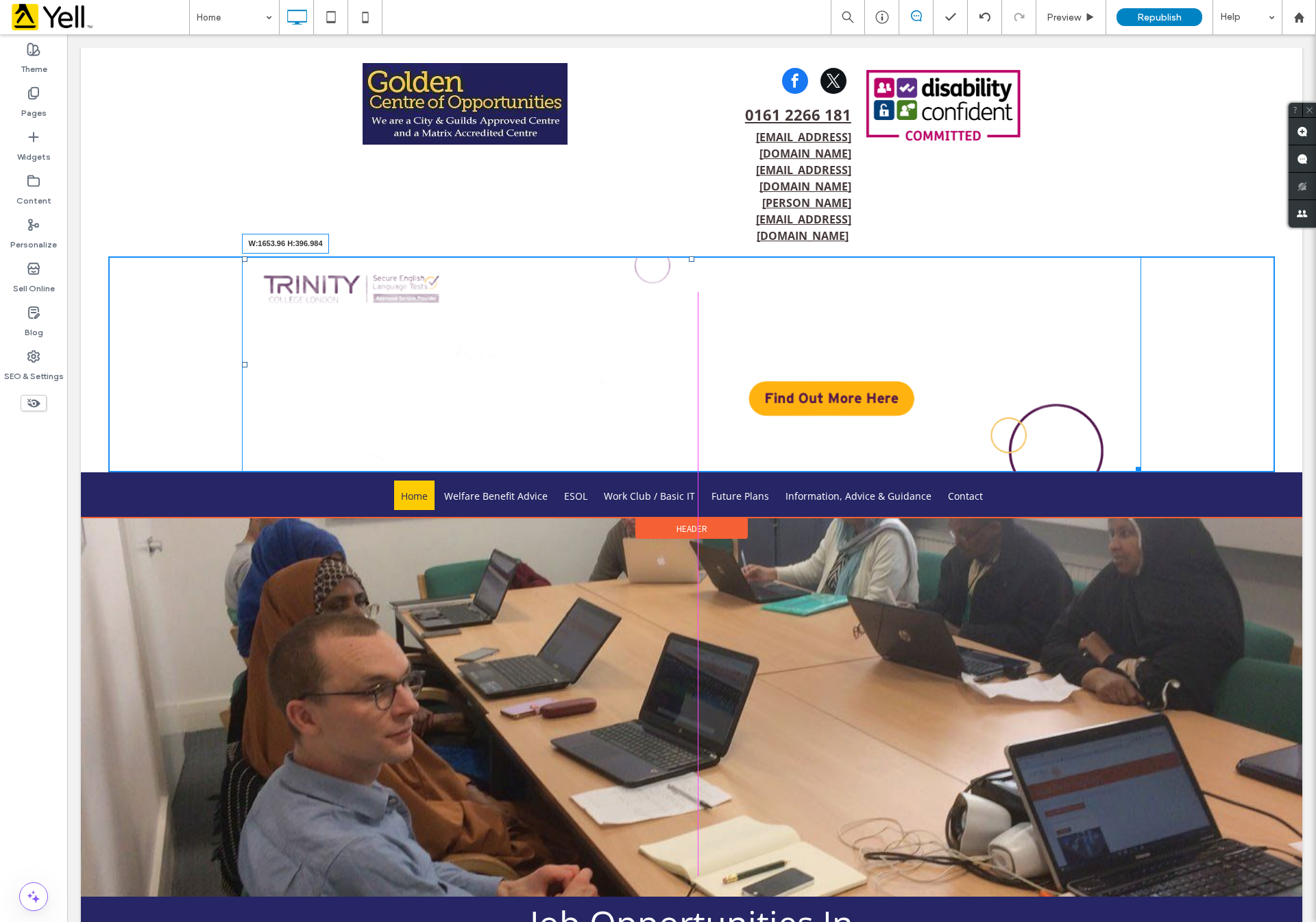
drag, startPoint x: 1132, startPoint y: 401, endPoint x: 1247, endPoint y: 360, distance: 122.1
click at [1141, 360] on div "W:1653.96 H:396.984" at bounding box center [691, 364] width 898 height 216
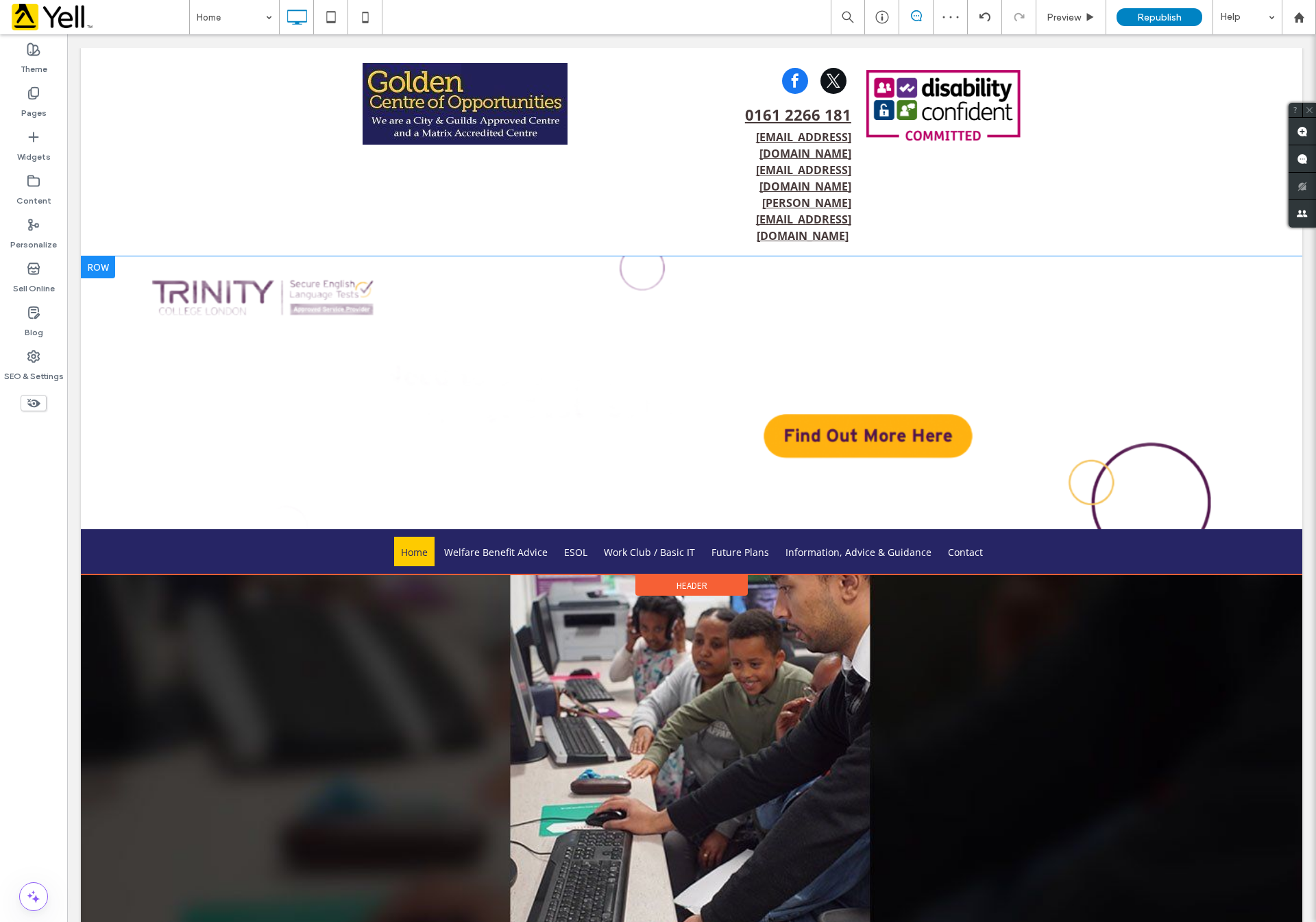
click at [105, 257] on div at bounding box center [98, 268] width 34 height 22
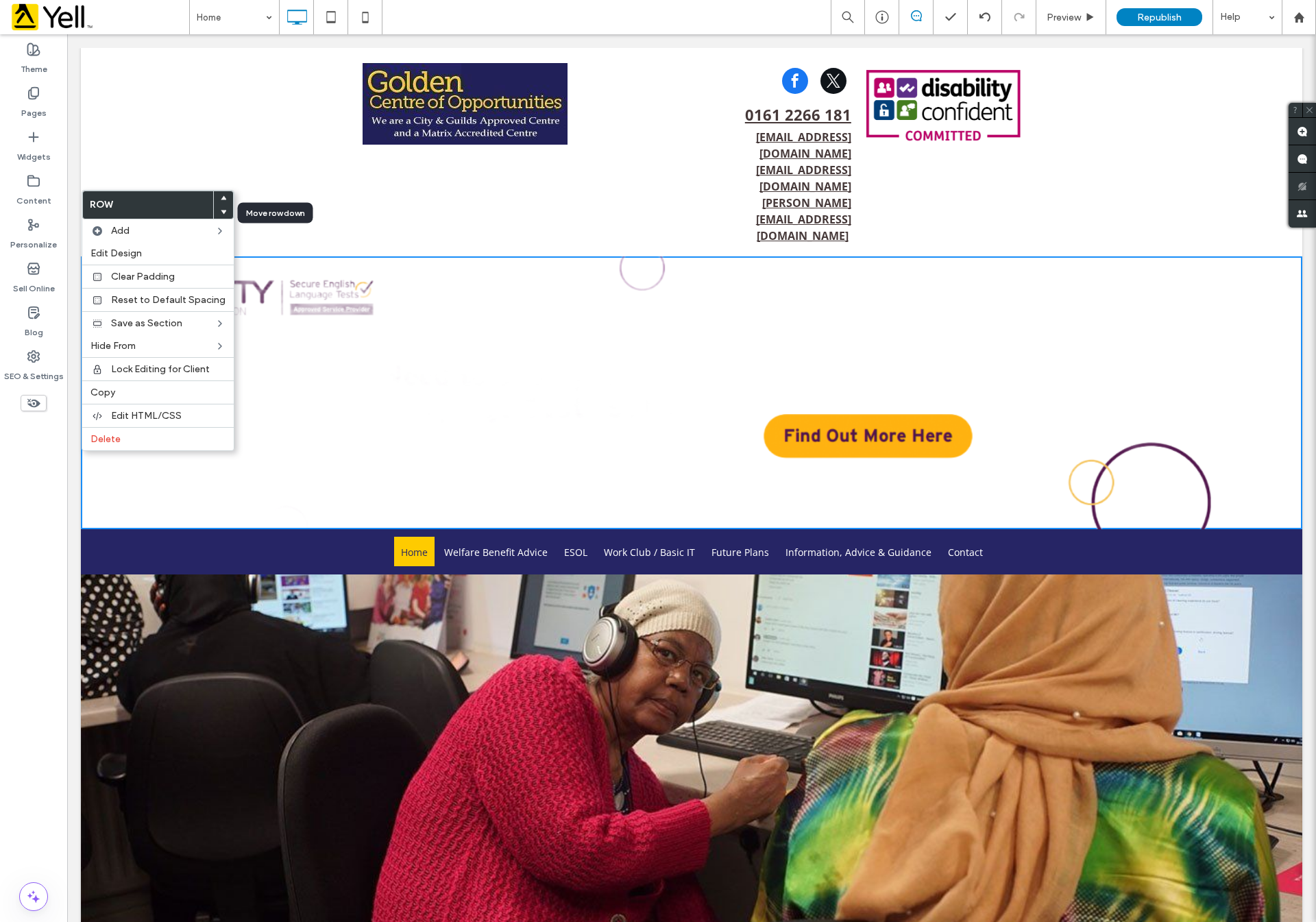
click at [221, 210] on icon at bounding box center [223, 211] width 5 height 5
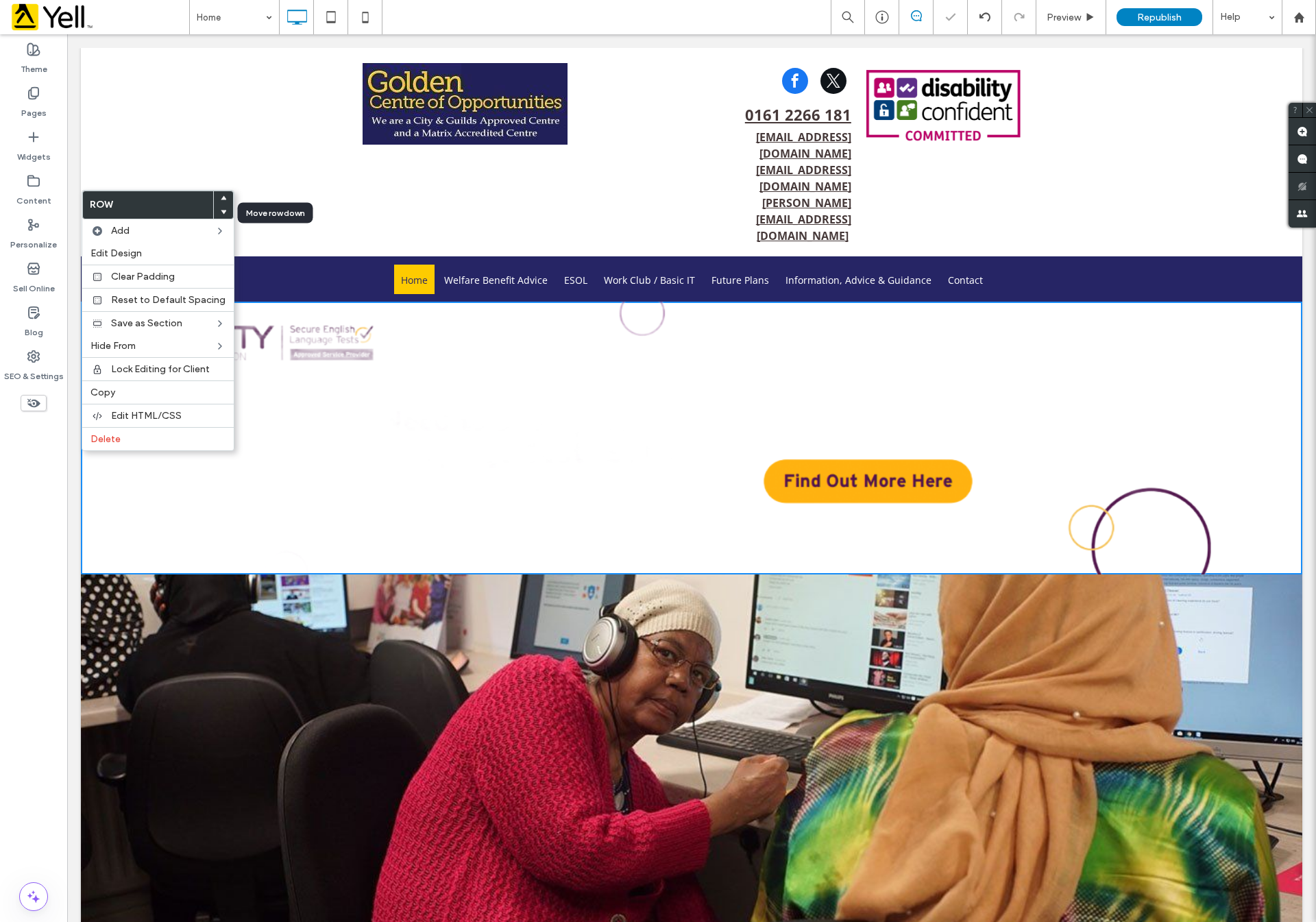
click at [221, 210] on icon at bounding box center [223, 211] width 5 height 5
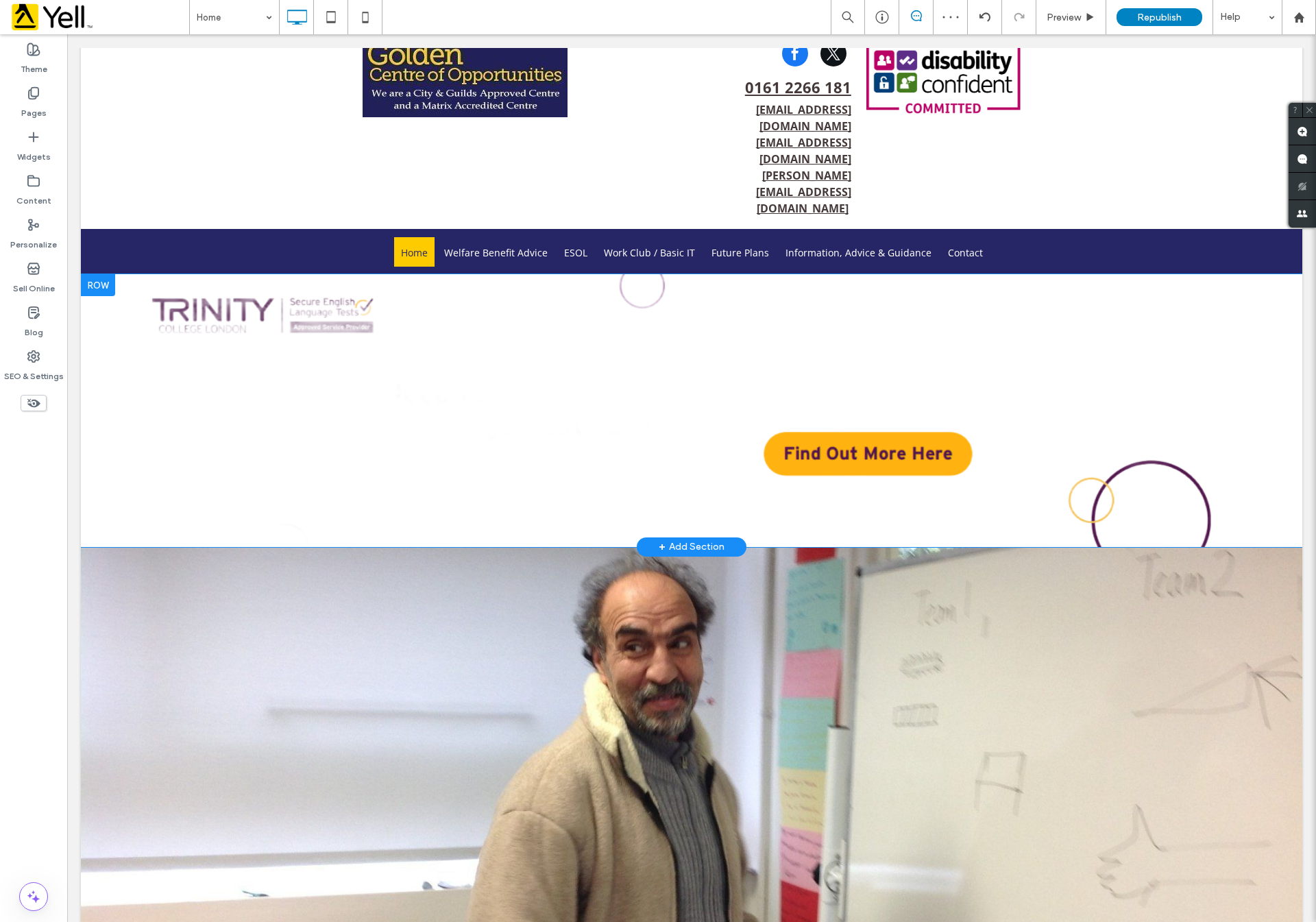
scroll to position [0, 0]
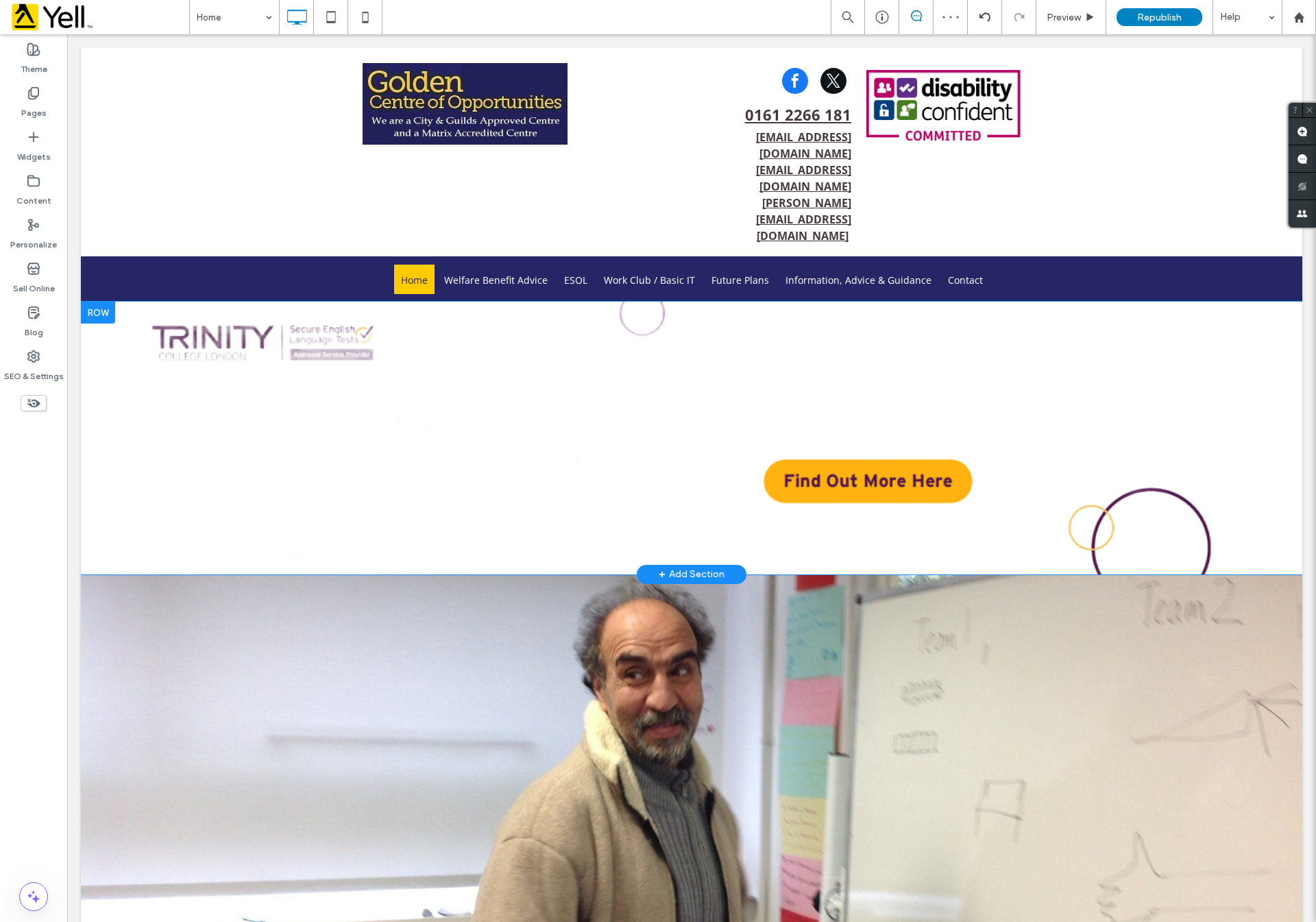
click at [95, 302] on div at bounding box center [98, 313] width 34 height 22
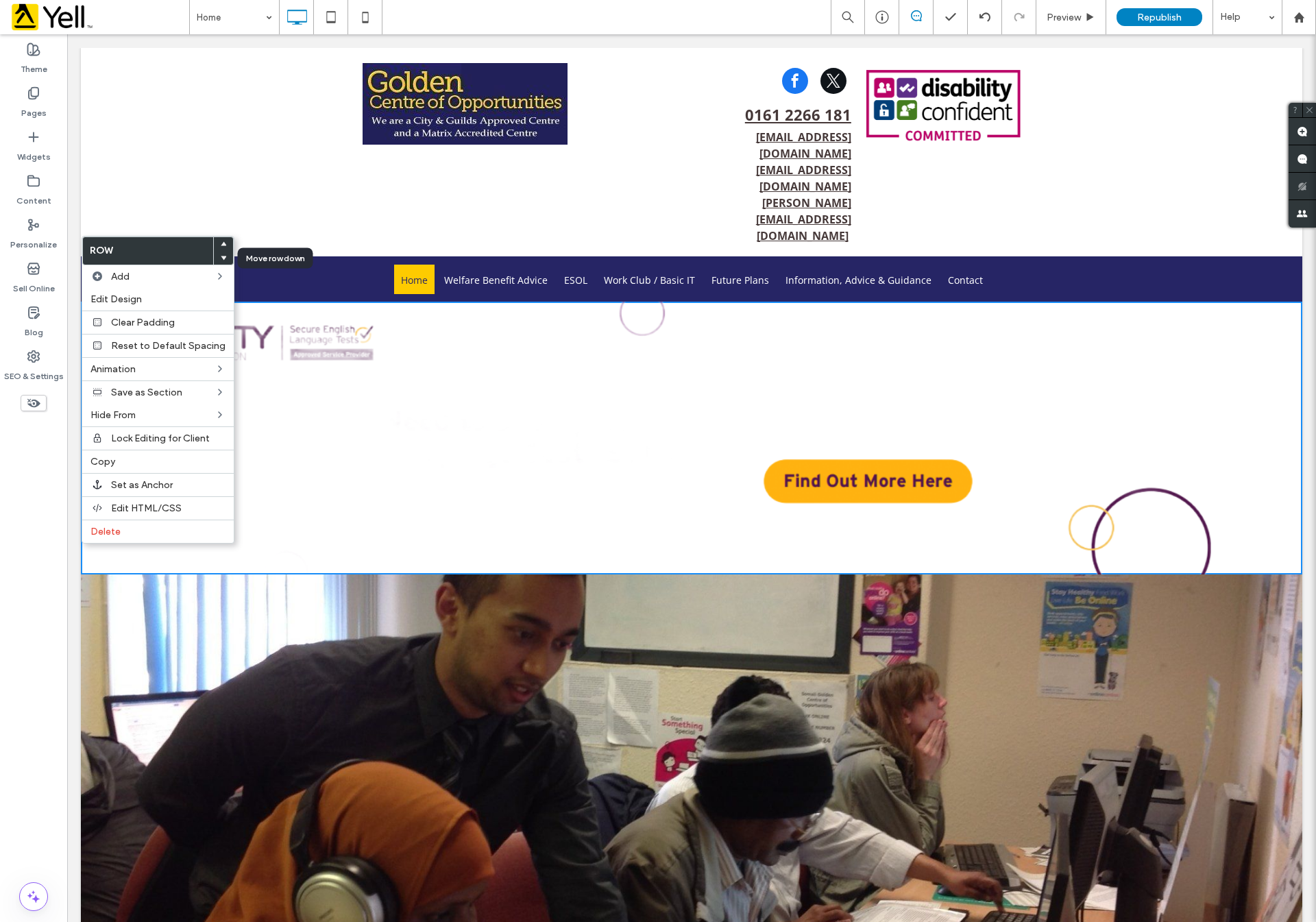
click at [221, 255] on icon at bounding box center [223, 257] width 5 height 5
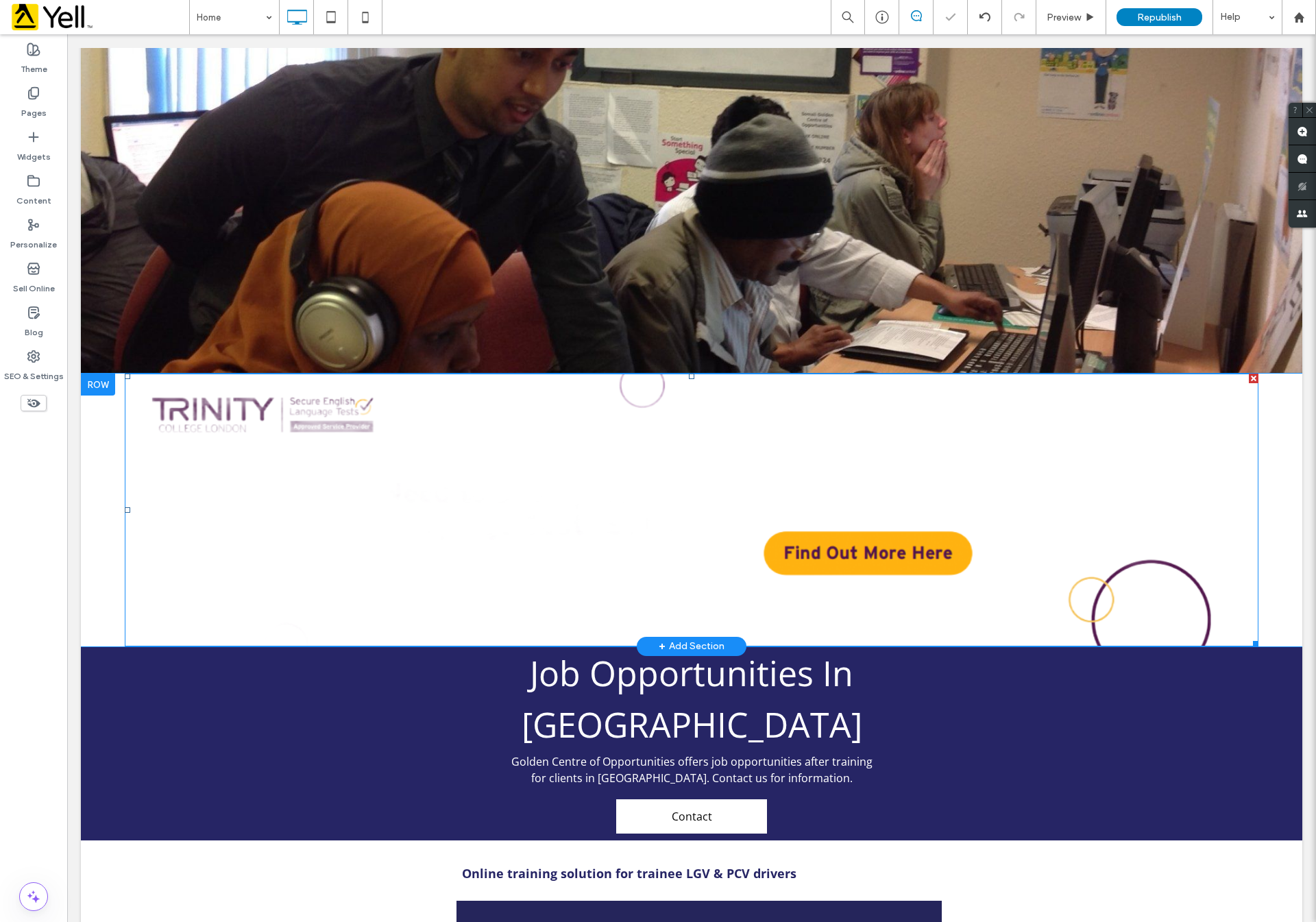
scroll to position [309, 0]
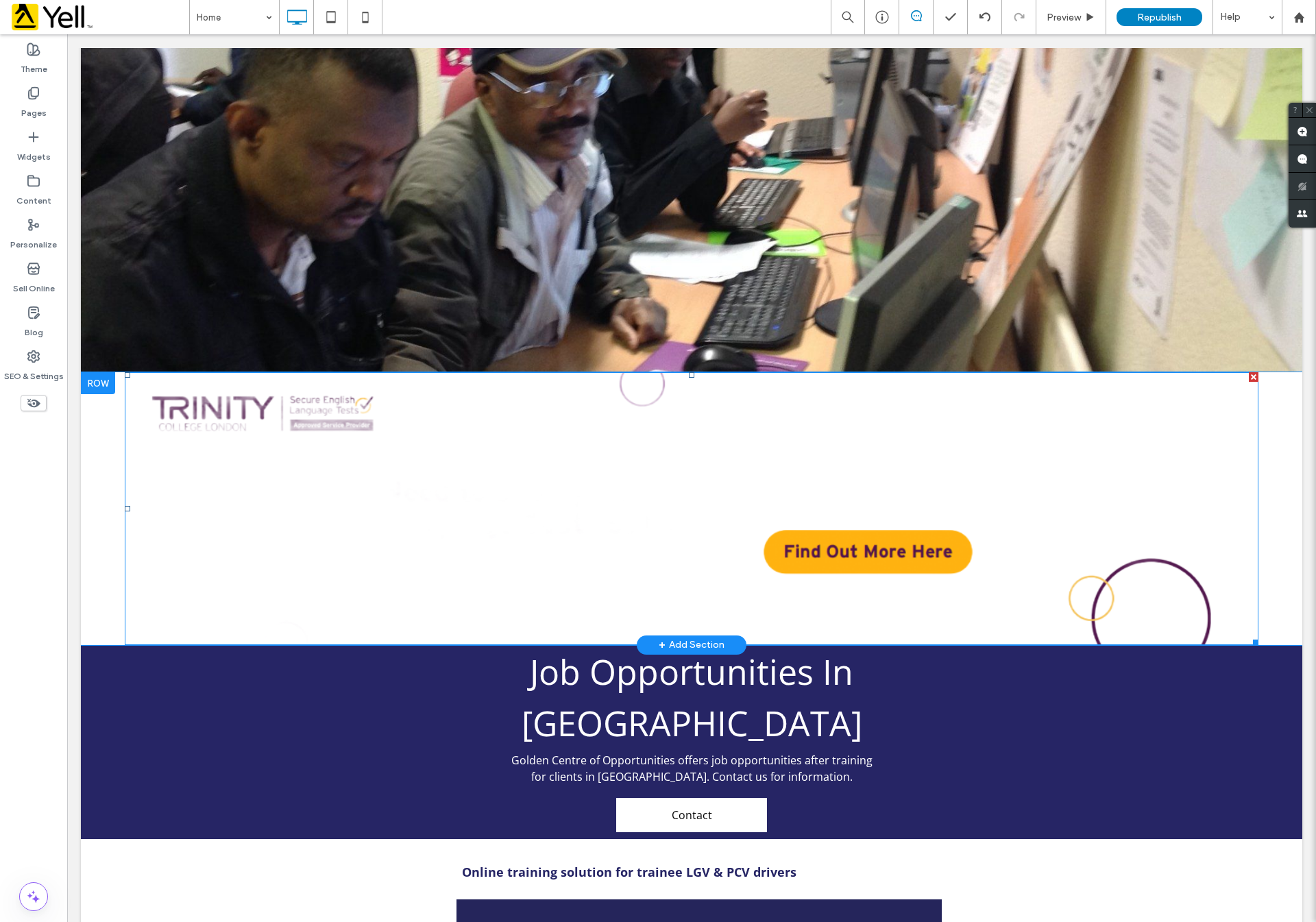
click at [478, 438] on img at bounding box center [691, 509] width 1134 height 273
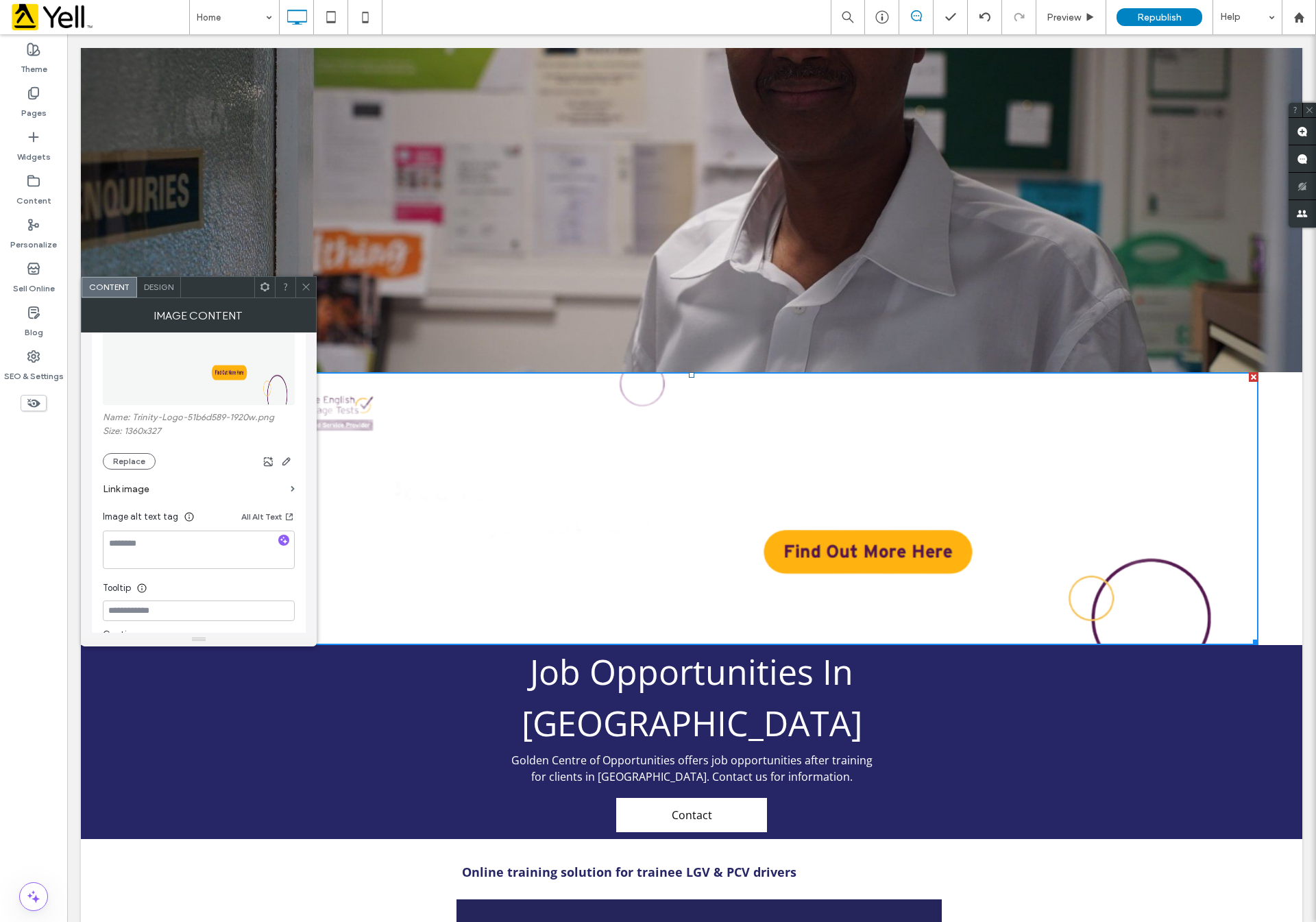
scroll to position [0, 0]
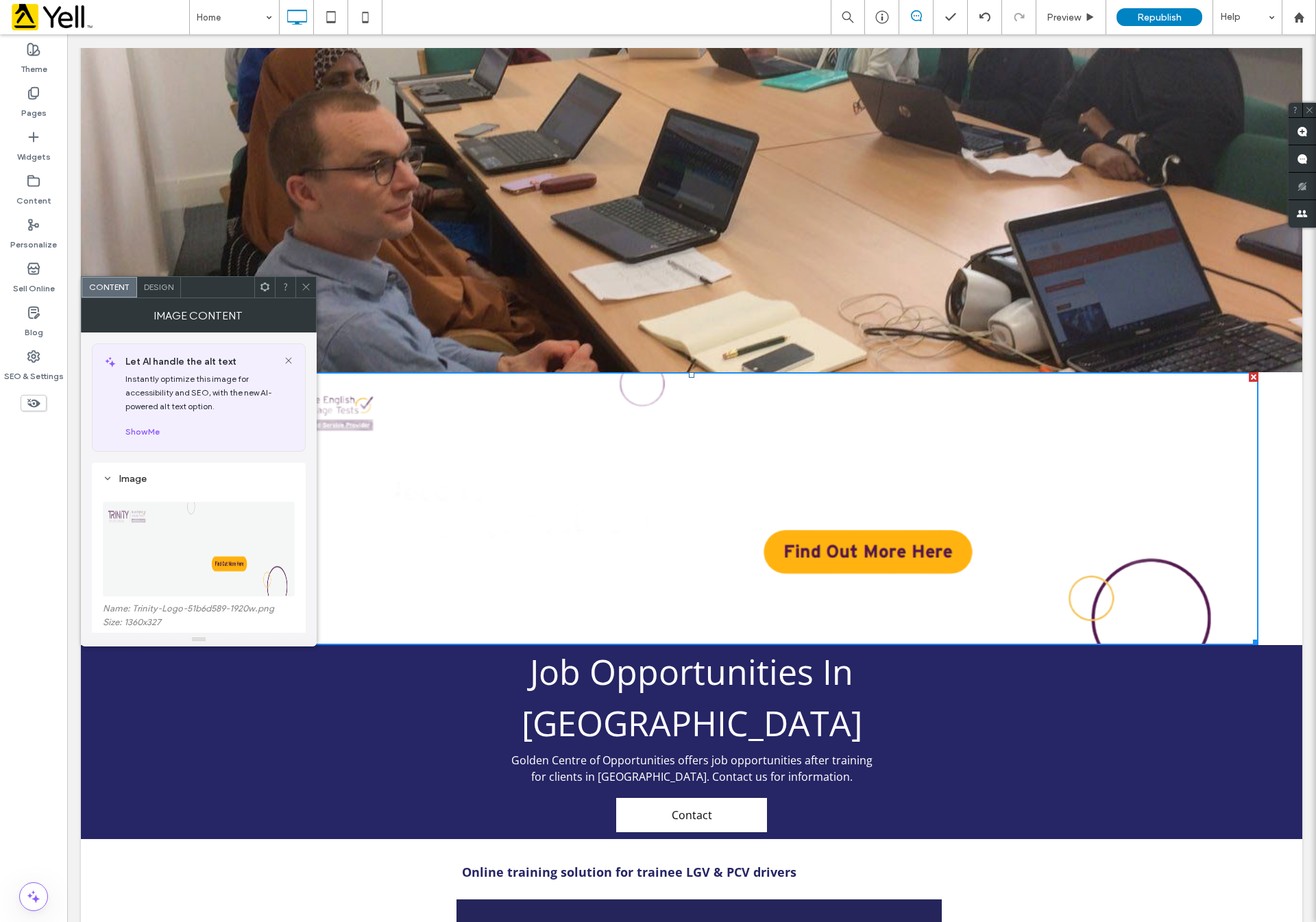
click at [301, 286] on icon at bounding box center [306, 287] width 10 height 10
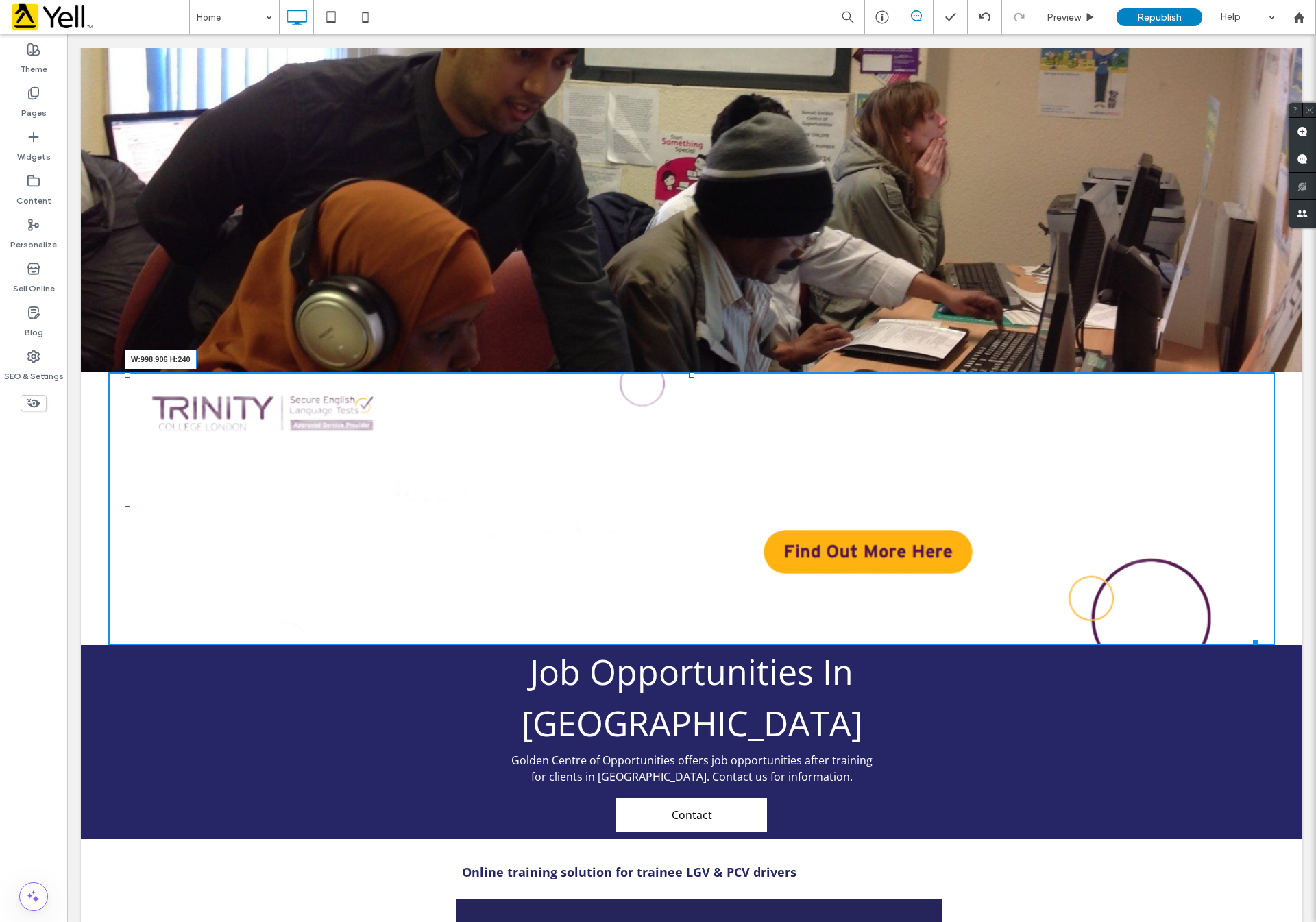
drag, startPoint x: 1247, startPoint y: 576, endPoint x: 1089, endPoint y: 469, distance: 190.8
click at [1022, 435] on div "W:998.906 H:240" at bounding box center [691, 509] width 1134 height 273
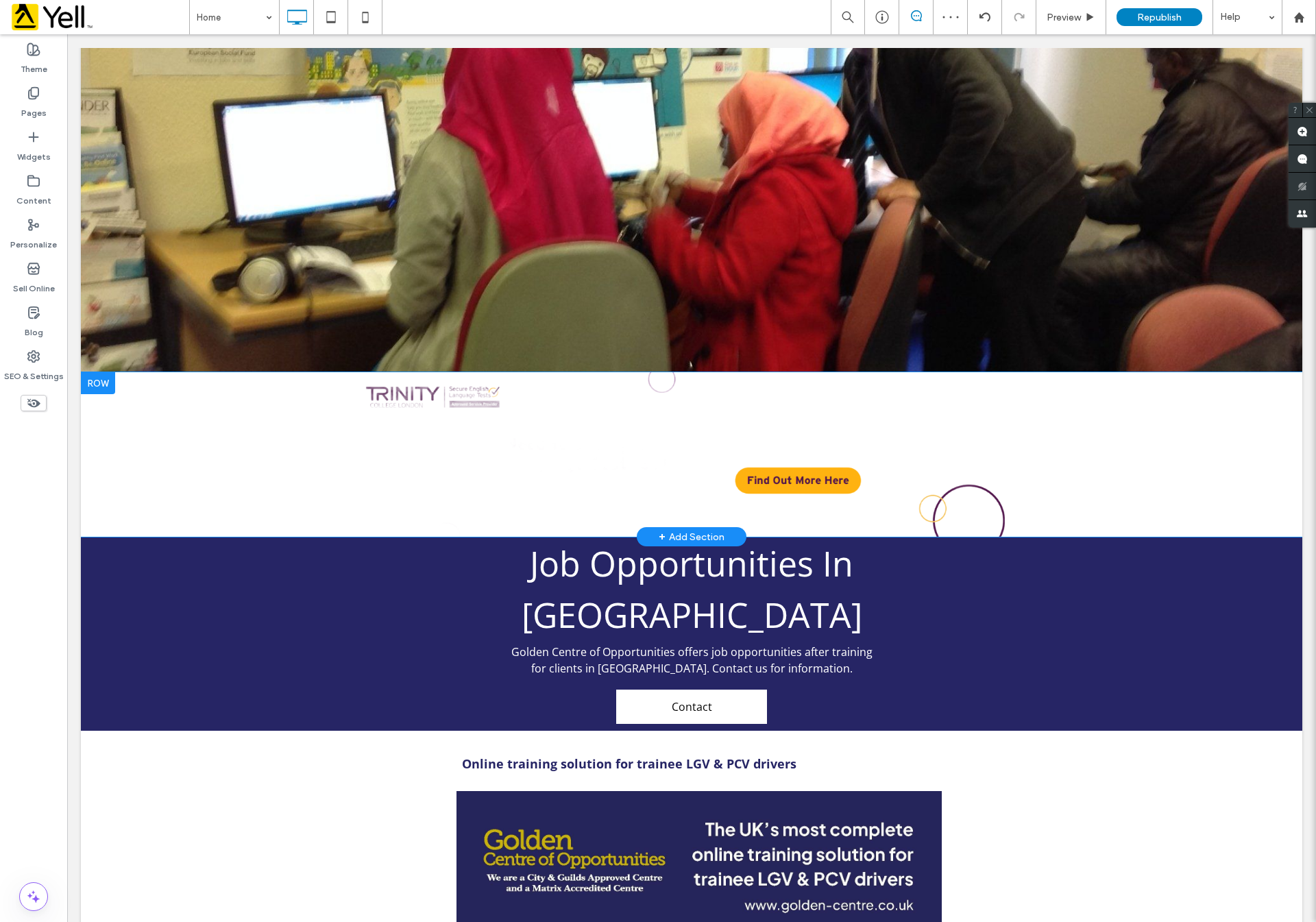
click at [89, 372] on div at bounding box center [98, 383] width 34 height 22
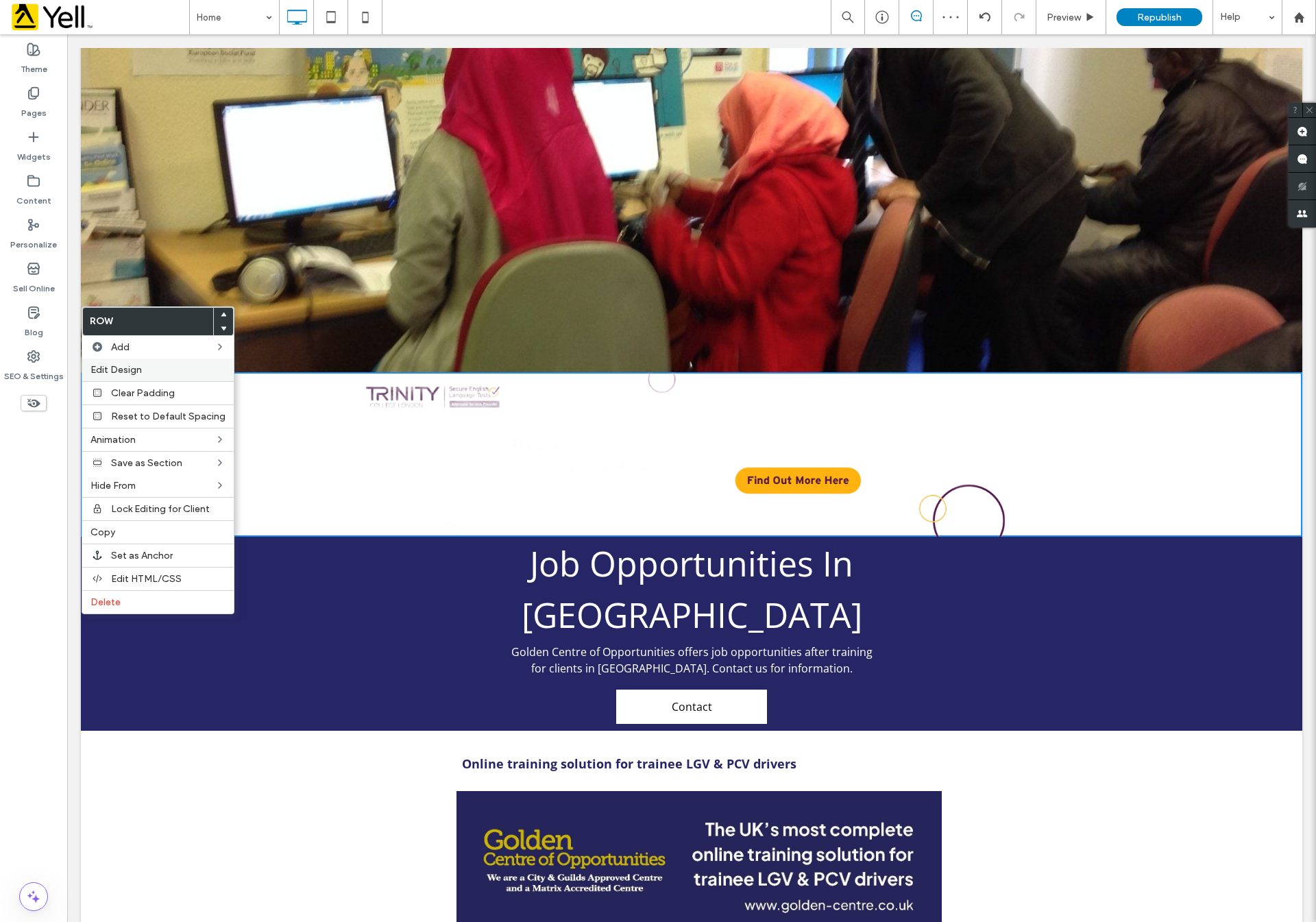
click at [157, 372] on label "Edit Design" at bounding box center [158, 370] width 135 height 12
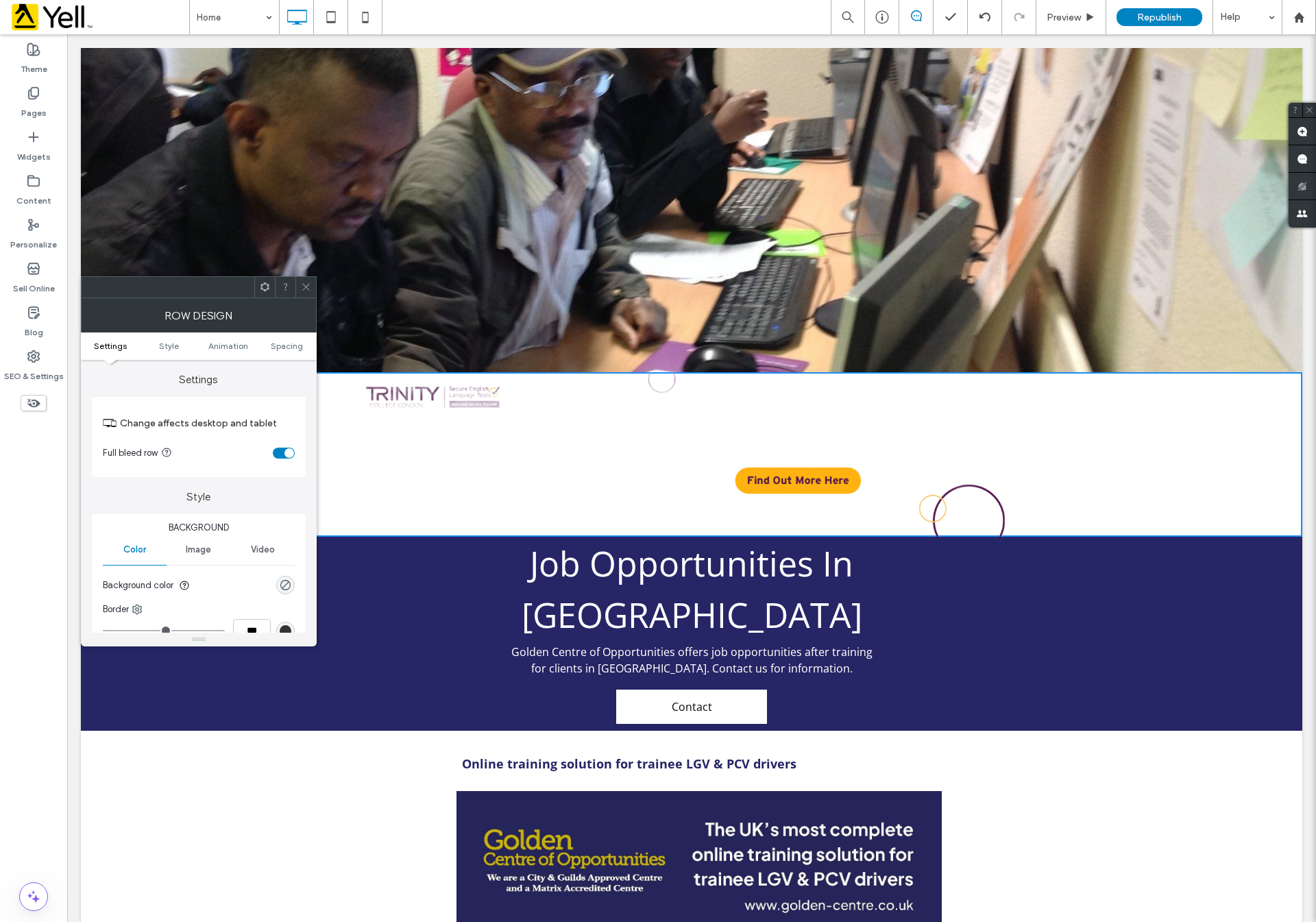
click at [283, 594] on div "rgba(0, 0, 0, 0)" at bounding box center [285, 585] width 19 height 19
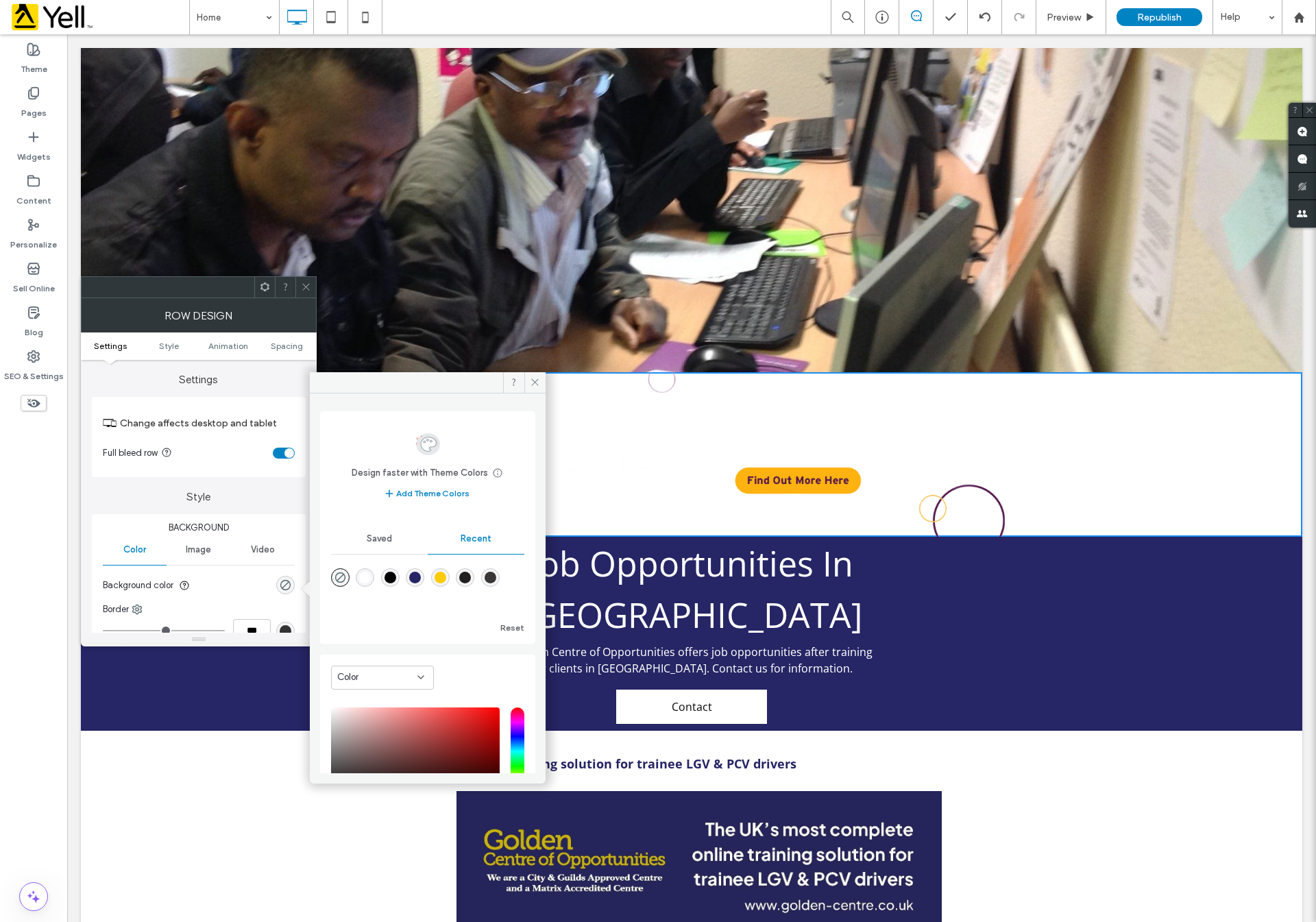
click at [421, 580] on div "rgba(38, 37, 101, 1)" at bounding box center [415, 578] width 12 height 12
type input "*******"
type input "***"
type input "****"
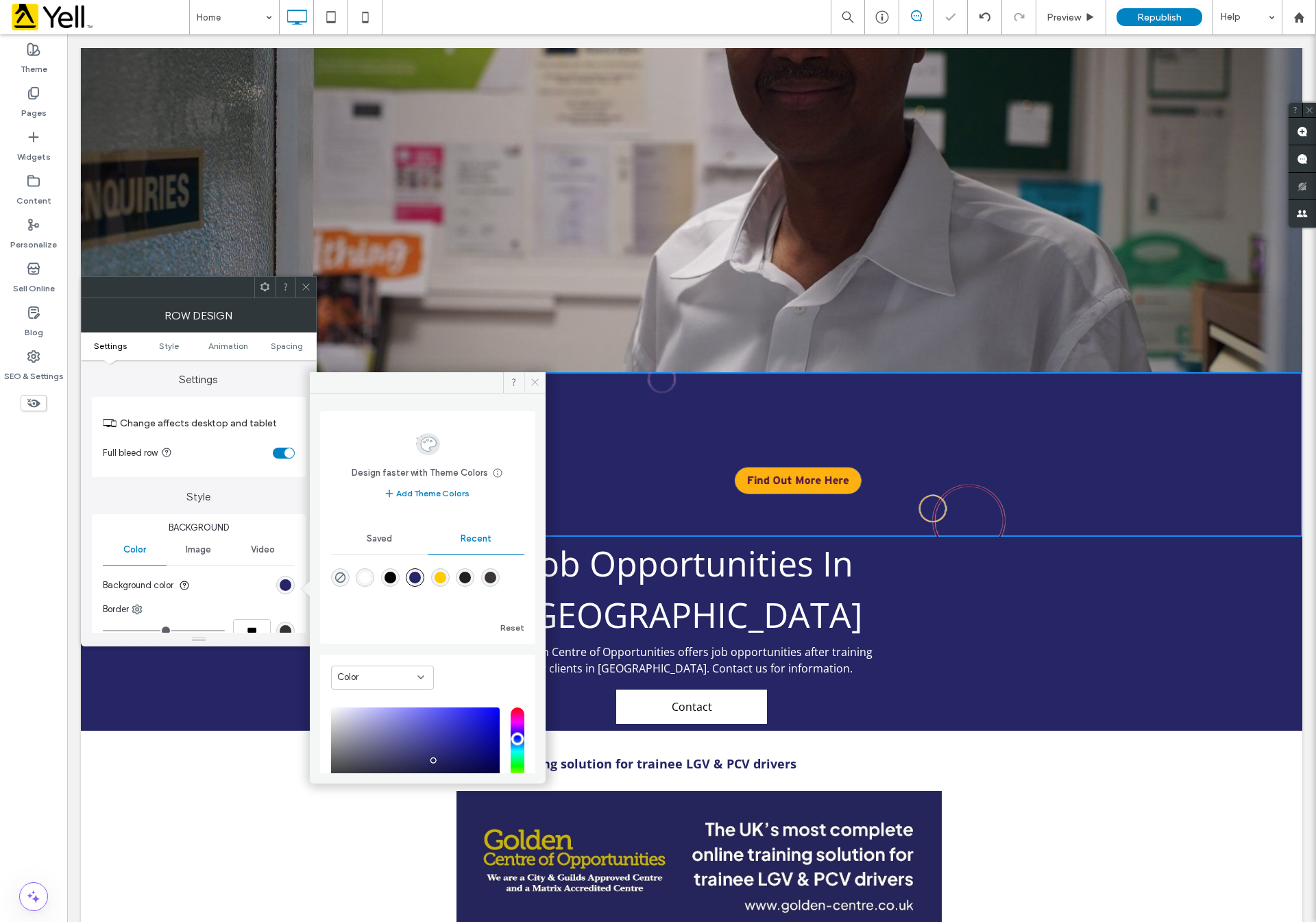
click at [535, 378] on icon at bounding box center [535, 382] width 10 height 10
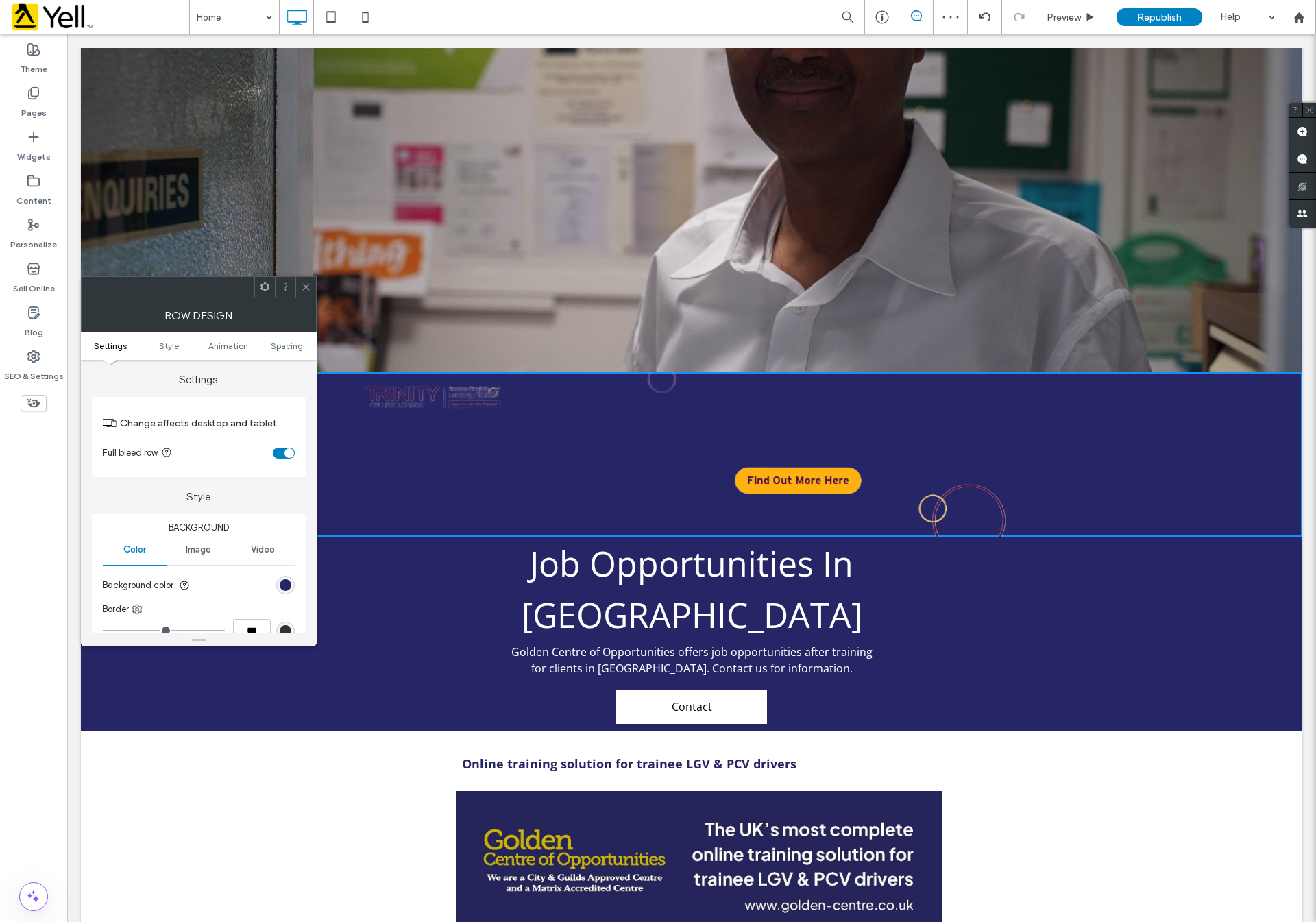
click at [303, 290] on use at bounding box center [306, 287] width 7 height 7
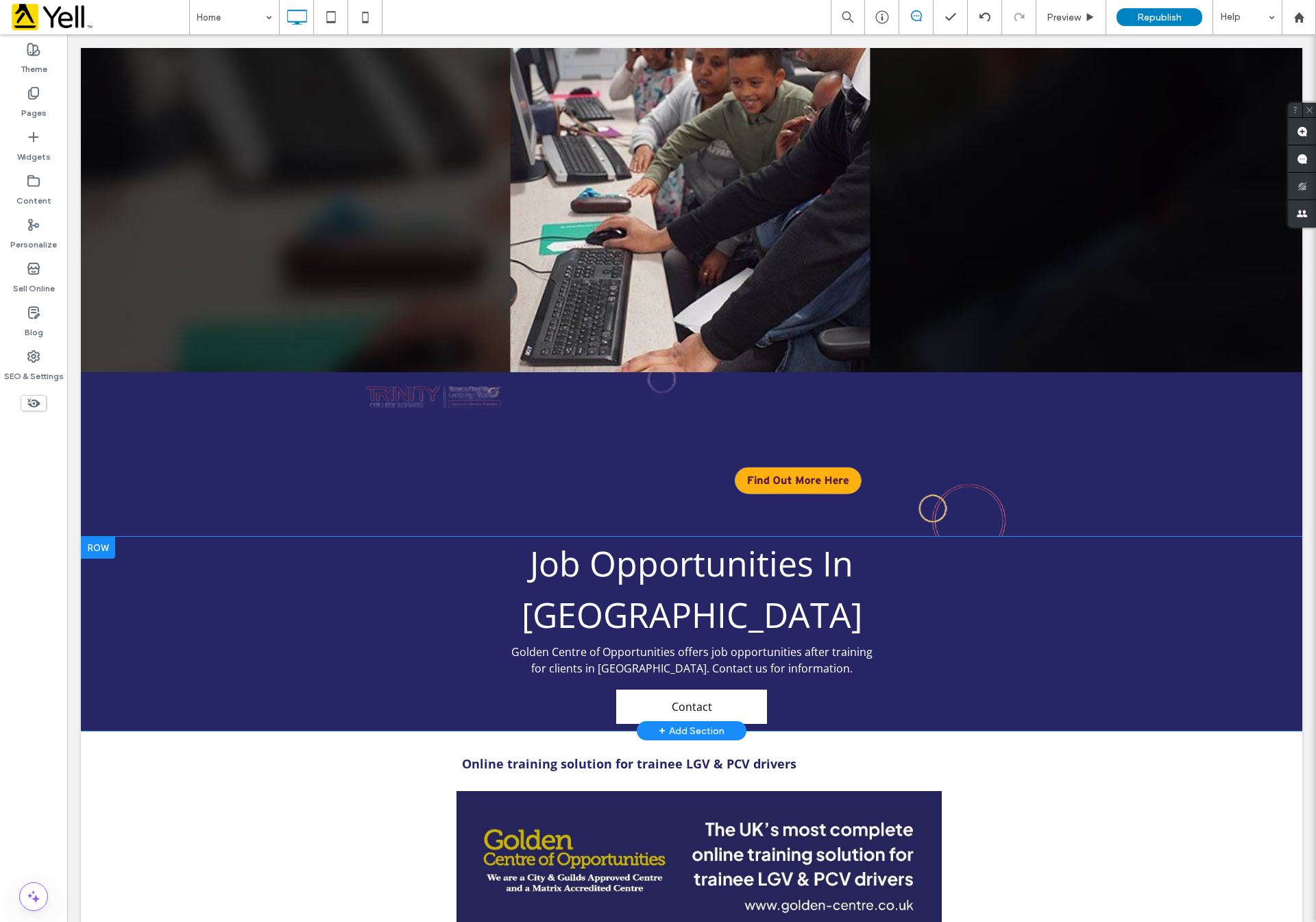
click at [276, 564] on div "Job Opportunities In [GEOGRAPHIC_DATA] Golden Centre of Opportunities offers jo…" at bounding box center [691, 634] width 1222 height 194
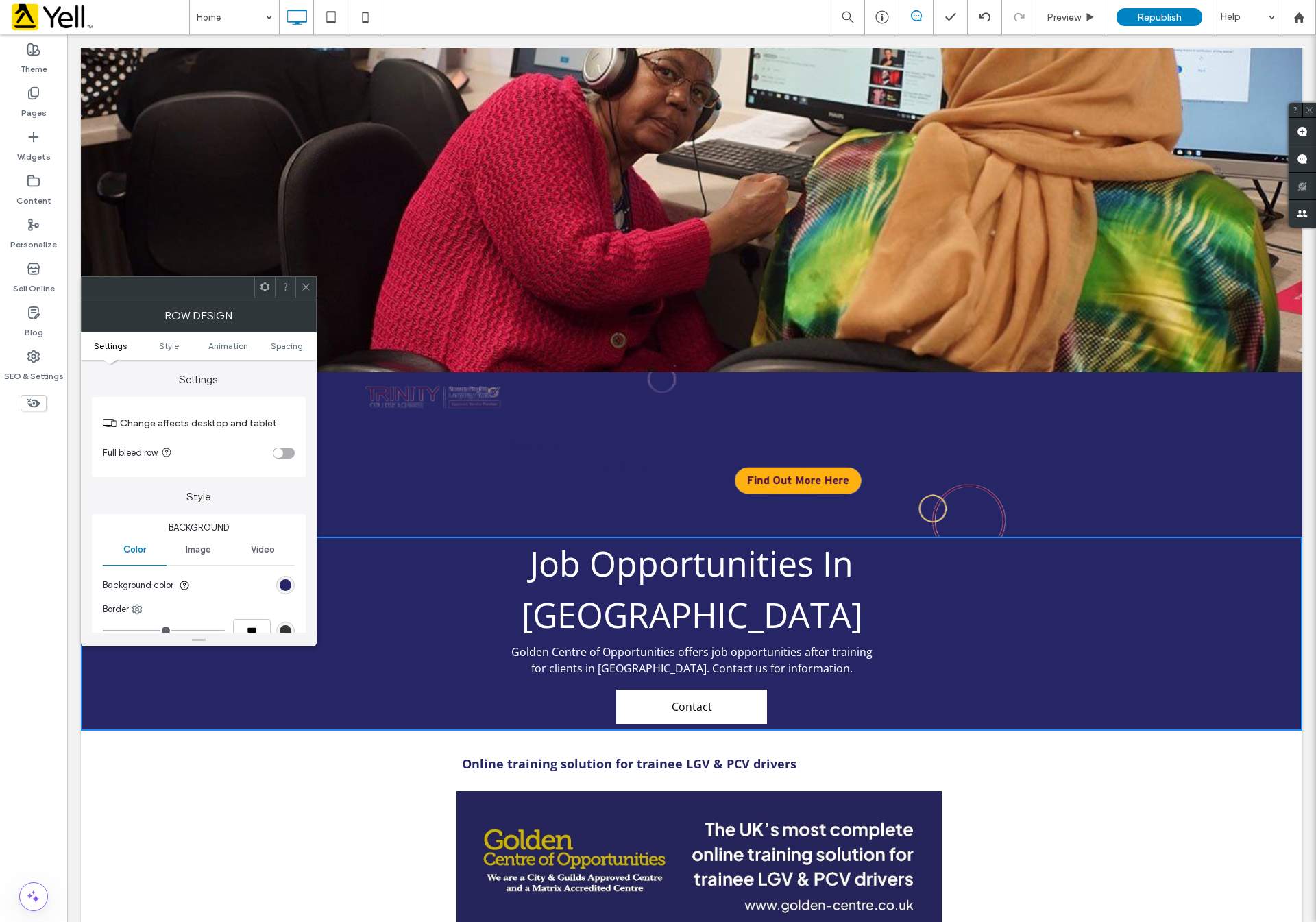
click at [301, 292] on icon at bounding box center [306, 287] width 10 height 10
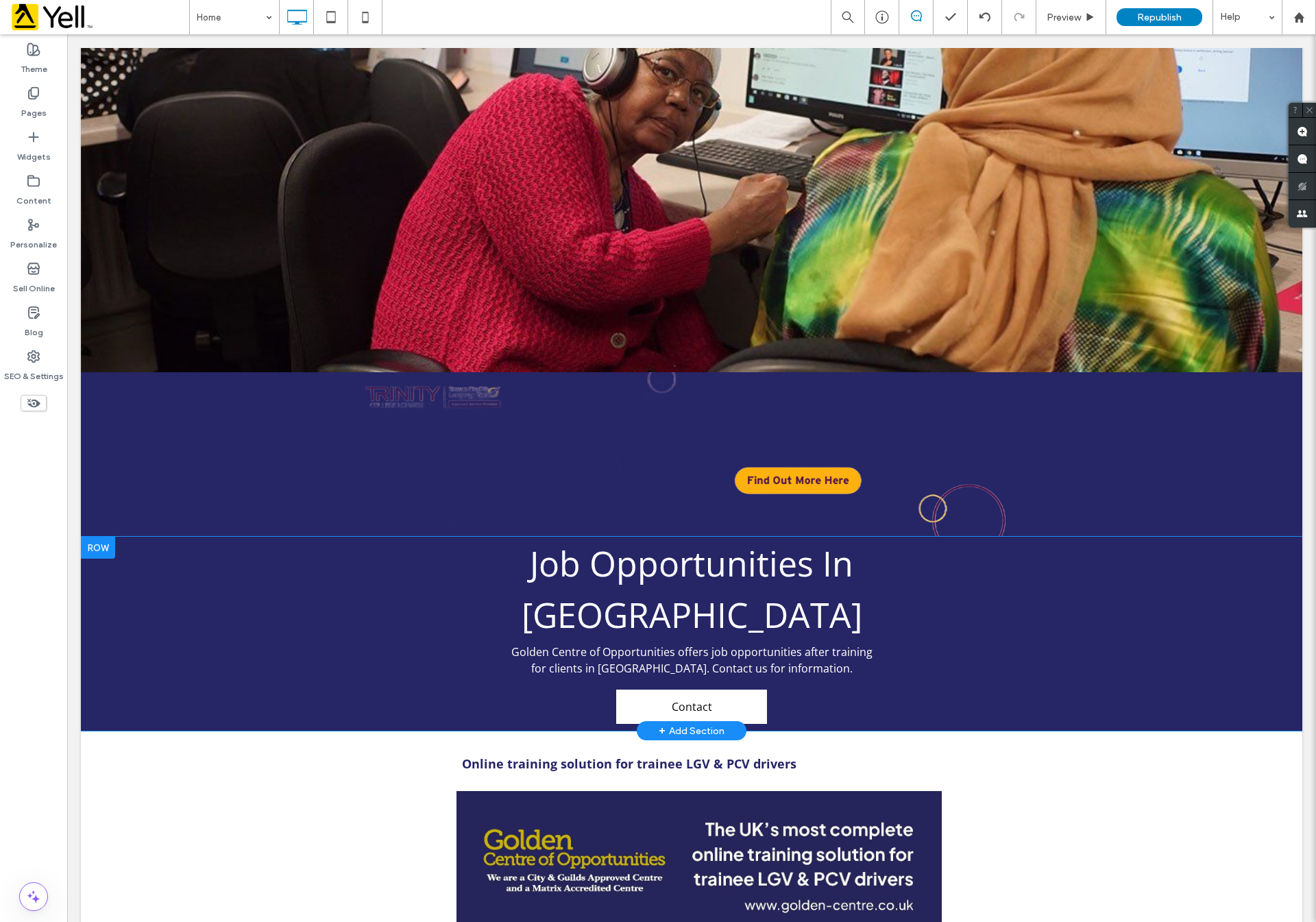
click at [95, 537] on div at bounding box center [98, 548] width 34 height 22
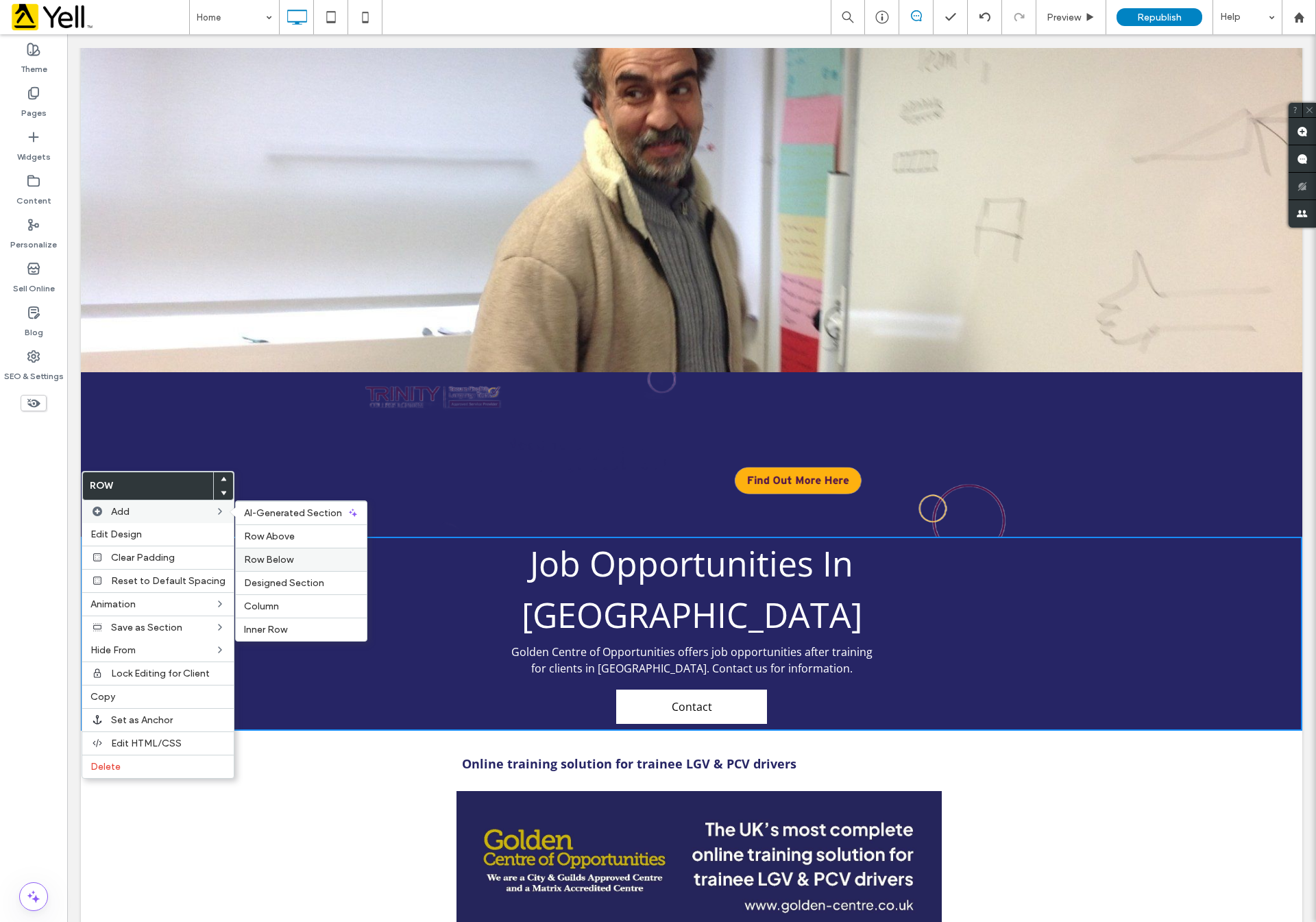
click at [312, 553] on div "Row Below" at bounding box center [301, 559] width 131 height 23
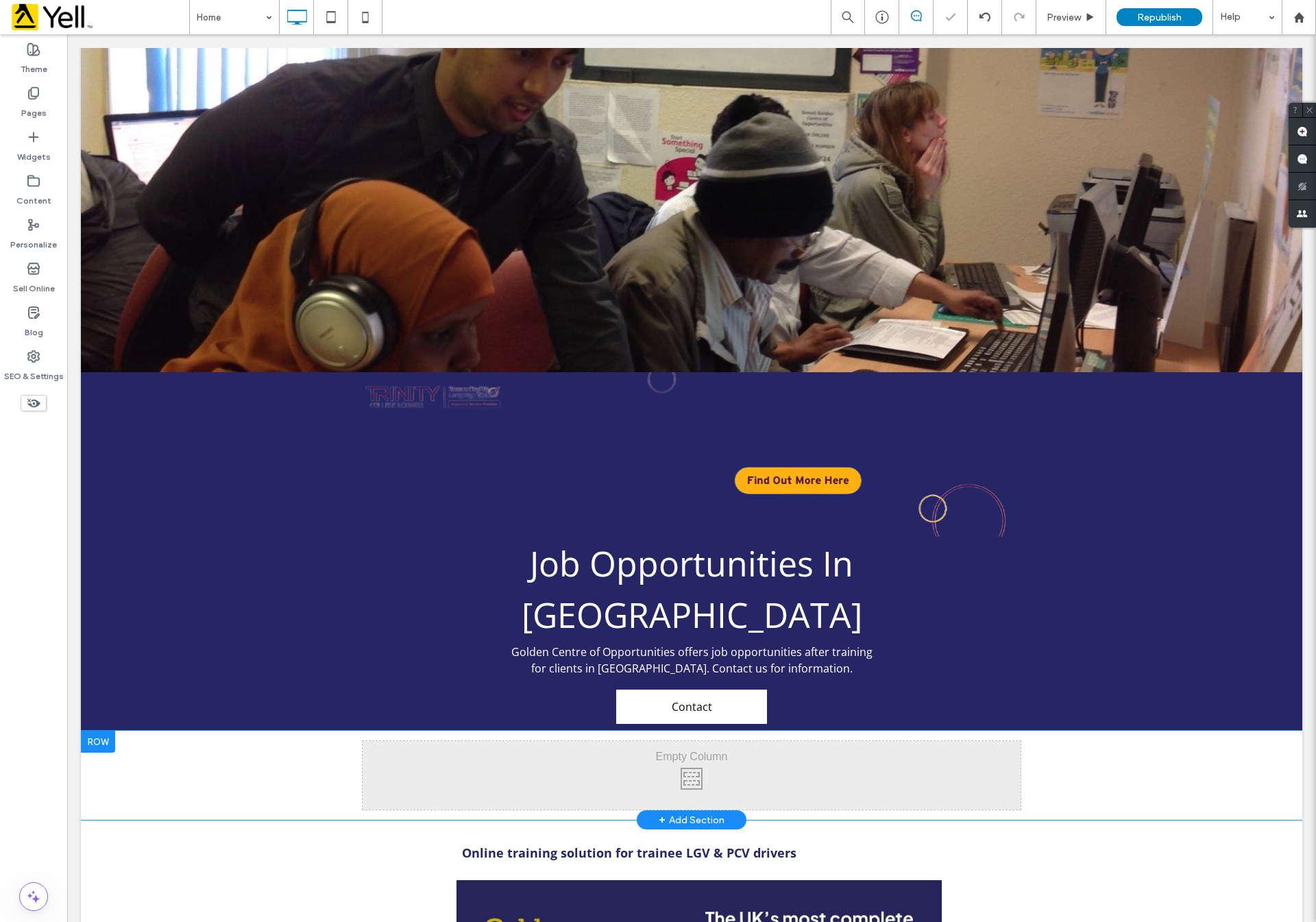
click at [107, 731] on div at bounding box center [98, 742] width 34 height 22
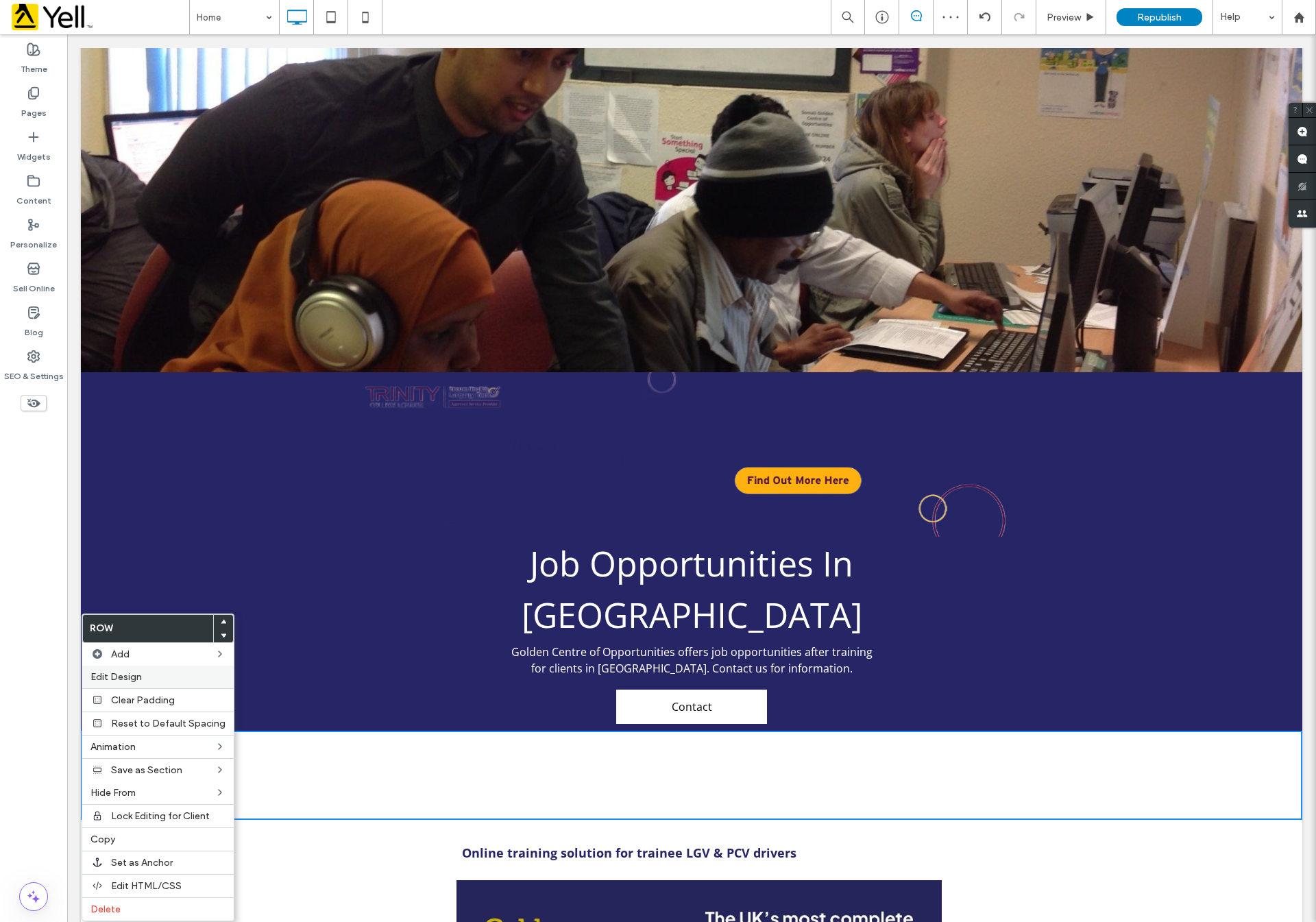
click at [140, 679] on span "Edit Design" at bounding box center [116, 677] width 51 height 12
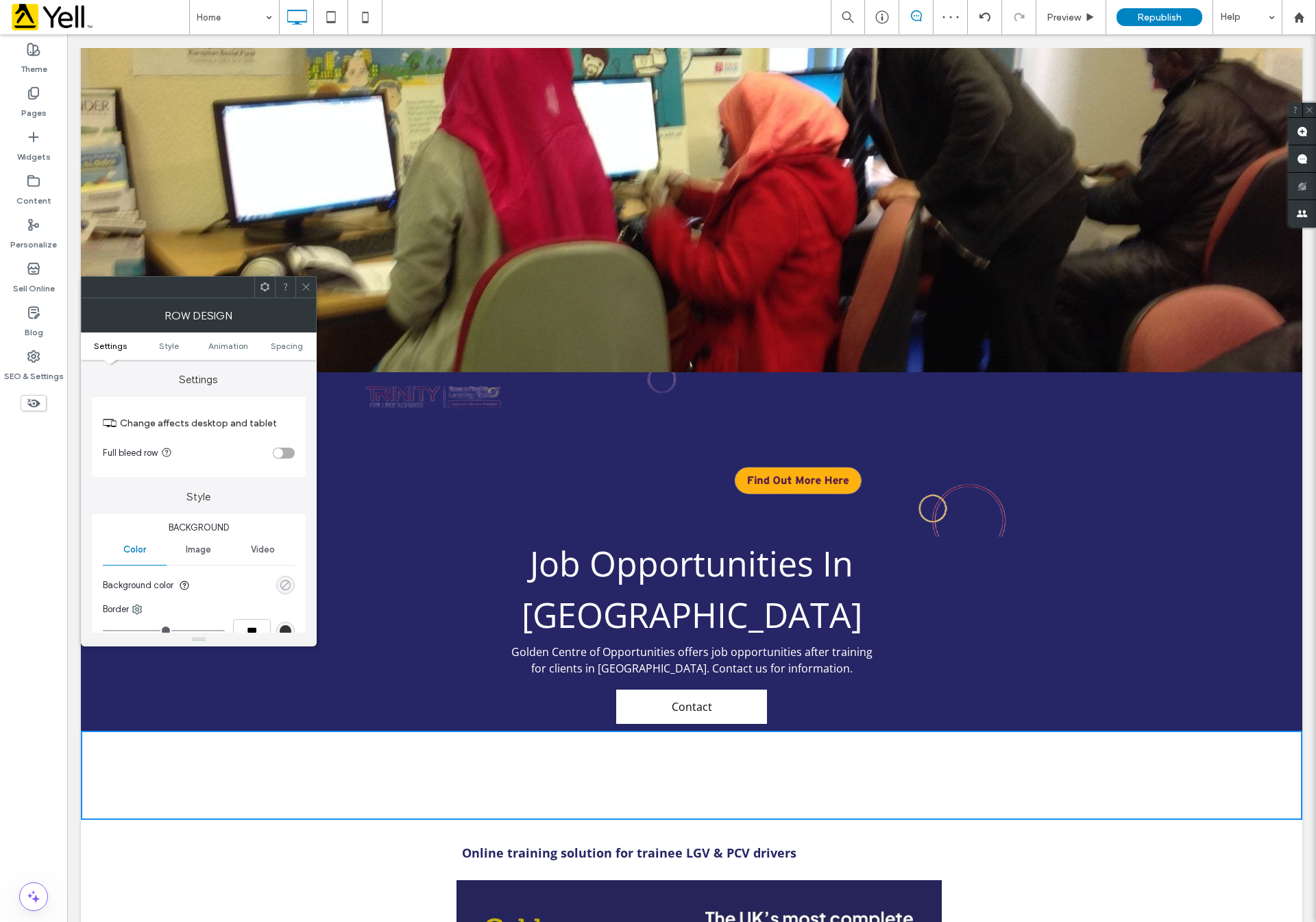
click at [283, 591] on div "rgba(0, 0, 0, 0)" at bounding box center [286, 585] width 12 height 12
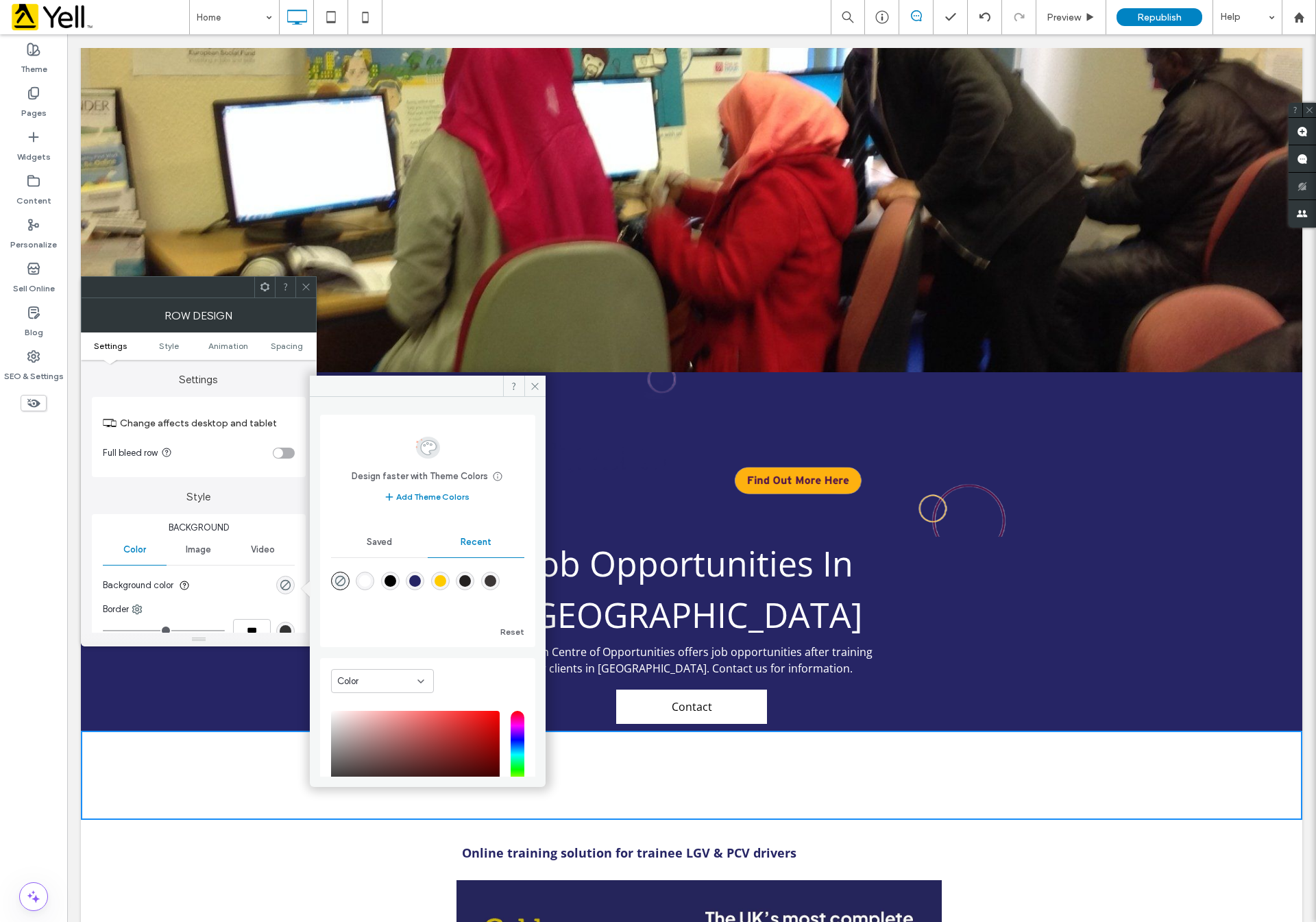
click at [420, 584] on div "rgba(38, 37, 101, 1)" at bounding box center [415, 581] width 12 height 12
type input "*******"
type input "***"
type input "****"
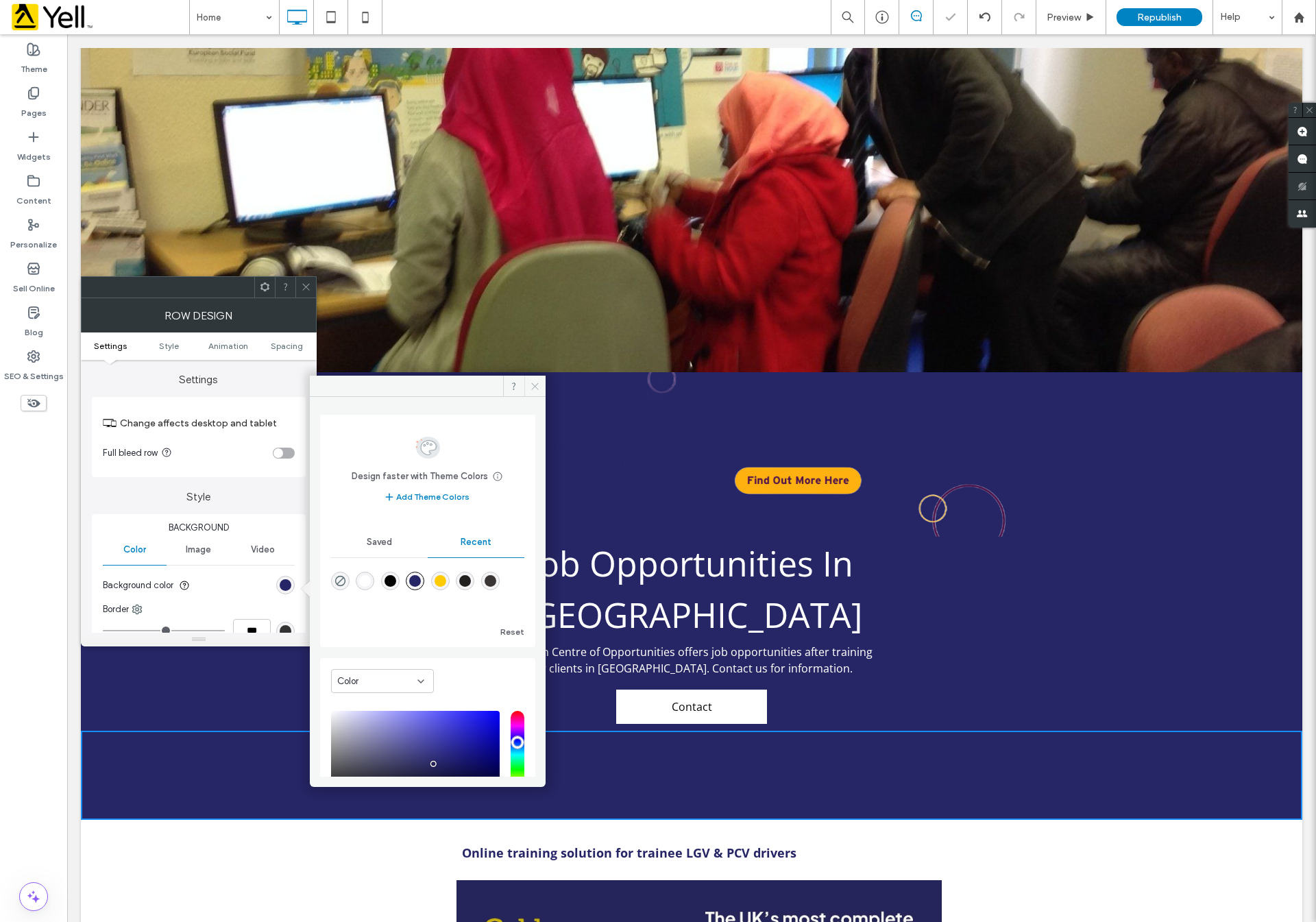
click at [537, 379] on span at bounding box center [535, 386] width 22 height 21
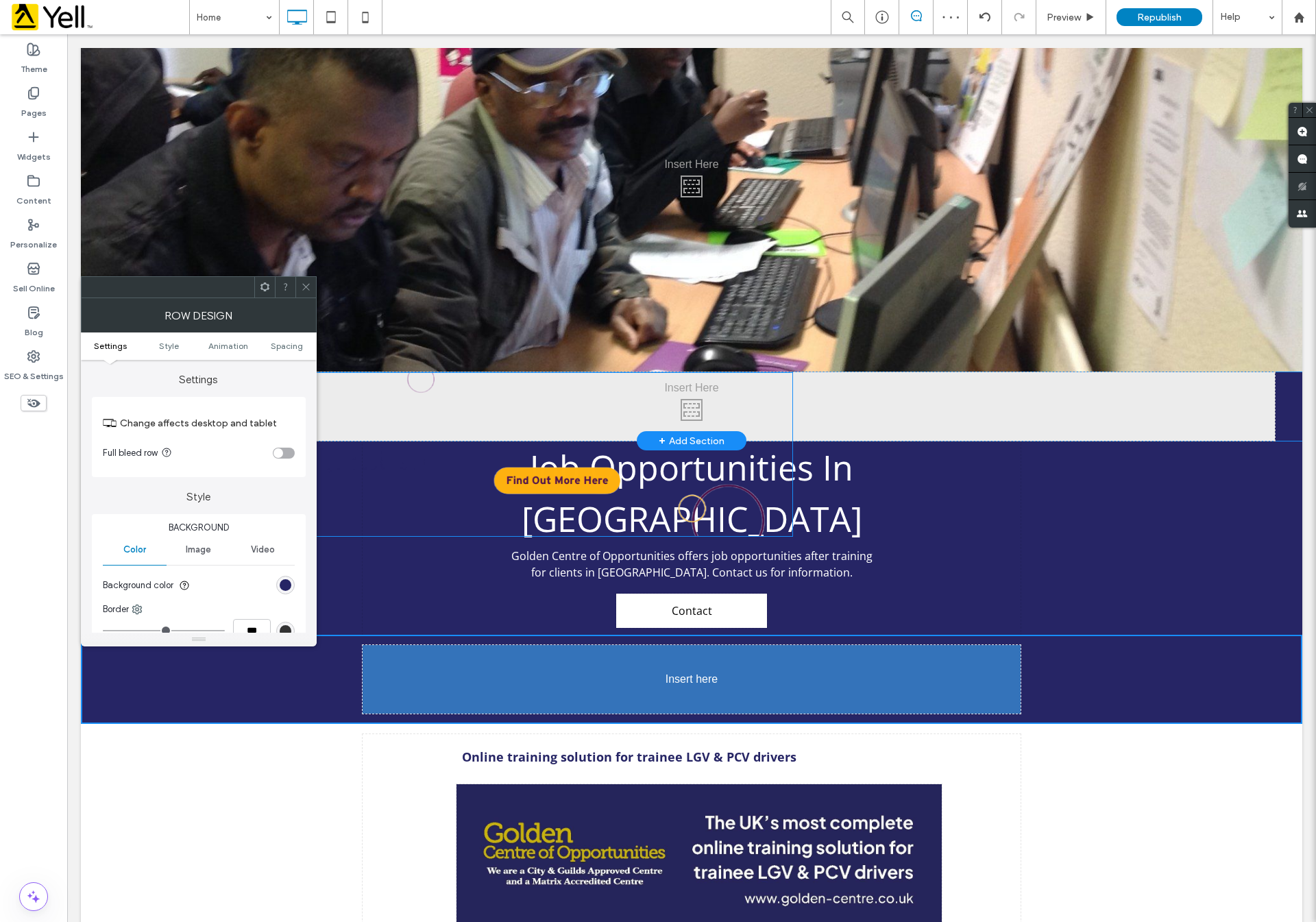
drag, startPoint x: 615, startPoint y: 352, endPoint x: 672, endPoint y: 606, distance: 260.3
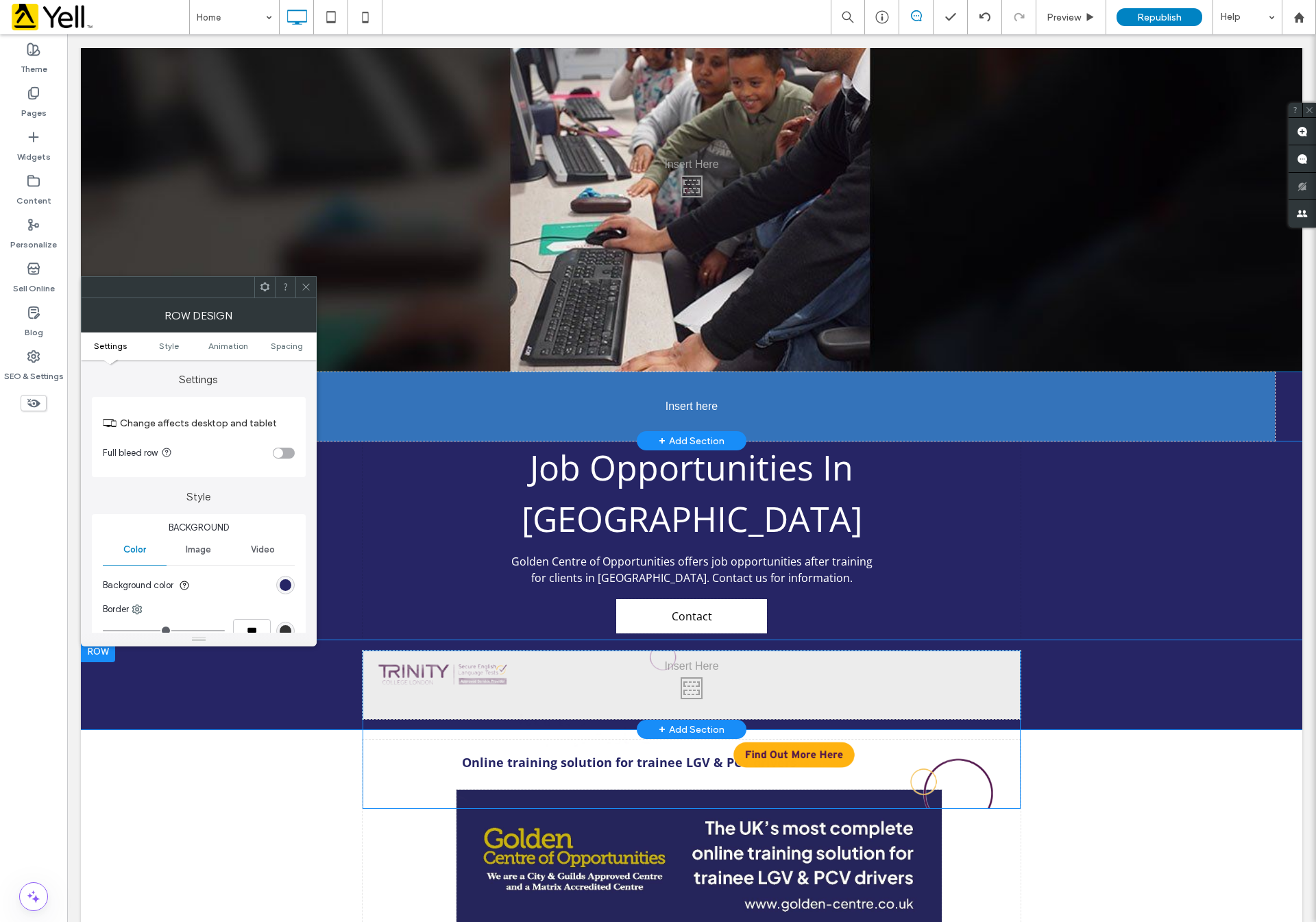
drag, startPoint x: 509, startPoint y: 615, endPoint x: 465, endPoint y: 325, distance: 293.3
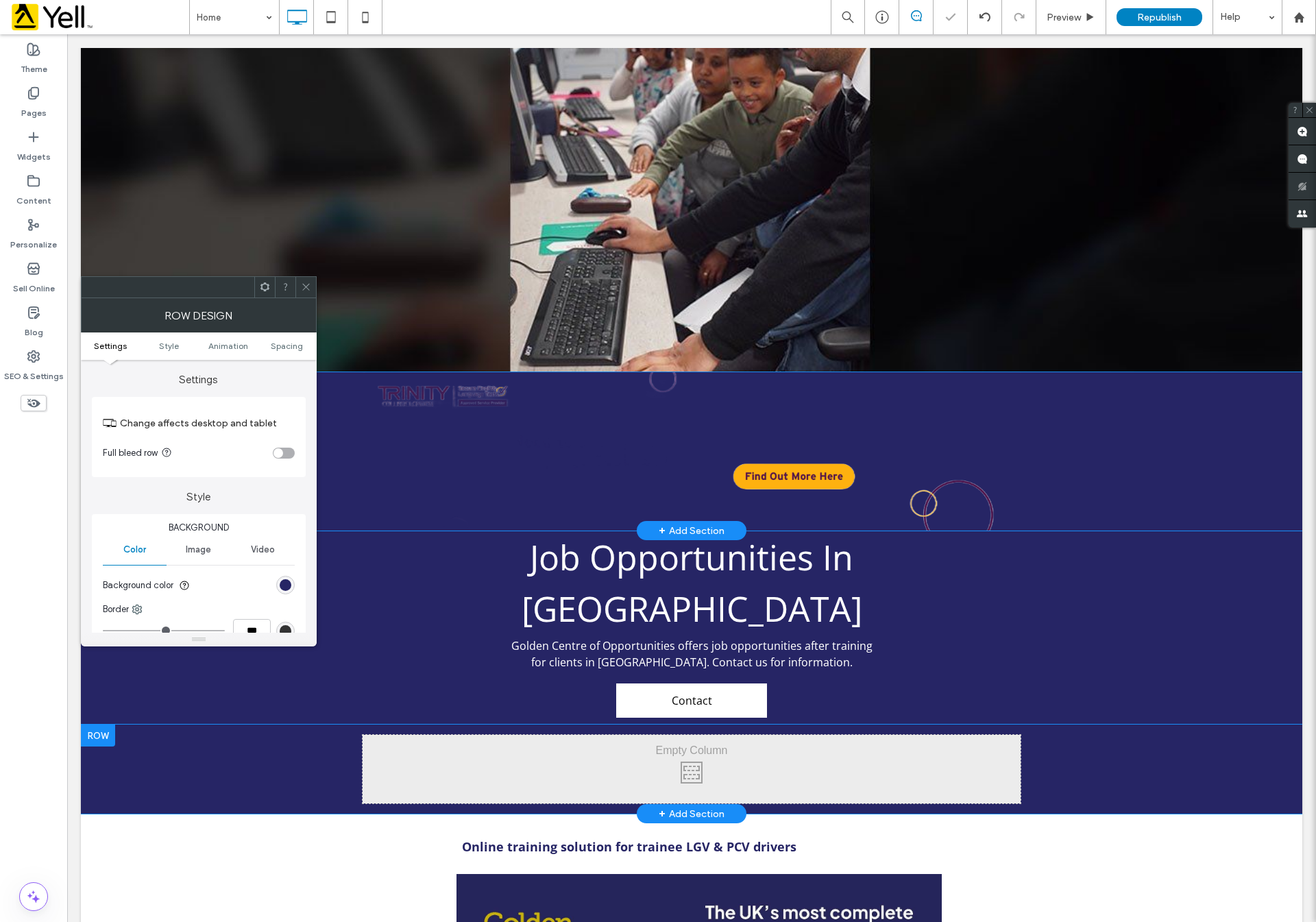
click at [304, 277] on span at bounding box center [306, 287] width 10 height 21
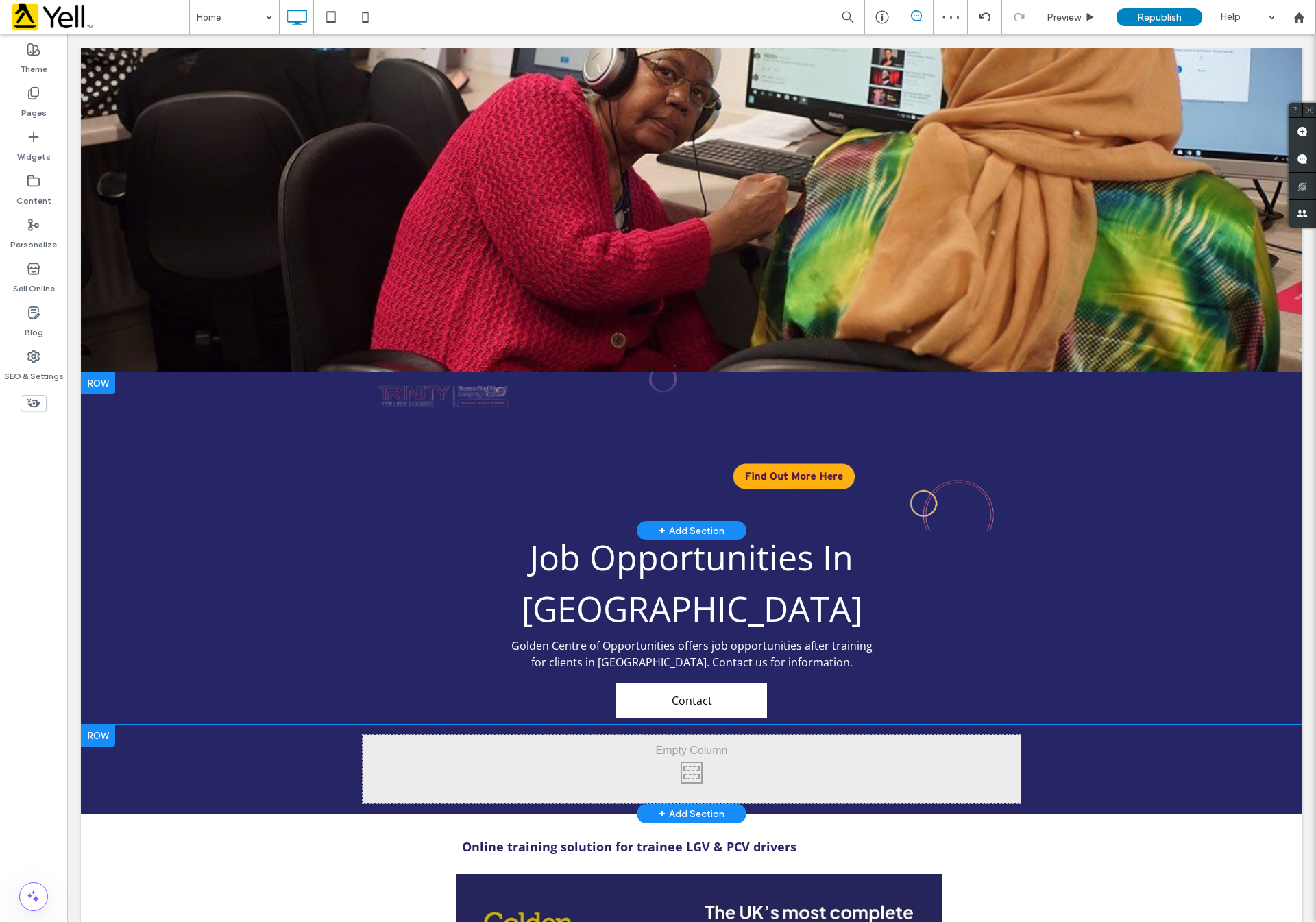
click at [93, 725] on div at bounding box center [98, 736] width 34 height 22
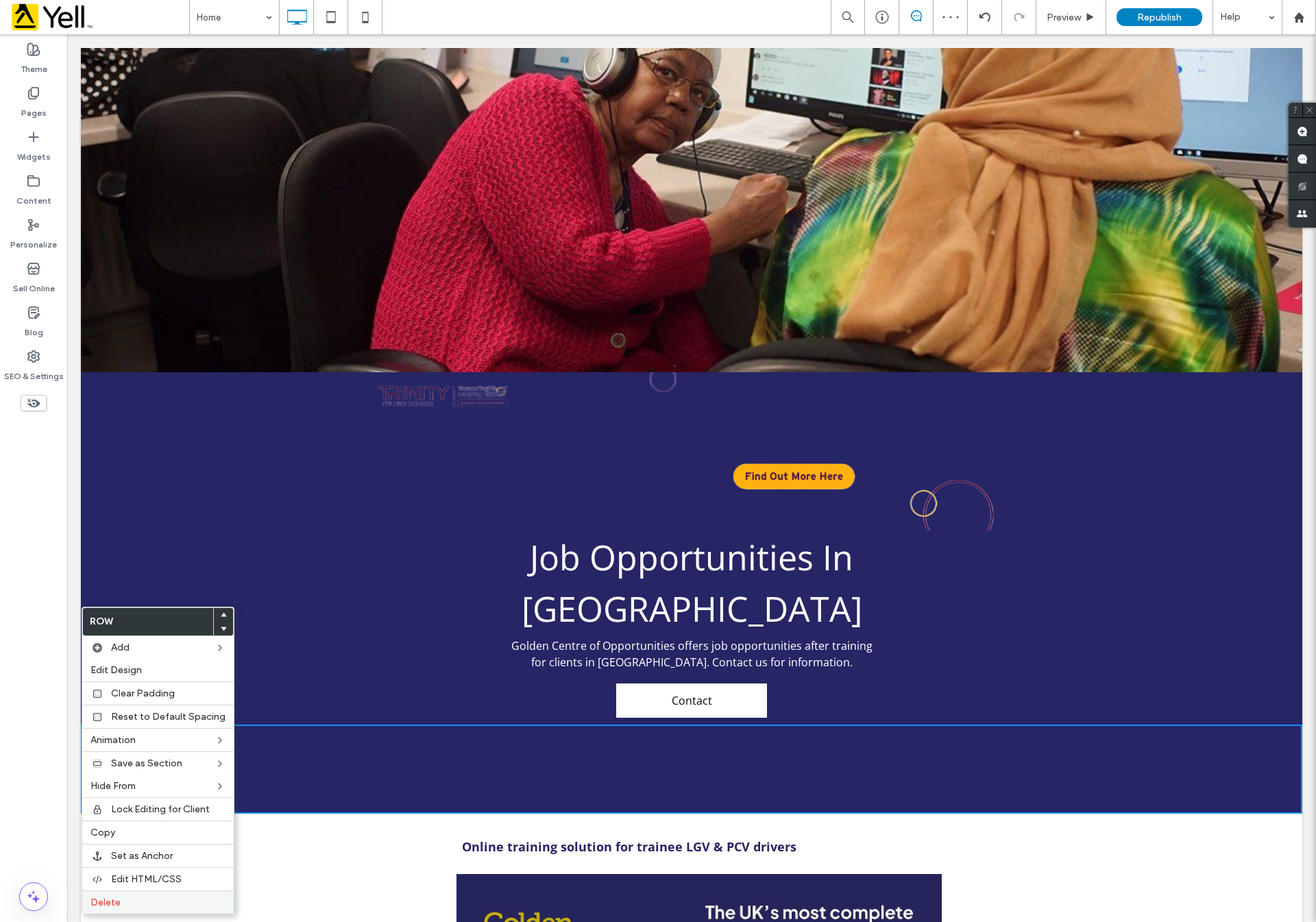
click at [125, 909] on div "Delete" at bounding box center [158, 901] width 151 height 23
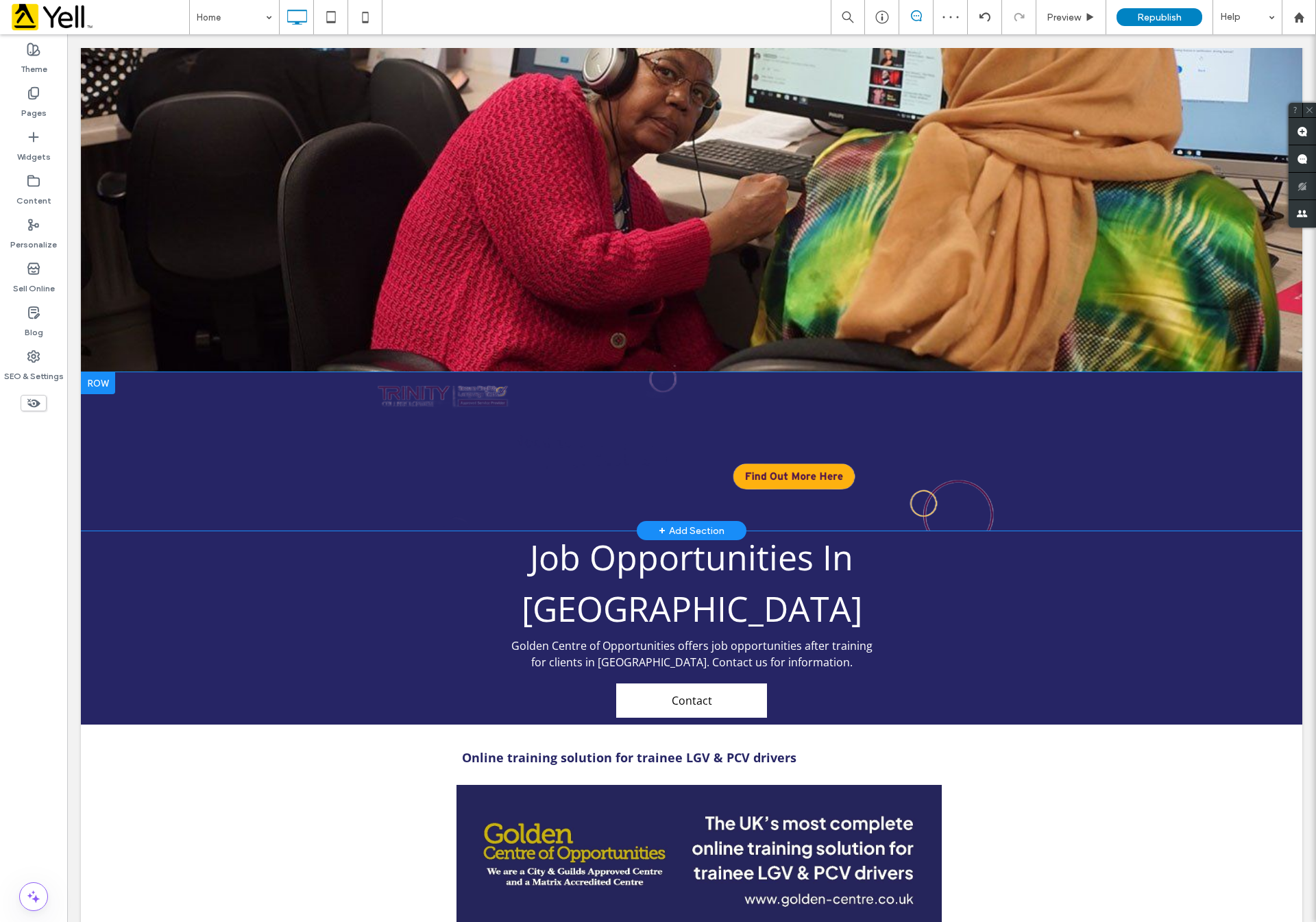
click at [99, 372] on div at bounding box center [98, 383] width 34 height 22
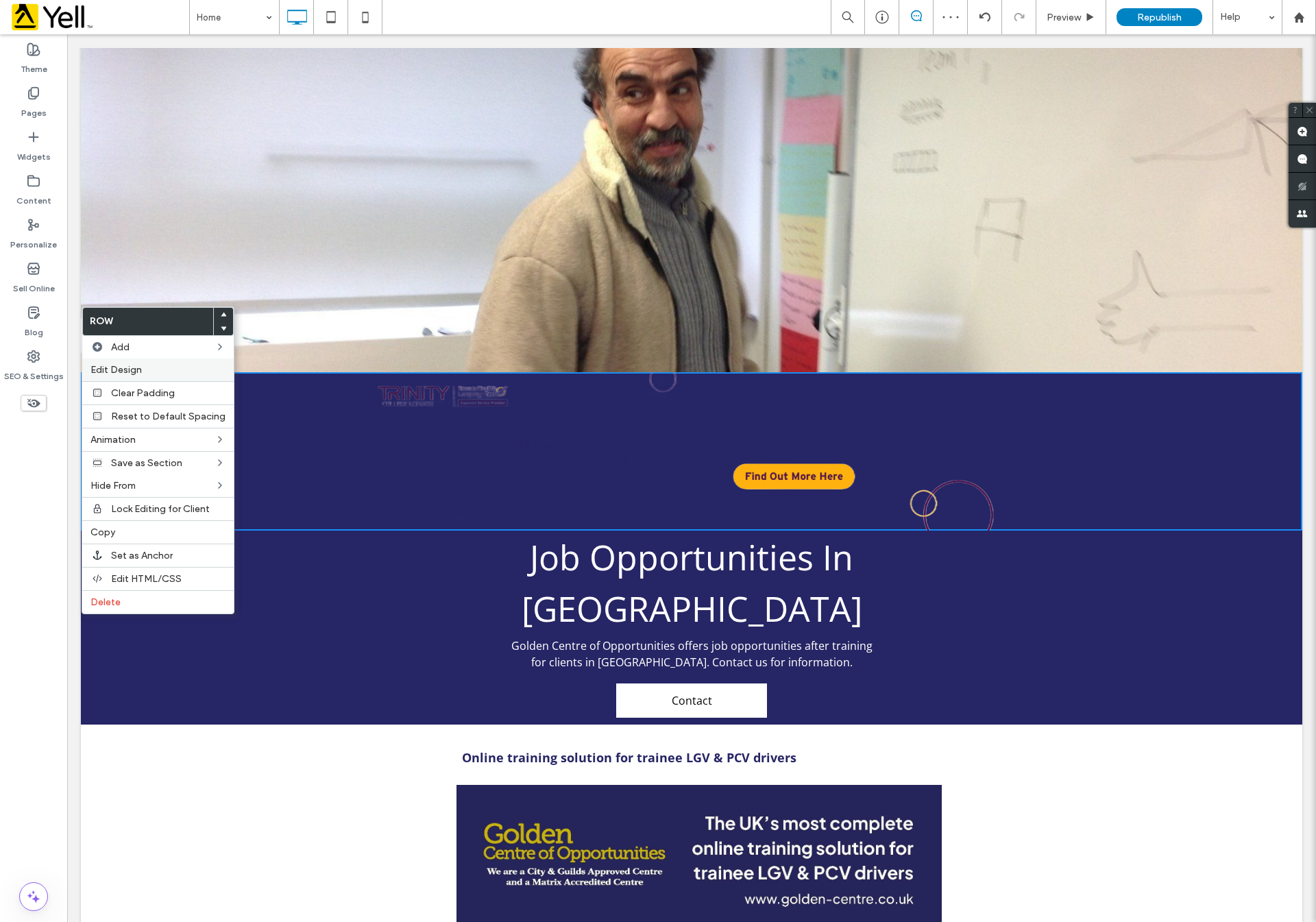
click at [125, 369] on span "Edit Design" at bounding box center [116, 370] width 51 height 12
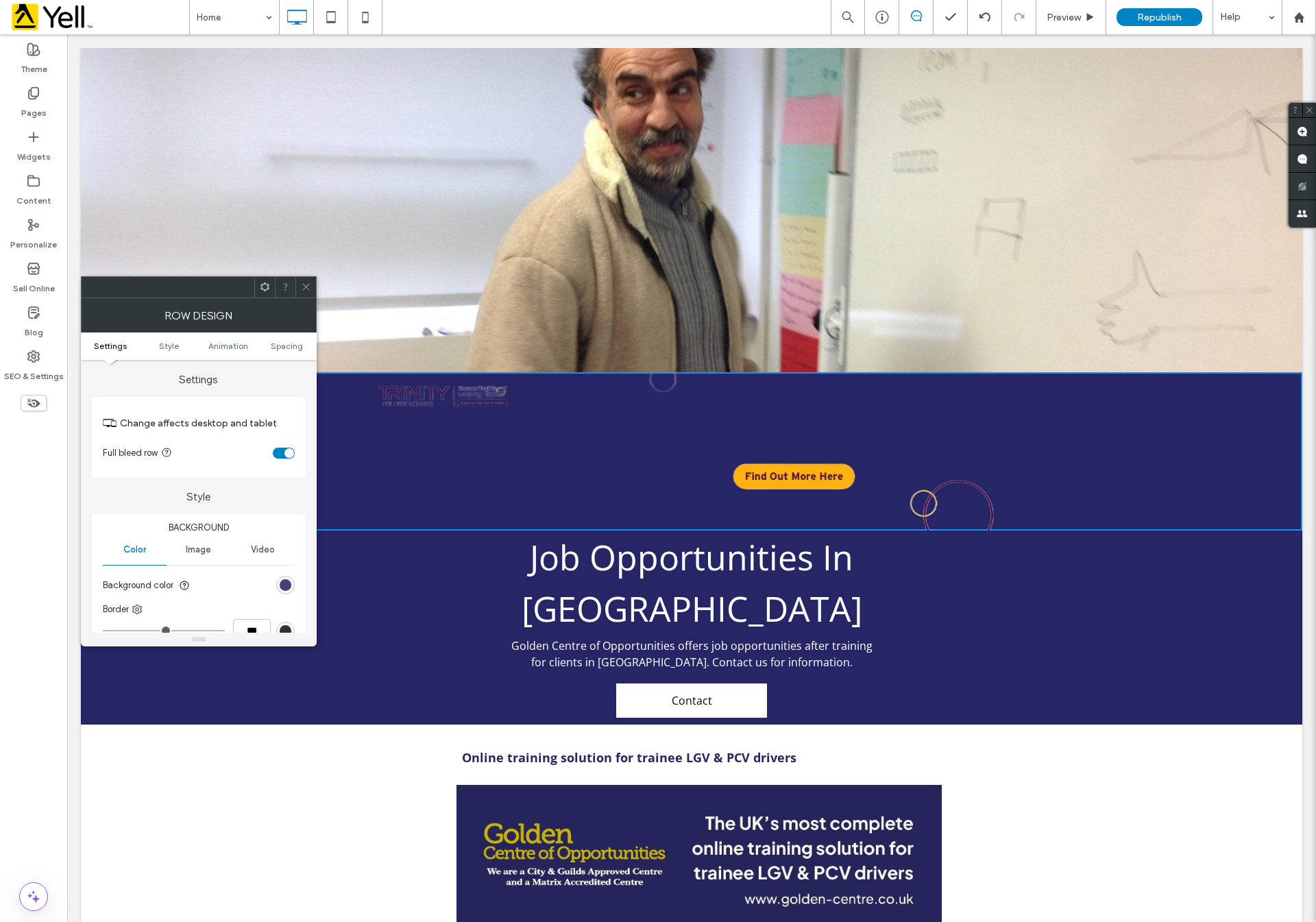
click at [286, 587] on div "rgb(38, 37, 101)" at bounding box center [286, 585] width 12 height 12
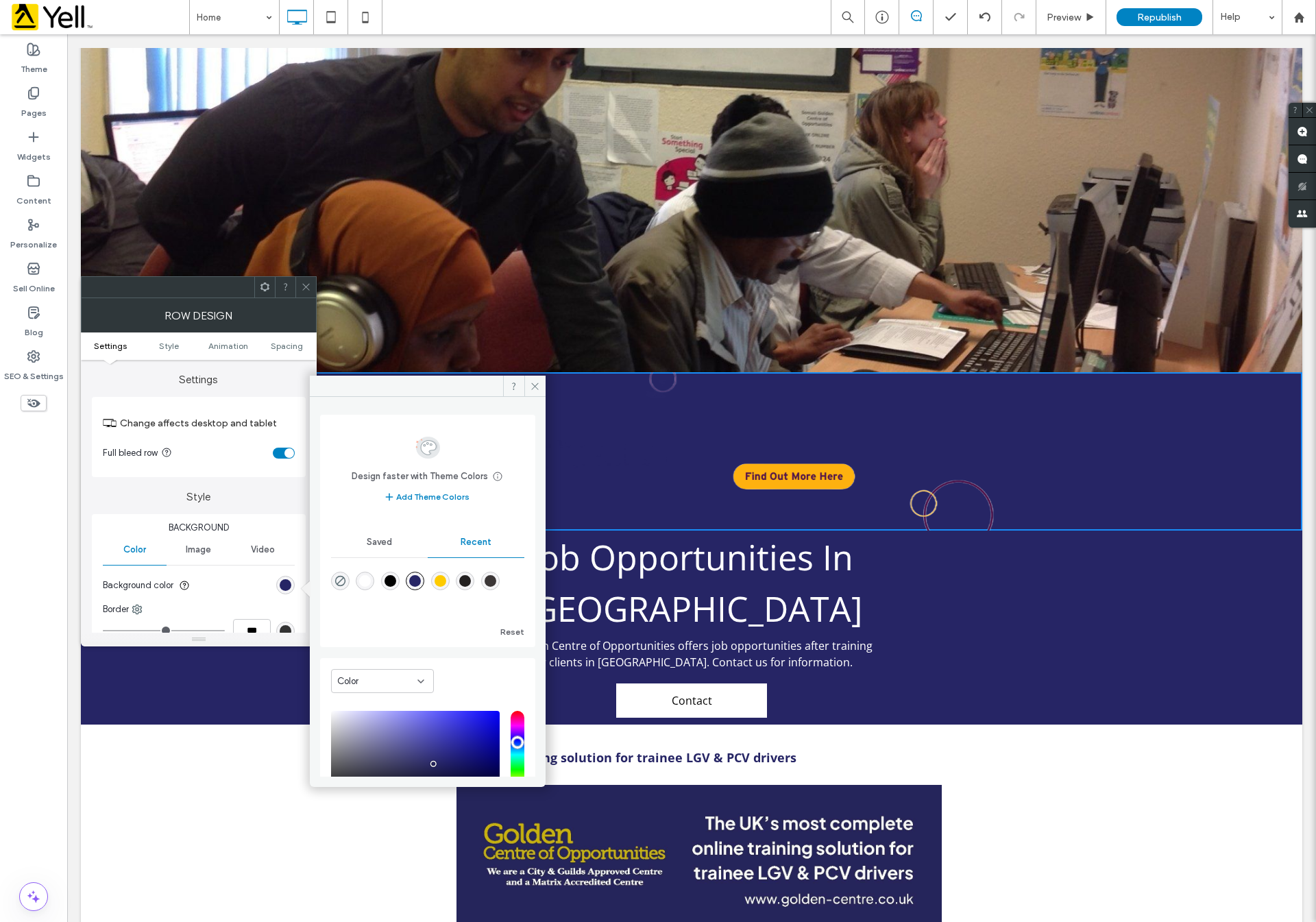
click at [346, 582] on div "rgba(0, 0, 0, 0)" at bounding box center [340, 581] width 19 height 19
type input "*******"
type input "*"
type input "**"
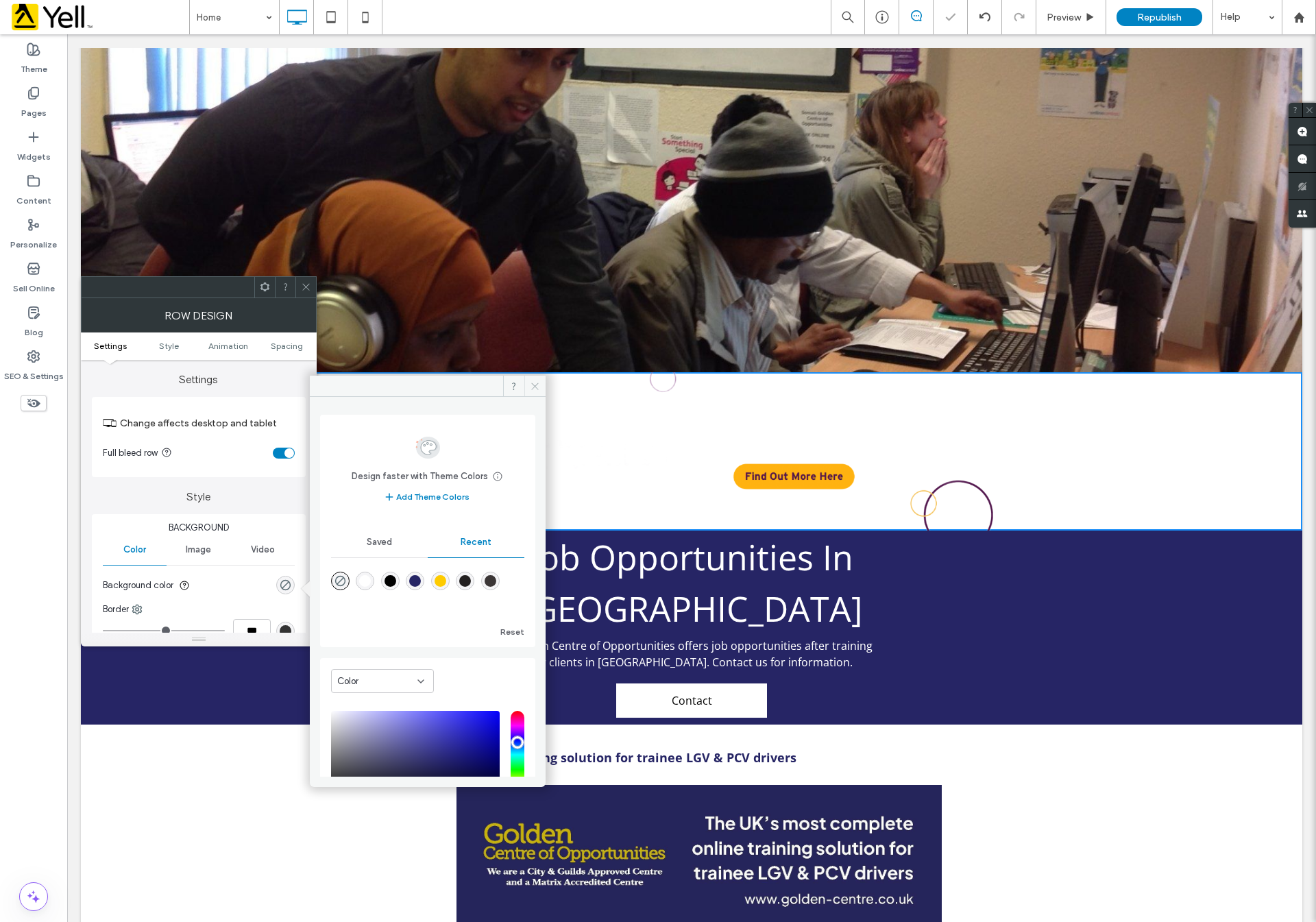
click at [539, 387] on icon at bounding box center [535, 386] width 10 height 10
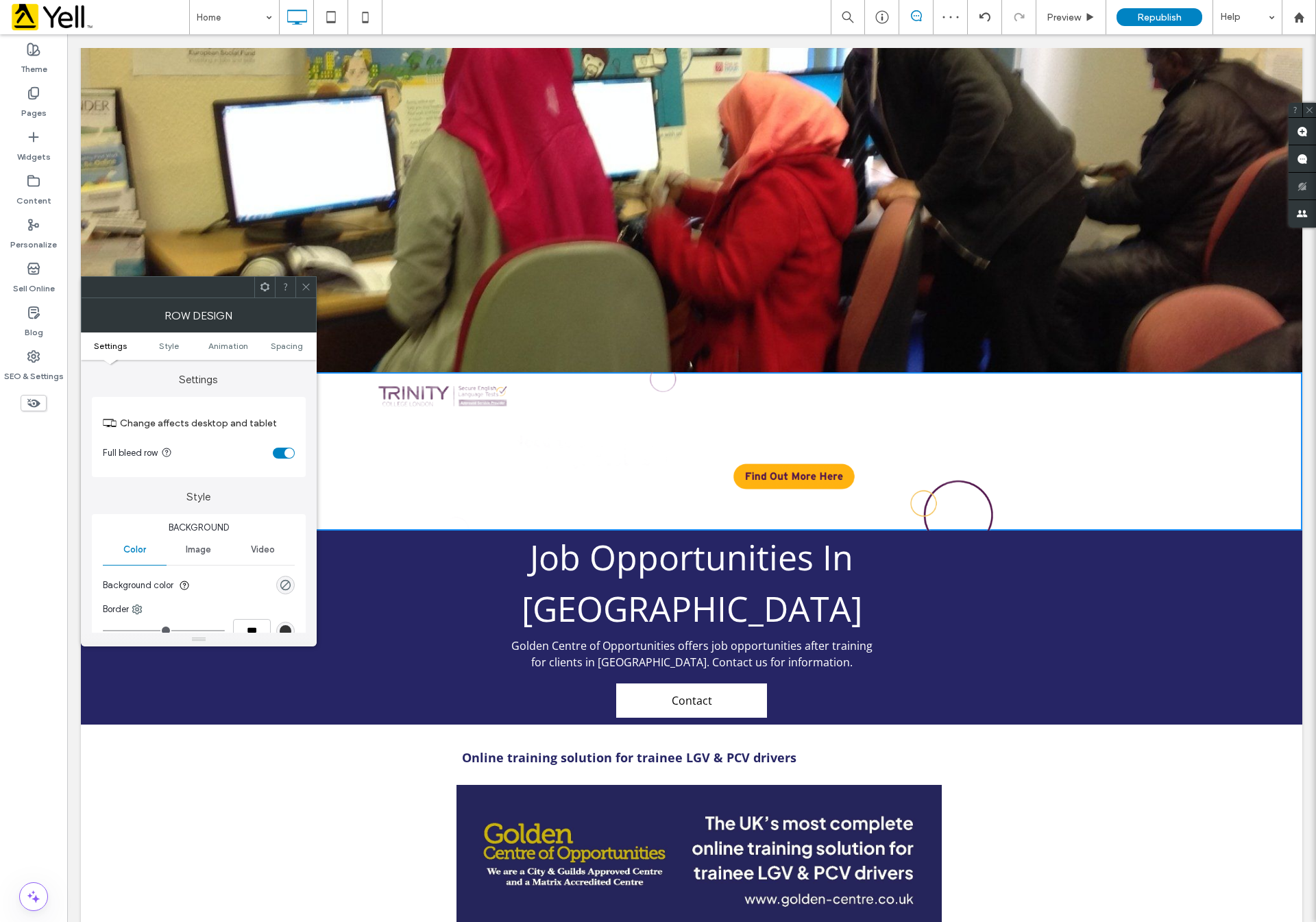
click at [305, 286] on use at bounding box center [306, 287] width 7 height 7
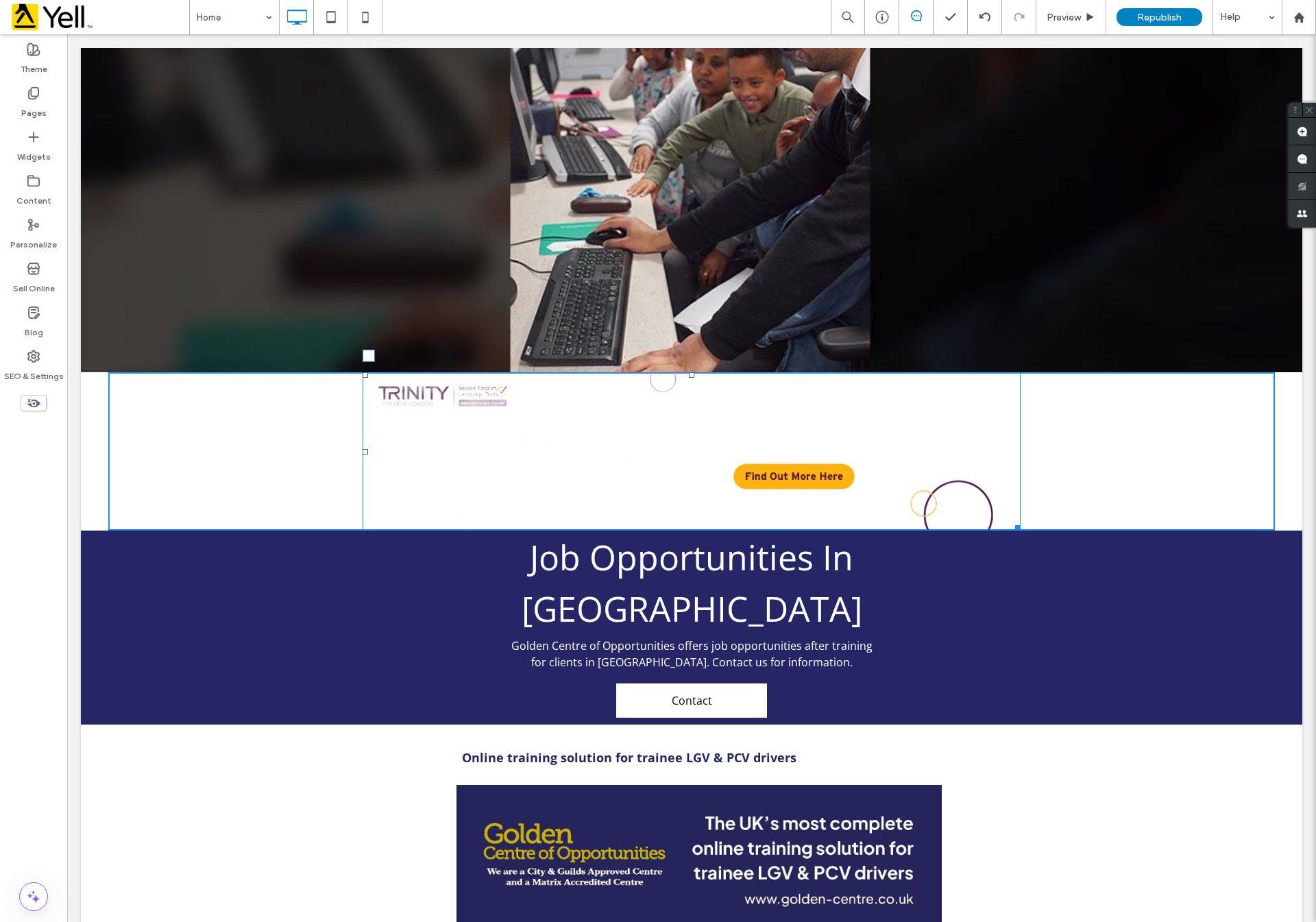
drag, startPoint x: 1006, startPoint y: 458, endPoint x: 1097, endPoint y: 493, distance: 97.5
click at [1030, 458] on div "Click To Paste Click To Paste" at bounding box center [691, 451] width 1167 height 158
